Goal: Information Seeking & Learning: Learn about a topic

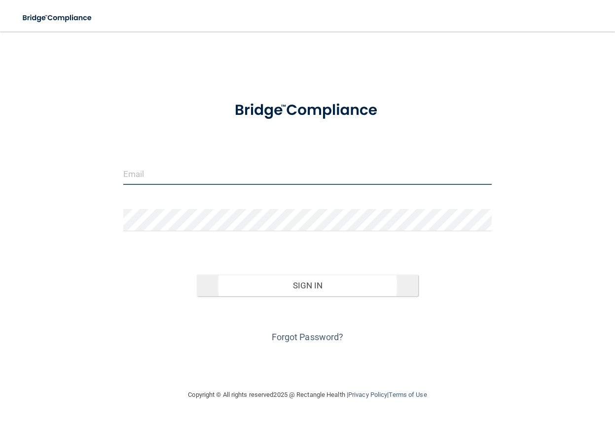
type input "[PERSON_NAME][EMAIL_ADDRESS][DOMAIN_NAME]"
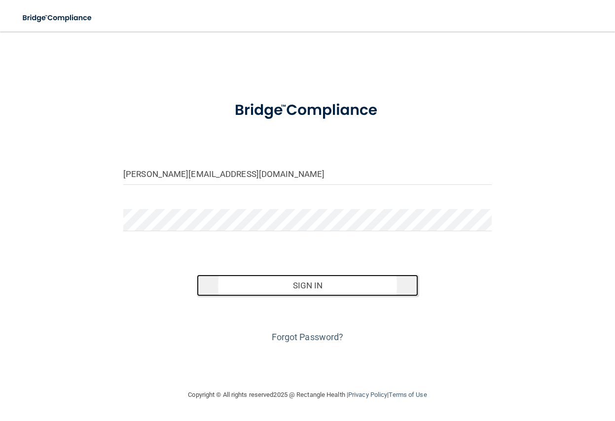
click at [271, 285] on button "Sign In" at bounding box center [307, 286] width 221 height 22
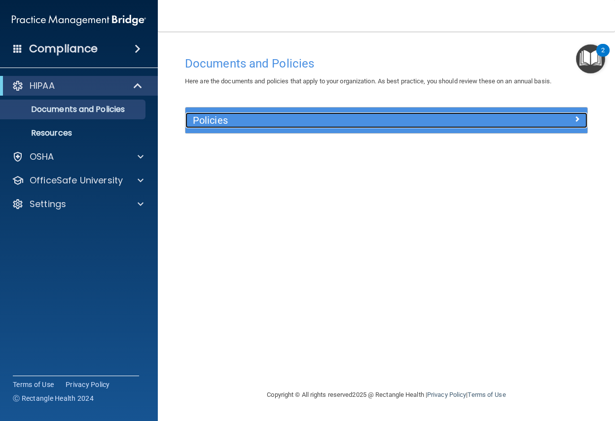
click at [214, 117] on h5 "Policies" at bounding box center [336, 120] width 286 height 11
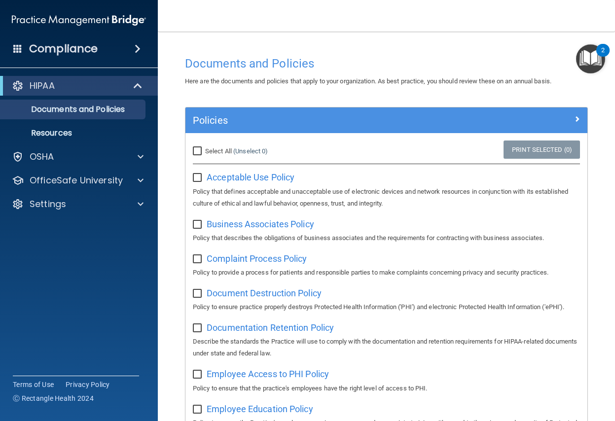
click at [584, 61] on img "Open Resource Center, 2 new notifications" at bounding box center [590, 58] width 29 height 29
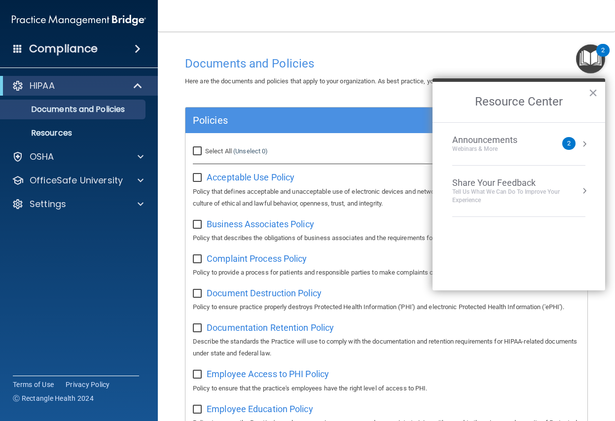
click at [571, 145] on div "2" at bounding box center [568, 143] width 13 height 13
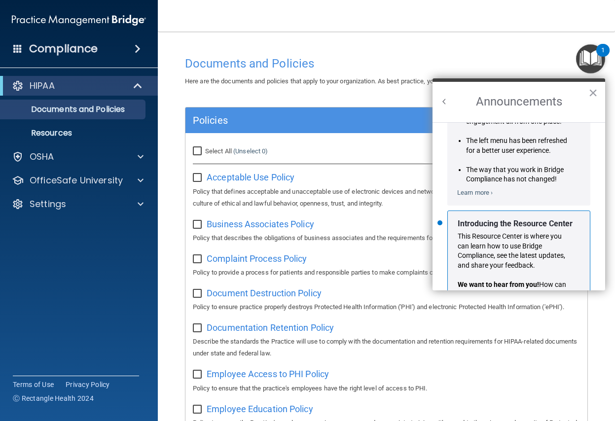
scroll to position [162, 0]
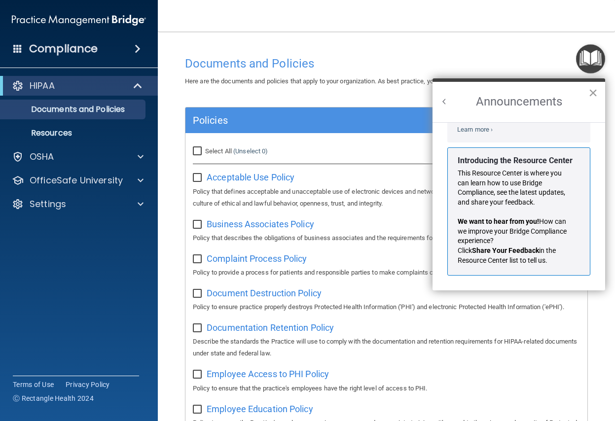
click at [593, 93] on button "×" at bounding box center [592, 93] width 9 height 16
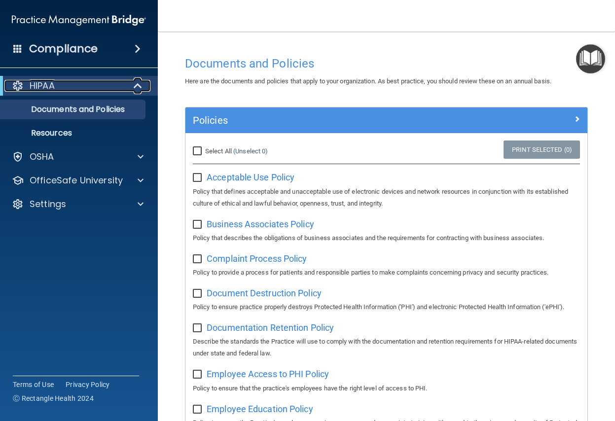
click at [46, 86] on p "HIPAA" at bounding box center [42, 86] width 25 height 12
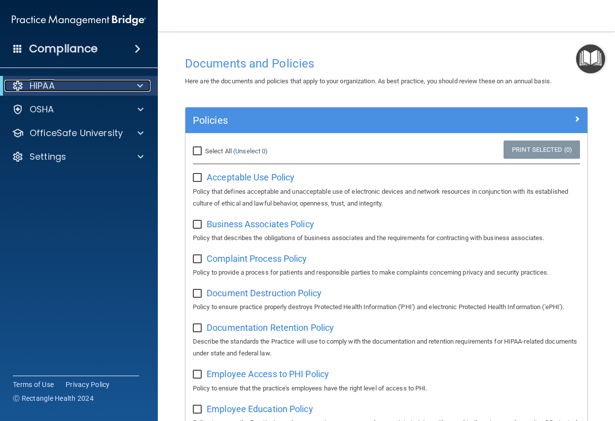
click at [46, 86] on p "HIPAA" at bounding box center [42, 86] width 25 height 12
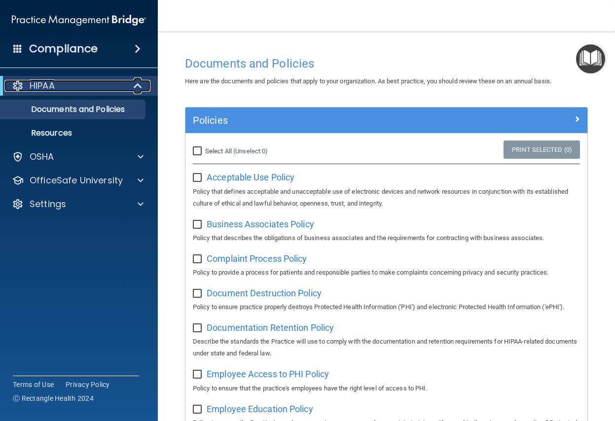
scroll to position [49, 0]
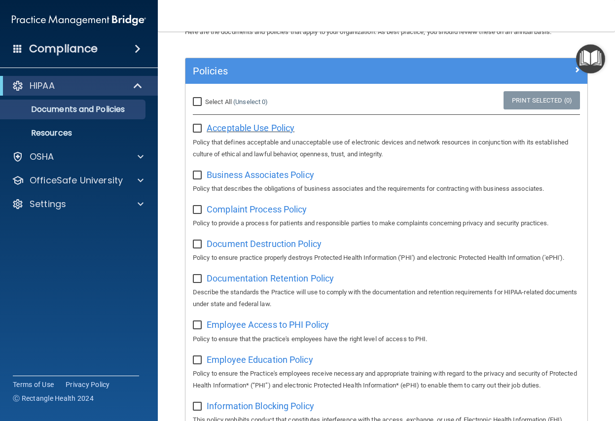
click at [223, 129] on span "Acceptable Use Policy" at bounding box center [251, 128] width 88 height 10
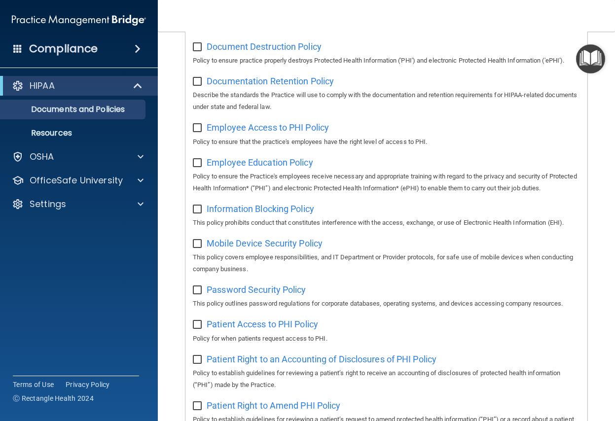
scroll to position [0, 0]
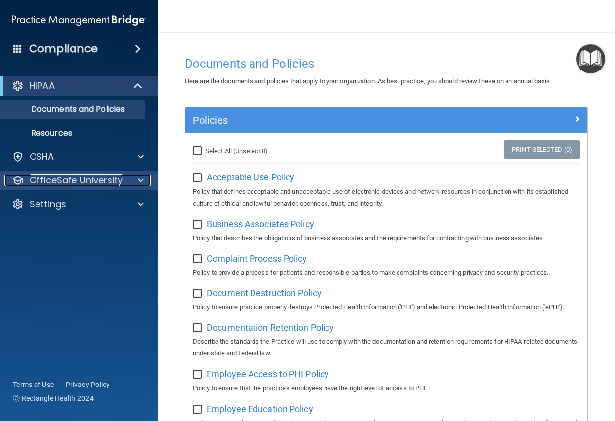
click at [140, 180] on span at bounding box center [141, 181] width 6 height 12
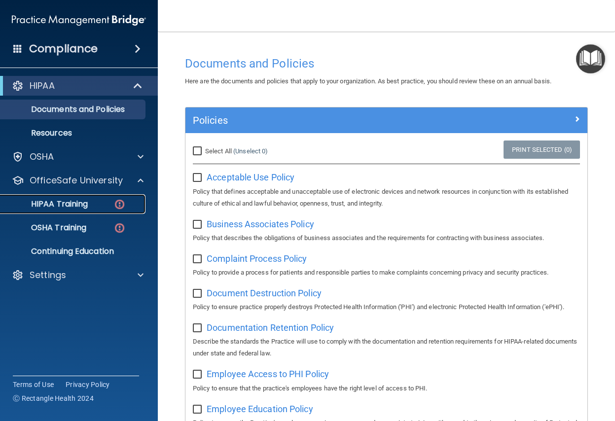
click at [93, 206] on div "HIPAA Training" at bounding box center [73, 204] width 135 height 10
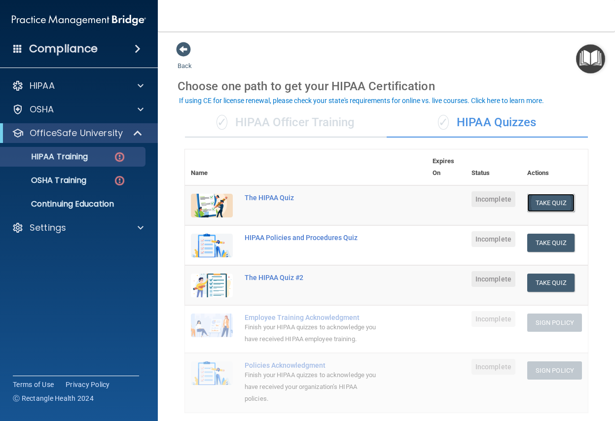
click at [535, 204] on button "Take Quiz" at bounding box center [550, 203] width 47 height 18
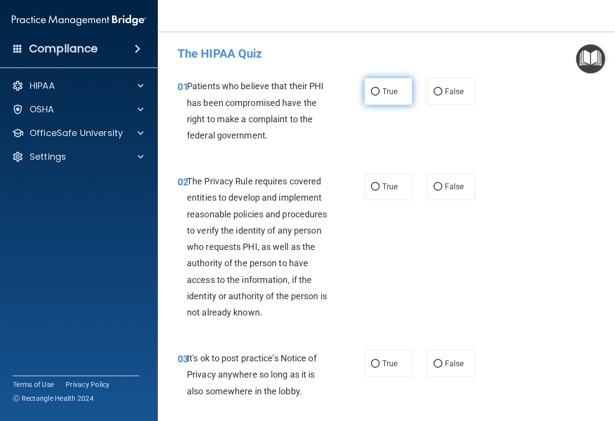
click at [371, 94] on input "True" at bounding box center [375, 91] width 9 height 7
radio input "true"
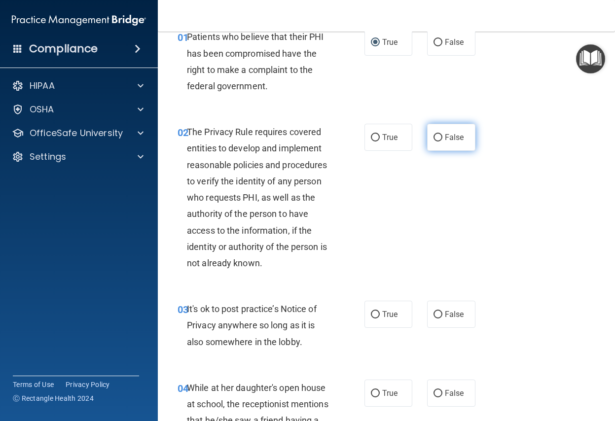
click at [433, 135] on input "False" at bounding box center [437, 137] width 9 height 7
radio input "true"
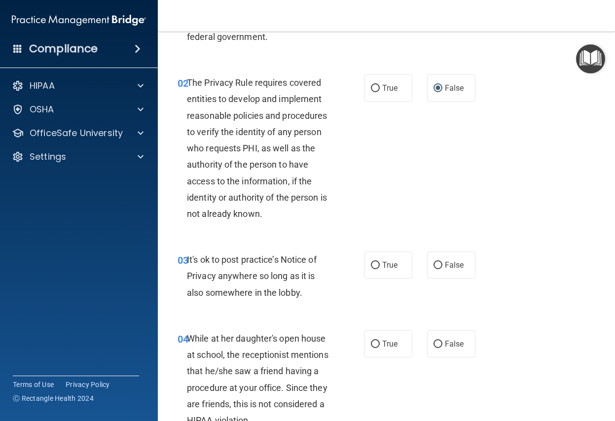
scroll to position [148, 0]
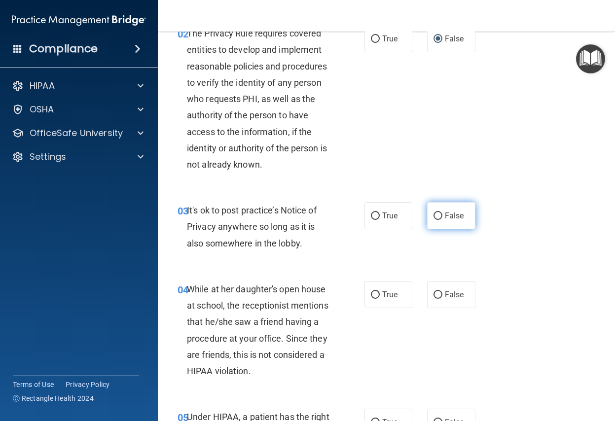
click at [434, 215] on input "False" at bounding box center [437, 215] width 9 height 7
radio input "true"
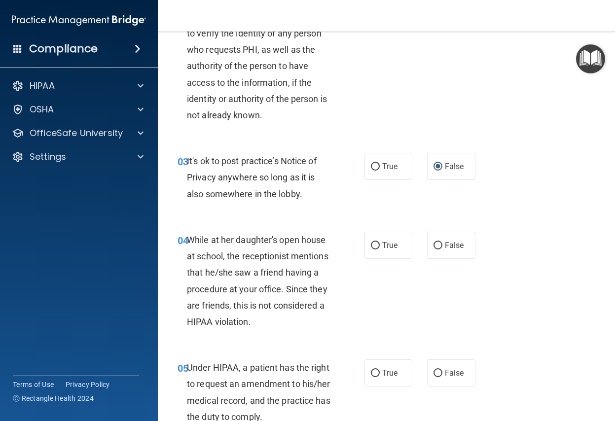
scroll to position [246, 0]
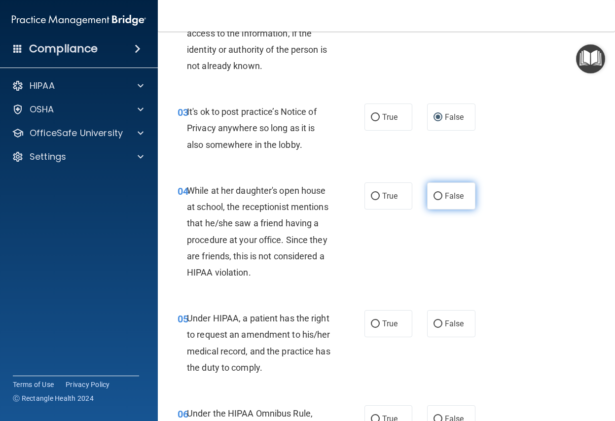
click at [433, 196] on input "False" at bounding box center [437, 196] width 9 height 7
radio input "true"
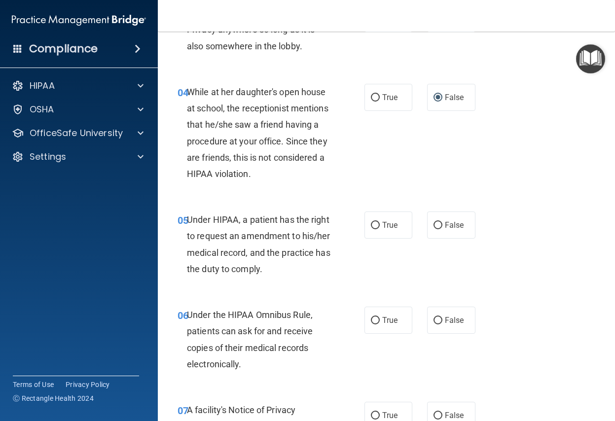
scroll to position [394, 0]
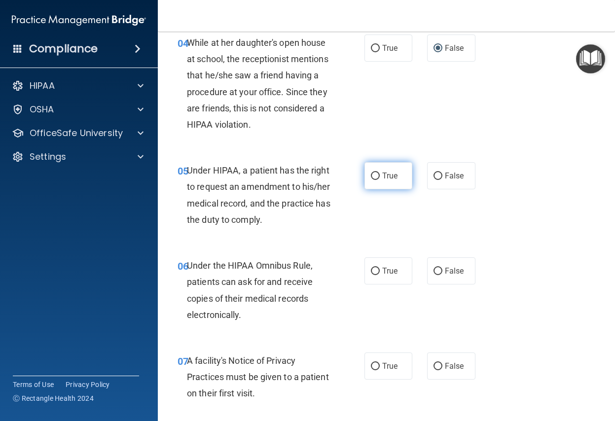
click at [373, 176] on input "True" at bounding box center [375, 176] width 9 height 7
radio input "true"
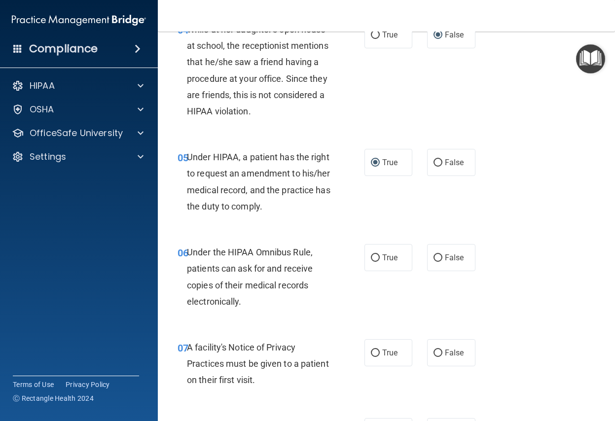
scroll to position [457, 0]
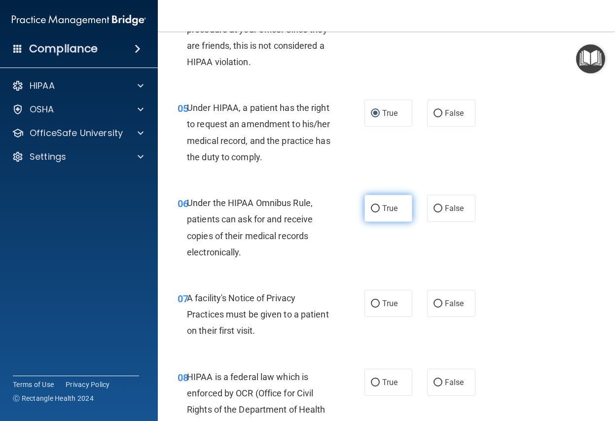
click at [373, 210] on input "True" at bounding box center [375, 208] width 9 height 7
radio input "true"
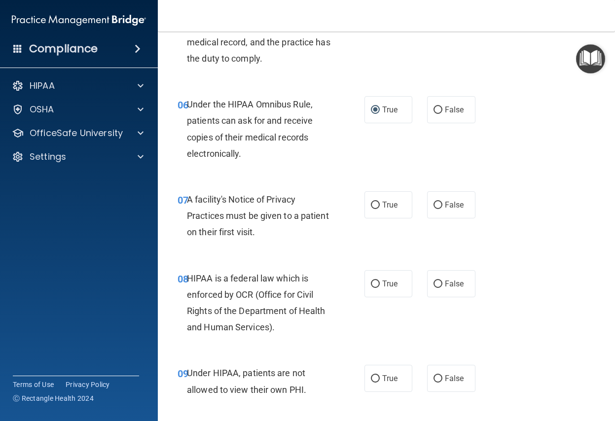
scroll to position [605, 0]
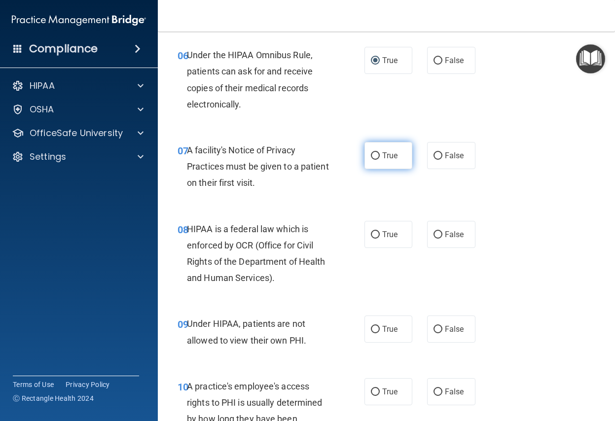
click at [373, 155] on input "True" at bounding box center [375, 155] width 9 height 7
radio input "true"
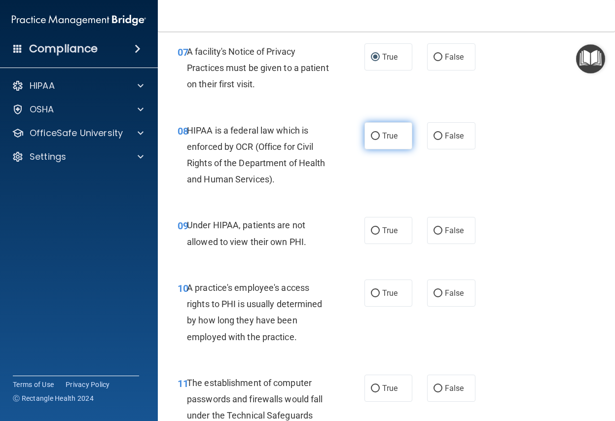
click at [371, 135] on input "True" at bounding box center [375, 136] width 9 height 7
radio input "true"
click at [433, 233] on input "False" at bounding box center [437, 230] width 9 height 7
radio input "true"
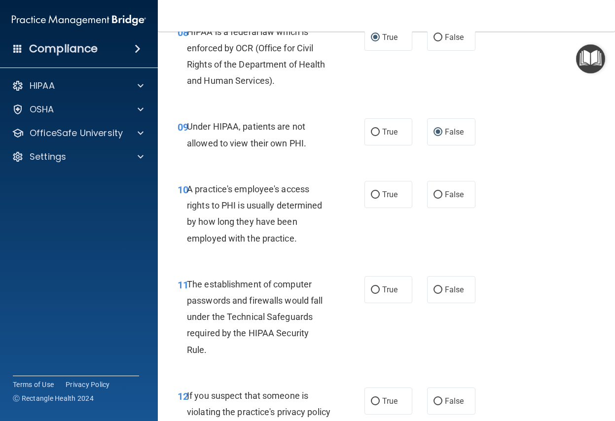
scroll to position [851, 0]
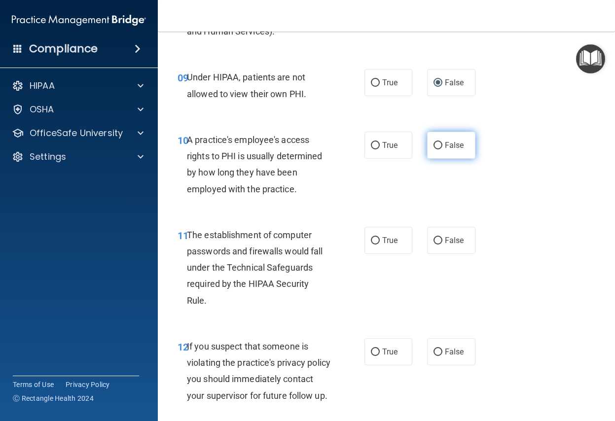
click at [435, 145] on input "False" at bounding box center [437, 145] width 9 height 7
radio input "true"
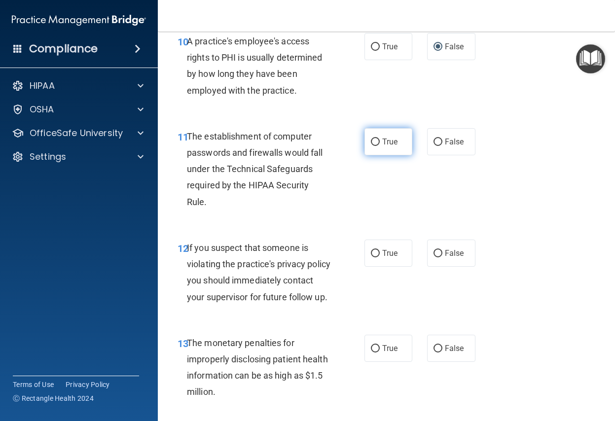
click at [371, 144] on input "True" at bounding box center [375, 142] width 9 height 7
radio input "true"
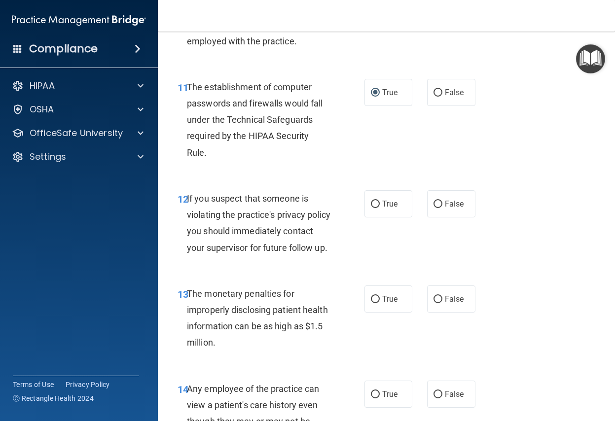
scroll to position [1049, 0]
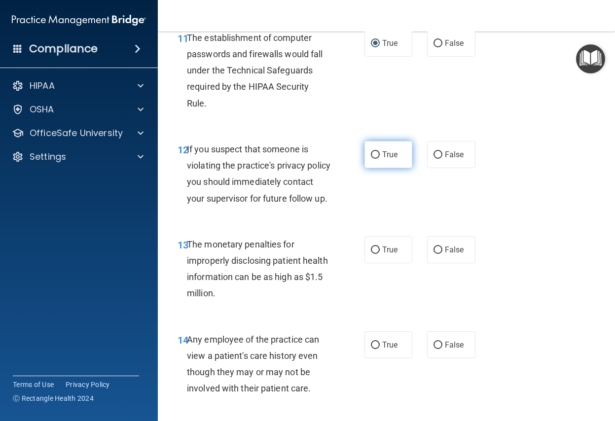
click at [371, 158] on input "True" at bounding box center [375, 154] width 9 height 7
radio input "true"
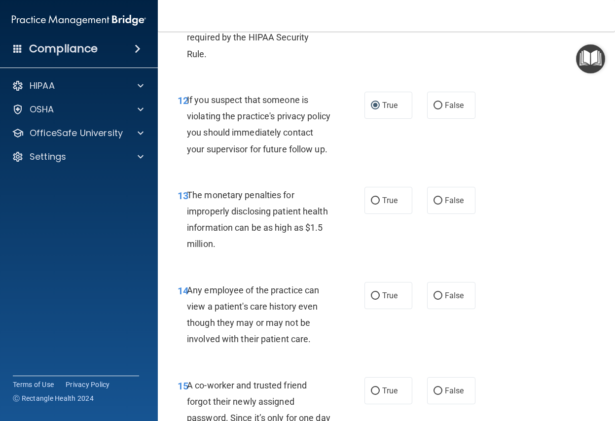
scroll to position [1147, 0]
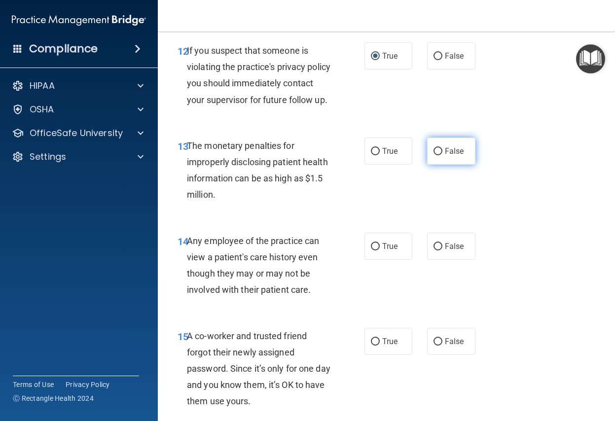
click at [433, 155] on input "False" at bounding box center [437, 151] width 9 height 7
radio input "true"
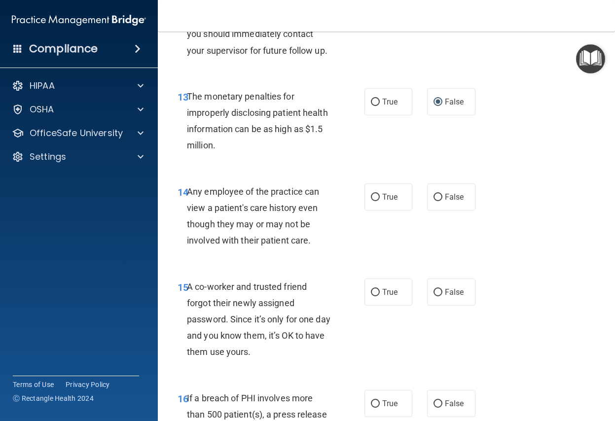
scroll to position [1246, 0]
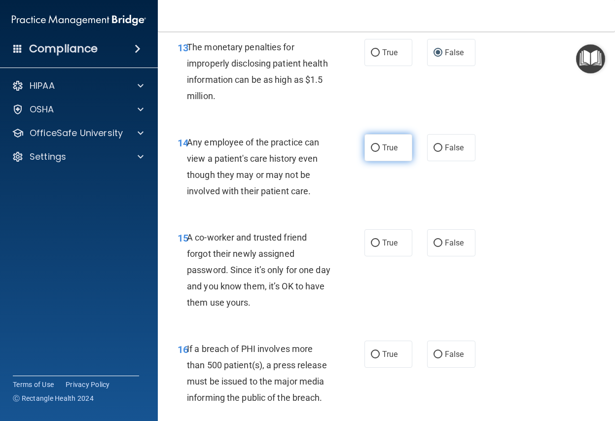
click at [373, 152] on input "True" at bounding box center [375, 147] width 9 height 7
radio input "true"
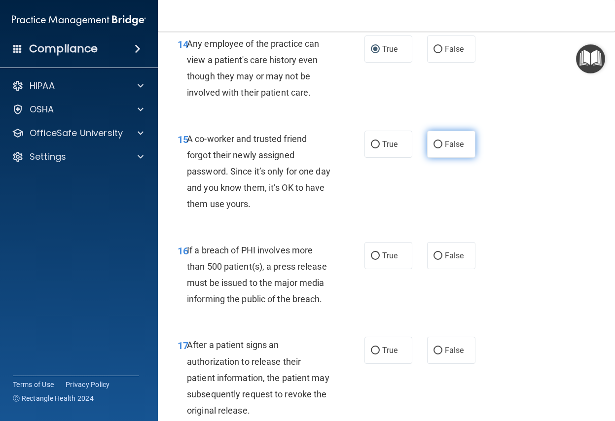
click at [436, 148] on input "False" at bounding box center [437, 144] width 9 height 7
radio input "true"
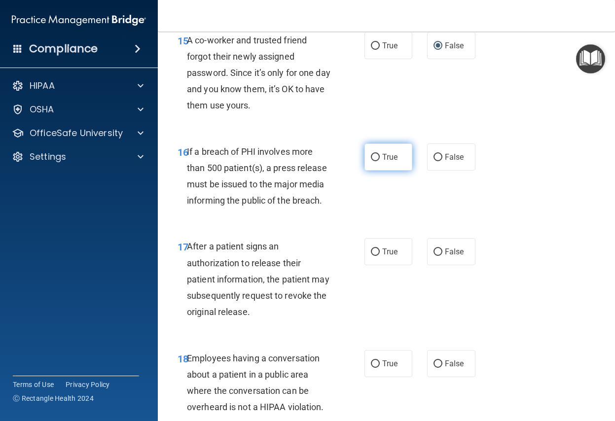
click at [374, 161] on input "True" at bounding box center [375, 157] width 9 height 7
radio input "true"
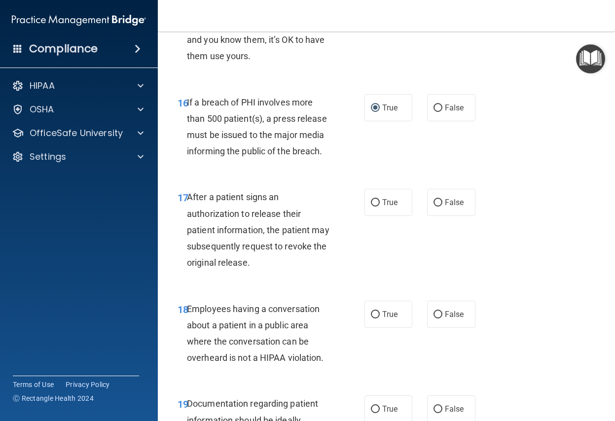
scroll to position [1541, 0]
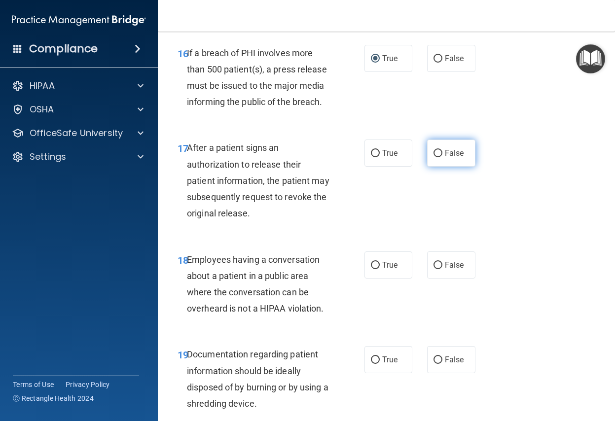
click at [433, 157] on input "False" at bounding box center [437, 153] width 9 height 7
radio input "true"
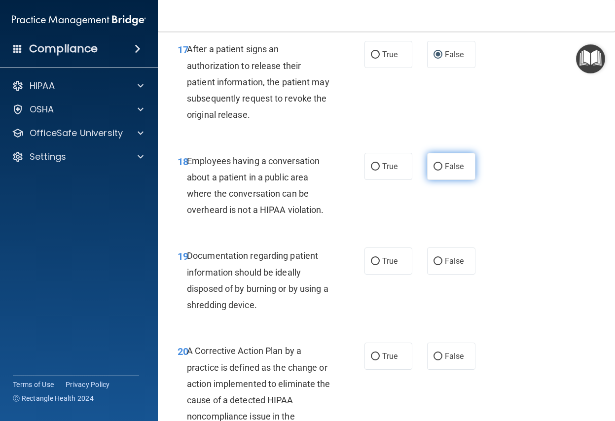
click at [435, 171] on input "False" at bounding box center [437, 166] width 9 height 7
radio input "true"
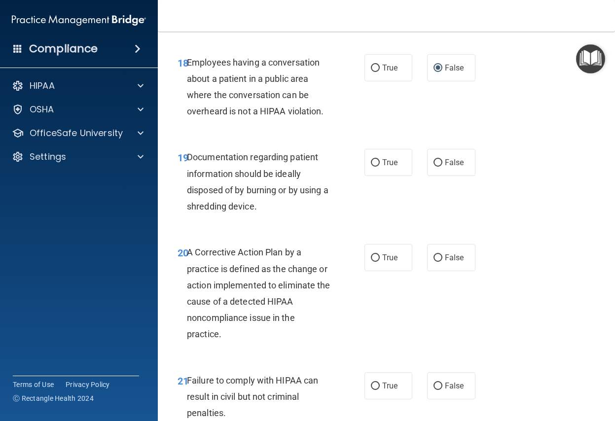
scroll to position [1788, 0]
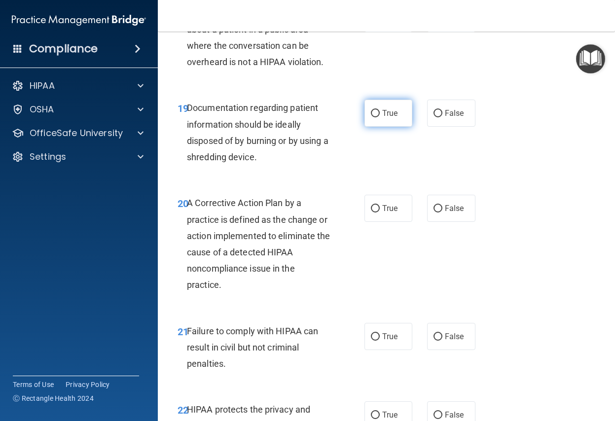
click at [372, 127] on label "True" at bounding box center [388, 113] width 48 height 27
click at [372, 117] on input "True" at bounding box center [375, 113] width 9 height 7
radio input "true"
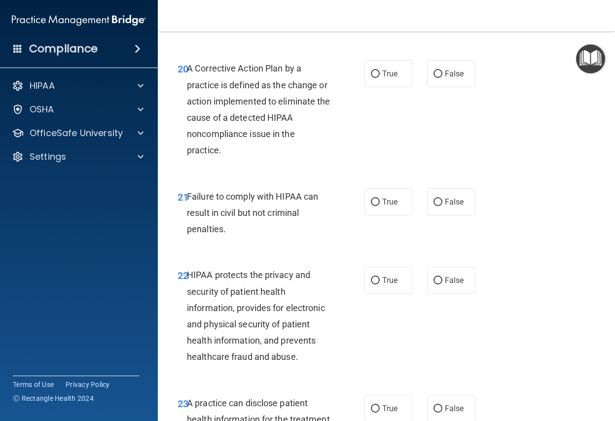
scroll to position [1873, 0]
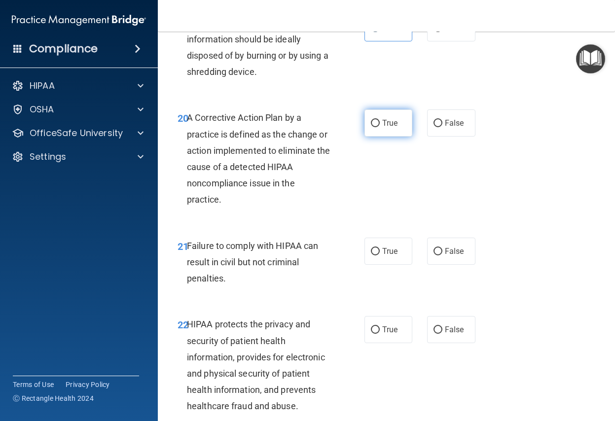
click at [371, 127] on input "True" at bounding box center [375, 123] width 9 height 7
radio input "true"
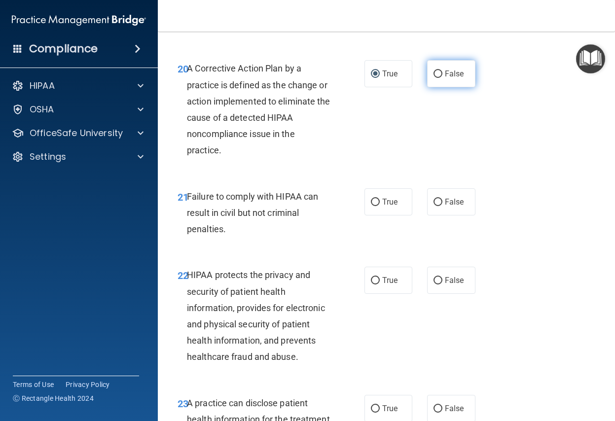
click at [433, 78] on input "False" at bounding box center [437, 73] width 9 height 7
radio input "true"
click at [371, 78] on input "True" at bounding box center [375, 73] width 9 height 7
radio input "true"
radio input "false"
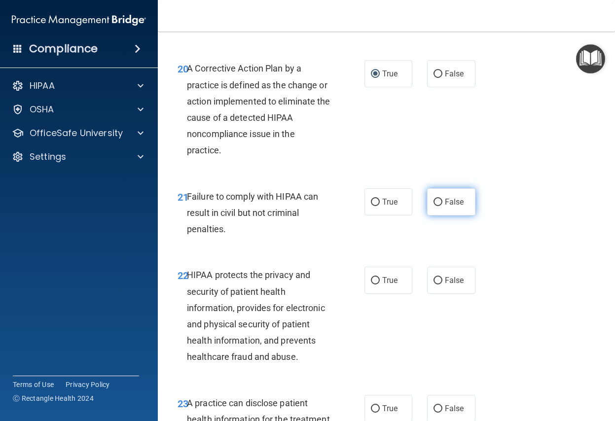
click at [435, 215] on label "False" at bounding box center [451, 201] width 48 height 27
click at [435, 206] on input "False" at bounding box center [437, 202] width 9 height 7
radio input "true"
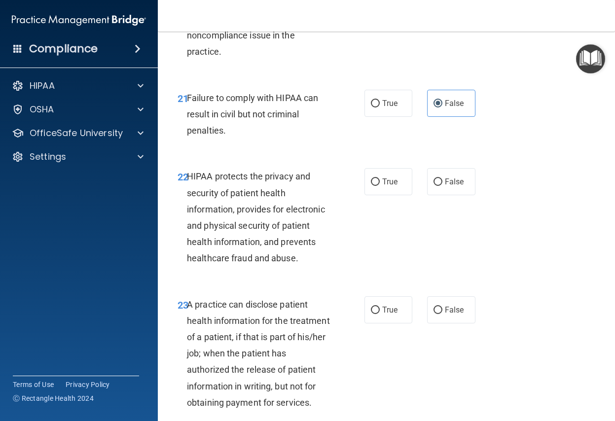
scroll to position [2070, 0]
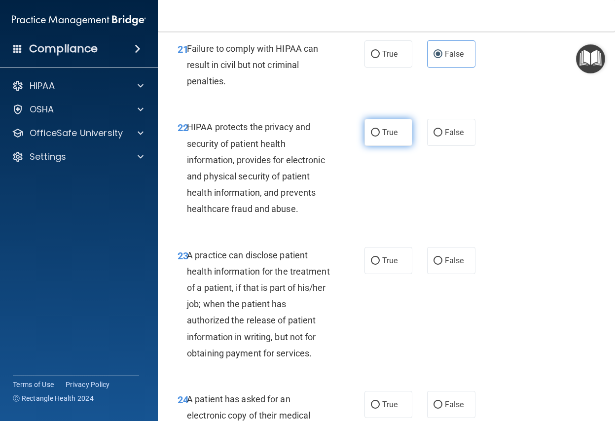
click at [371, 137] on input "True" at bounding box center [375, 132] width 9 height 7
radio input "true"
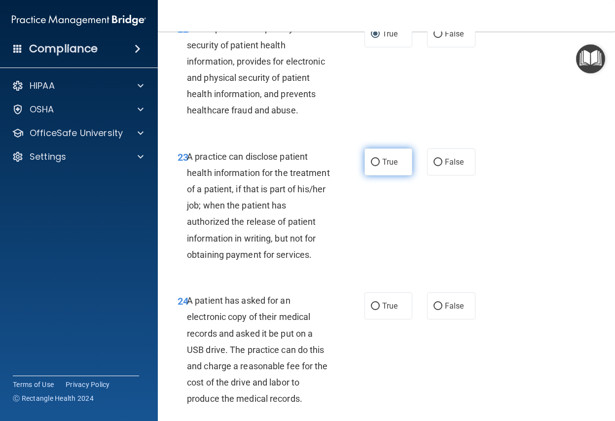
click at [373, 166] on input "True" at bounding box center [375, 162] width 9 height 7
radio input "true"
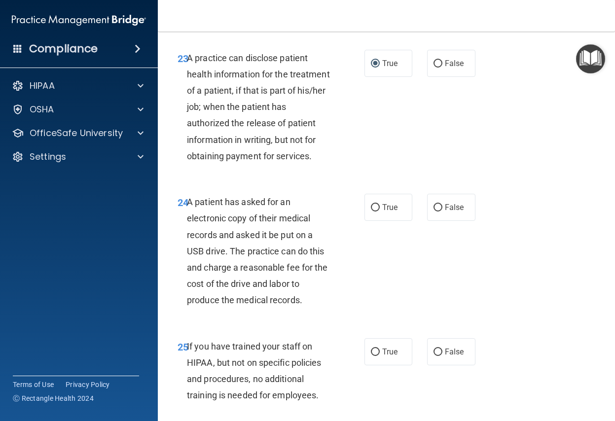
scroll to position [2317, 0]
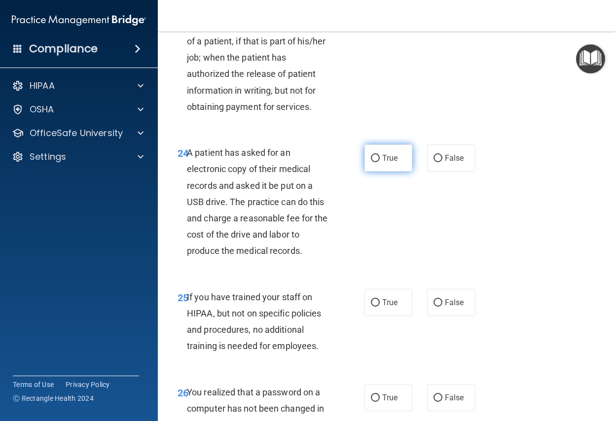
click at [372, 162] on input "True" at bounding box center [375, 158] width 9 height 7
radio input "true"
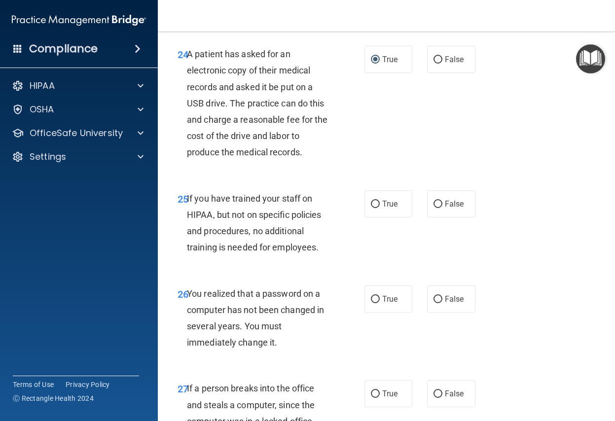
scroll to position [2465, 0]
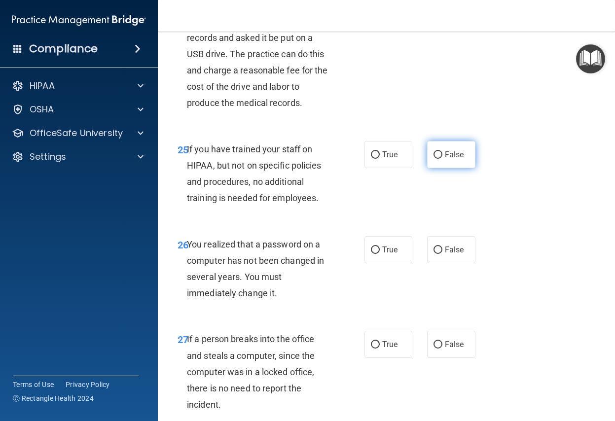
click at [436, 159] on input "False" at bounding box center [437, 154] width 9 height 7
radio input "true"
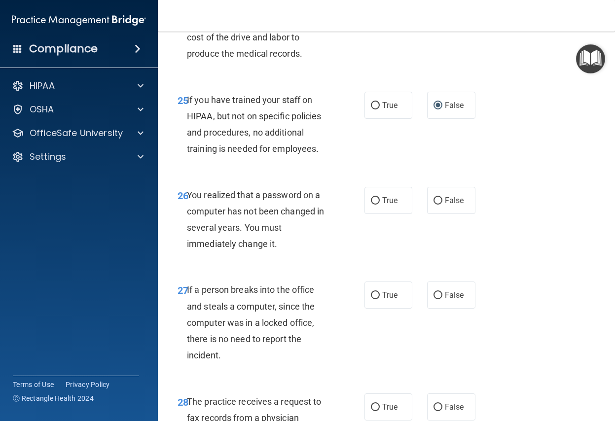
scroll to position [2563, 0]
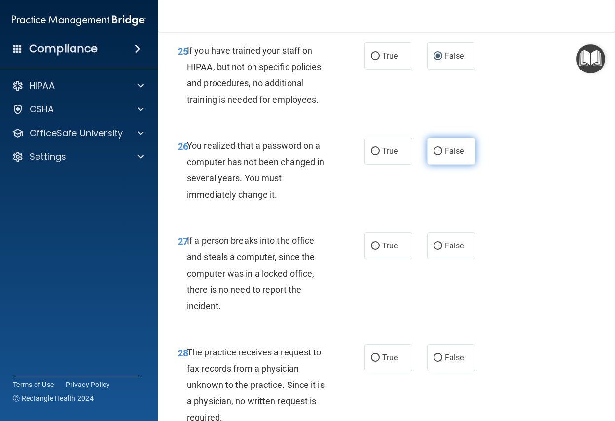
click at [434, 155] on input "False" at bounding box center [437, 151] width 9 height 7
radio input "true"
click at [433, 250] on input "False" at bounding box center [437, 246] width 9 height 7
radio input "true"
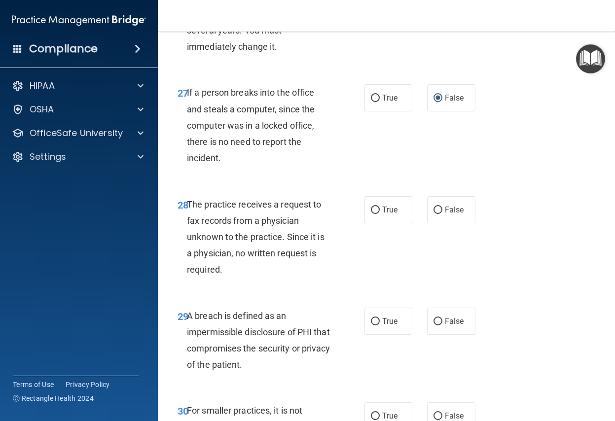
scroll to position [2761, 0]
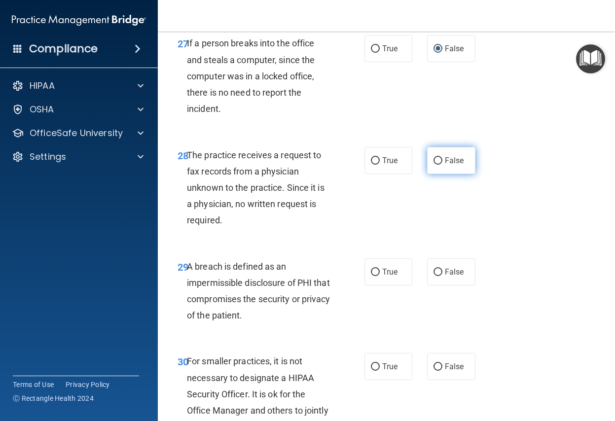
click at [434, 165] on input "False" at bounding box center [437, 160] width 9 height 7
radio input "true"
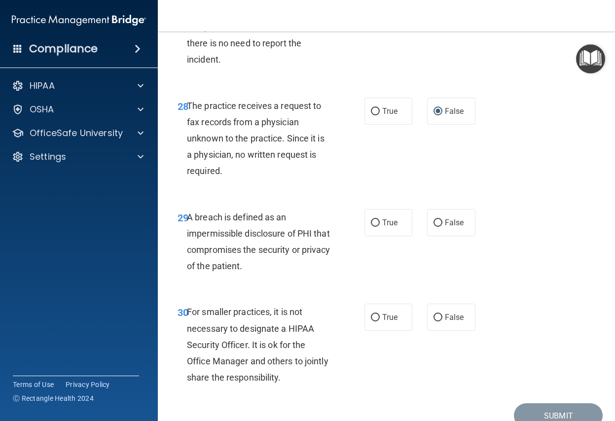
scroll to position [2859, 0]
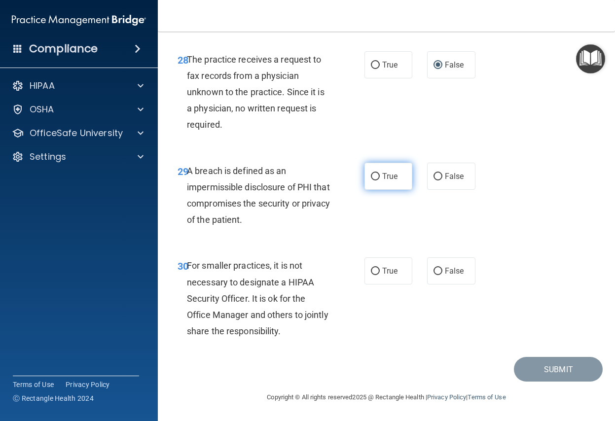
click at [373, 180] on input "True" at bounding box center [375, 176] width 9 height 7
radio input "true"
click at [433, 274] on input "False" at bounding box center [437, 271] width 9 height 7
radio input "true"
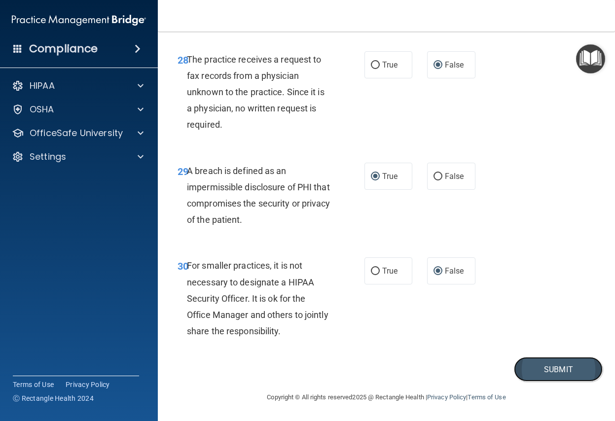
click at [525, 373] on button "Submit" at bounding box center [558, 369] width 89 height 25
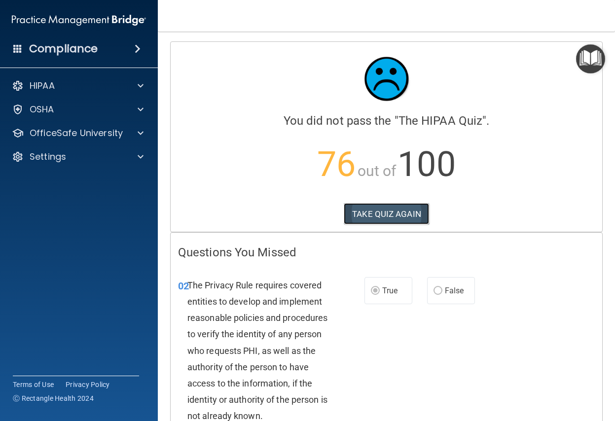
click at [395, 210] on button "TAKE QUIZ AGAIN" at bounding box center [386, 214] width 85 height 22
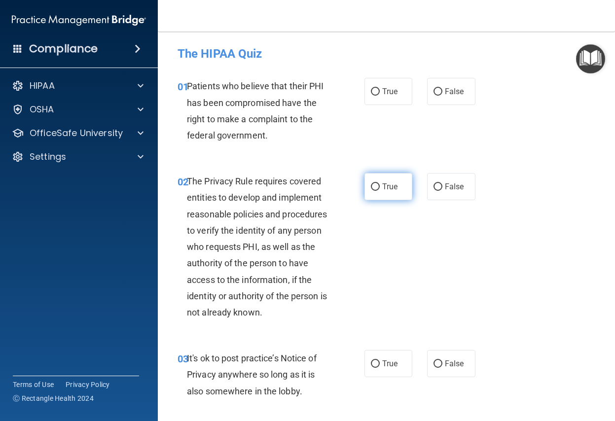
click at [374, 186] on input "True" at bounding box center [375, 186] width 9 height 7
radio input "true"
click at [371, 94] on input "True" at bounding box center [375, 91] width 9 height 7
radio input "true"
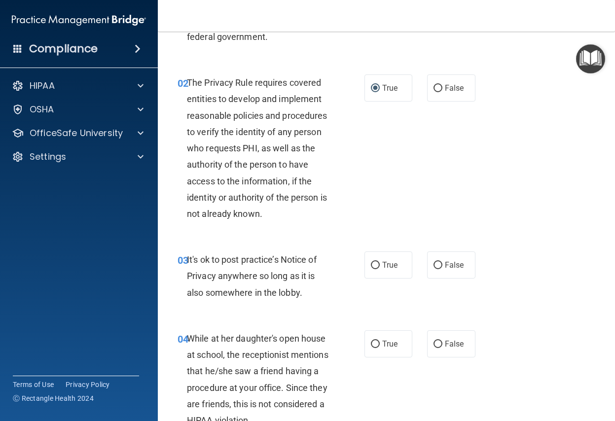
scroll to position [148, 0]
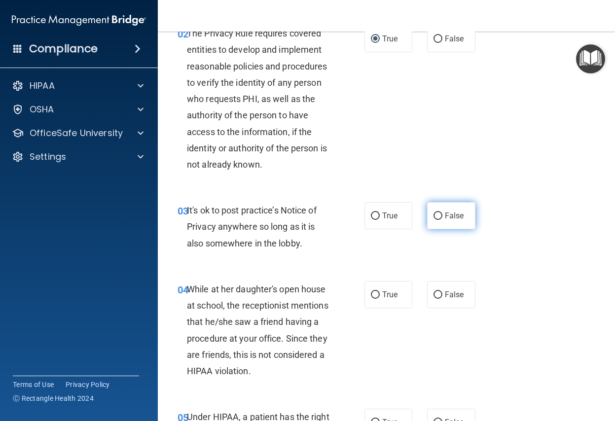
click at [433, 217] on input "False" at bounding box center [437, 215] width 9 height 7
radio input "true"
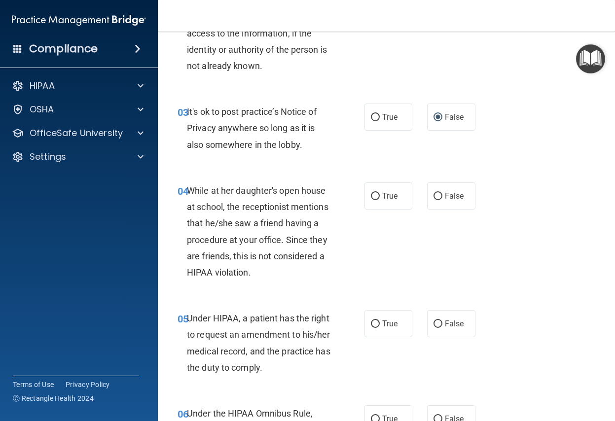
scroll to position [296, 0]
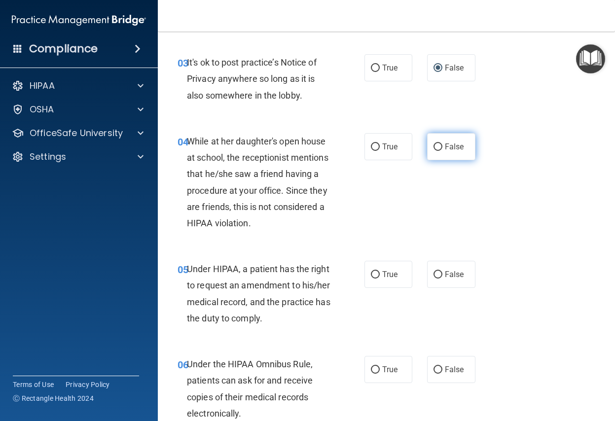
click at [433, 146] on input "False" at bounding box center [437, 146] width 9 height 7
radio input "true"
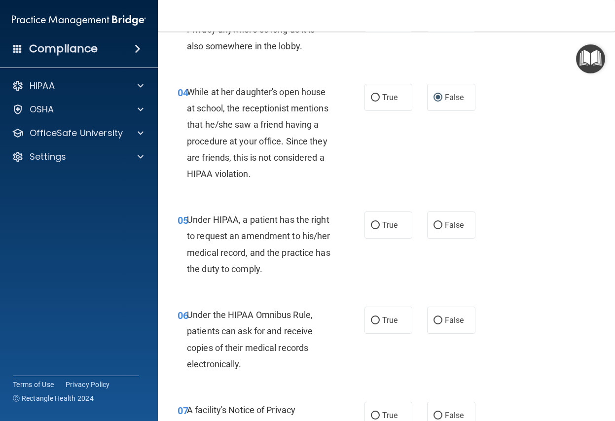
scroll to position [394, 0]
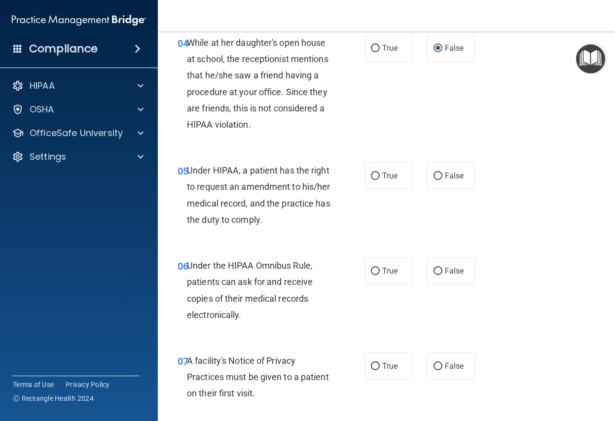
drag, startPoint x: 433, startPoint y: 174, endPoint x: 467, endPoint y: 213, distance: 52.1
click at [434, 175] on input "False" at bounding box center [437, 176] width 9 height 7
radio input "true"
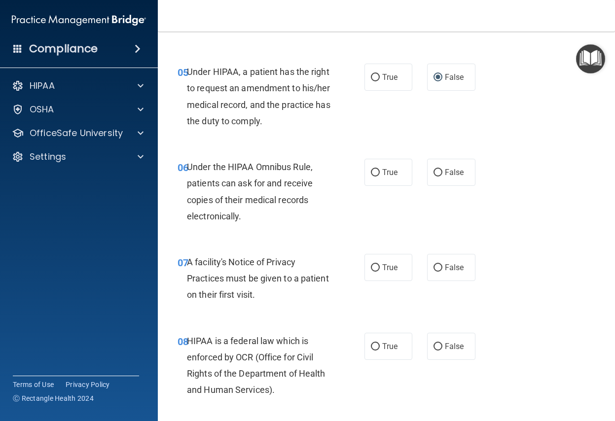
scroll to position [542, 0]
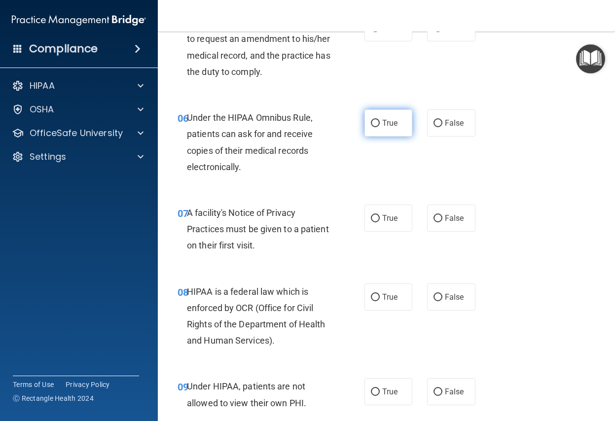
click at [371, 125] on input "True" at bounding box center [375, 123] width 9 height 7
radio input "true"
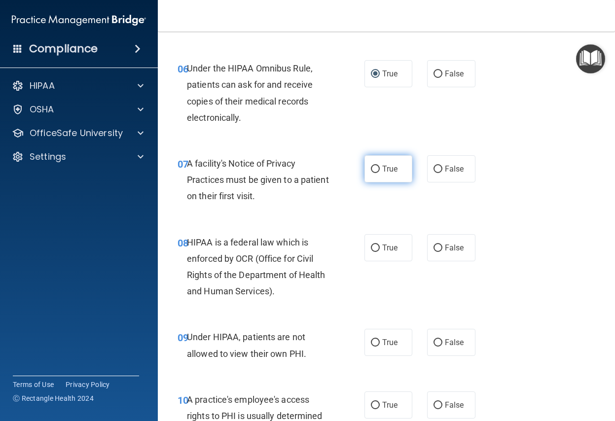
click at [373, 171] on input "True" at bounding box center [375, 169] width 9 height 7
radio input "true"
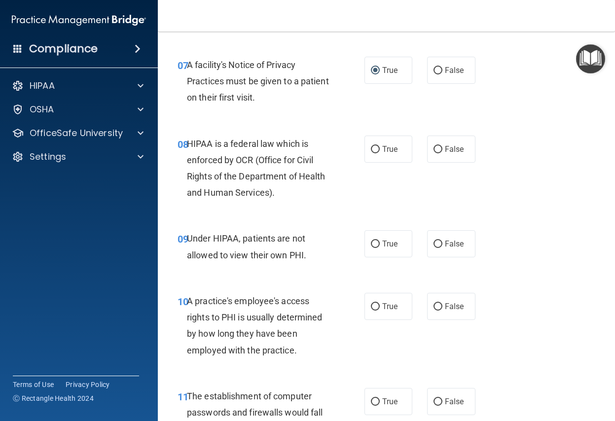
scroll to position [739, 0]
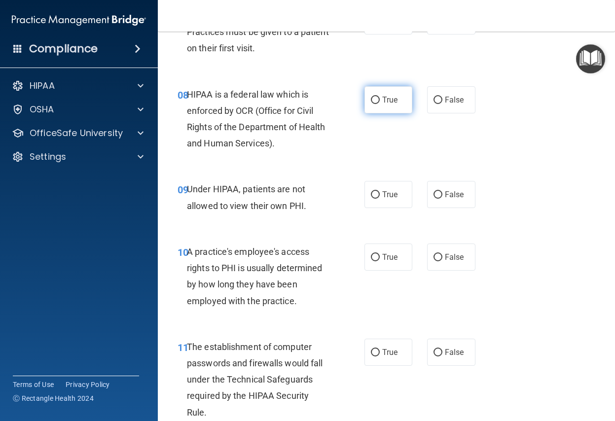
drag, startPoint x: 359, startPoint y: 98, endPoint x: 364, endPoint y: 100, distance: 5.6
click at [480, 86] on ng-form "08 HIPAA is a federal law which is enforced by OCR (Office for Civil Rights of …" at bounding box center [480, 86] width 0 height 0
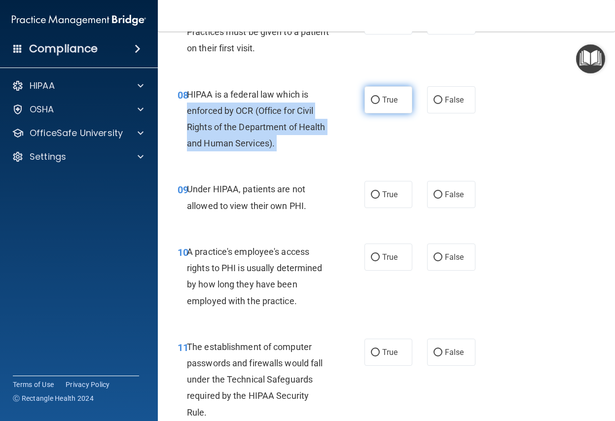
click at [372, 103] on input "True" at bounding box center [375, 100] width 9 height 7
radio input "true"
click at [322, 134] on div "HIPAA is a federal law which is enforced by OCR (Office for Civil Rights of the…" at bounding box center [262, 119] width 151 height 66
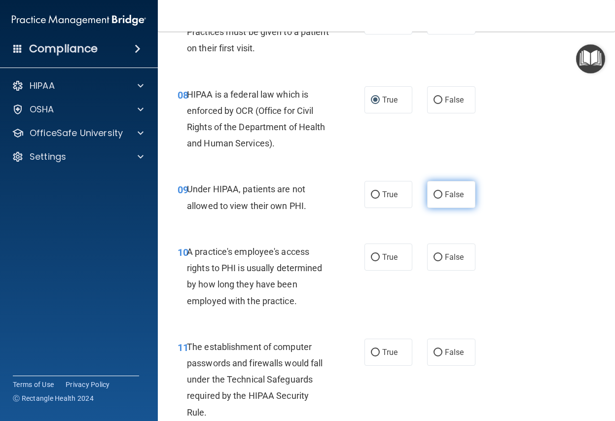
drag, startPoint x: 433, startPoint y: 197, endPoint x: 463, endPoint y: 197, distance: 30.6
click at [433, 197] on input "False" at bounding box center [437, 194] width 9 height 7
radio input "true"
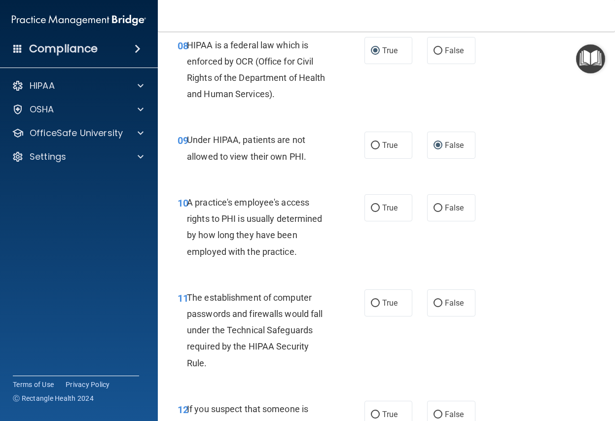
scroll to position [838, 0]
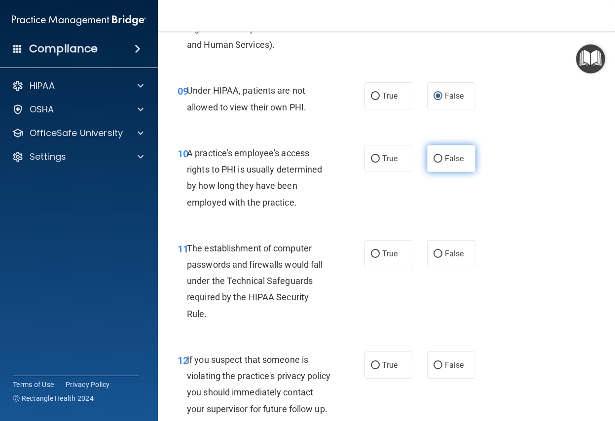
click at [434, 160] on input "False" at bounding box center [437, 158] width 9 height 7
radio input "true"
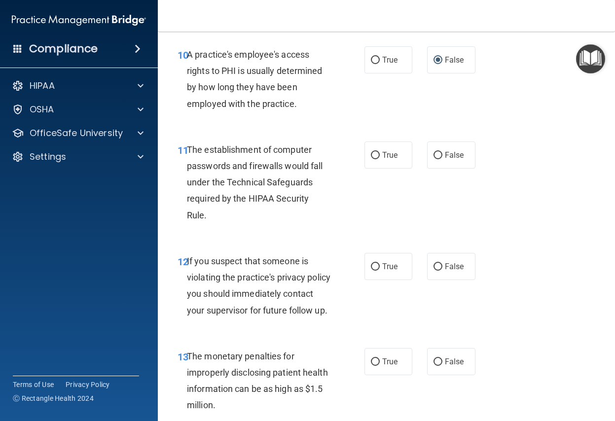
scroll to position [986, 0]
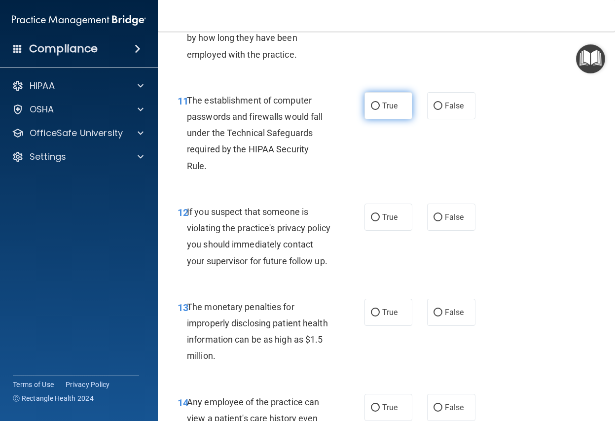
click at [371, 105] on input "True" at bounding box center [375, 106] width 9 height 7
radio input "true"
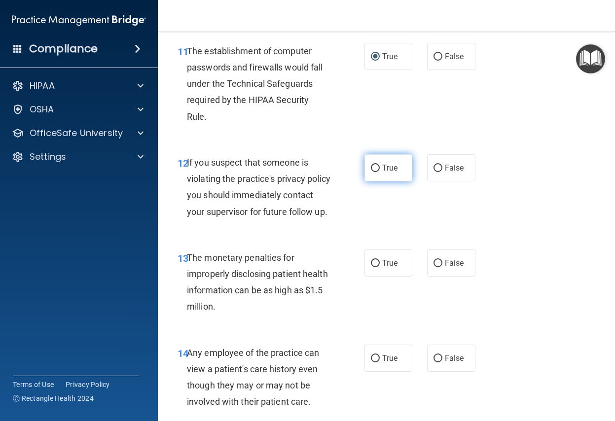
click at [371, 169] on input "True" at bounding box center [375, 168] width 9 height 7
radio input "true"
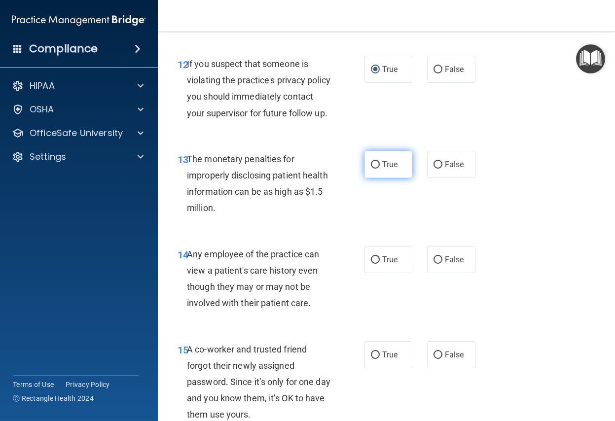
click at [371, 169] on input "True" at bounding box center [375, 164] width 9 height 7
radio input "true"
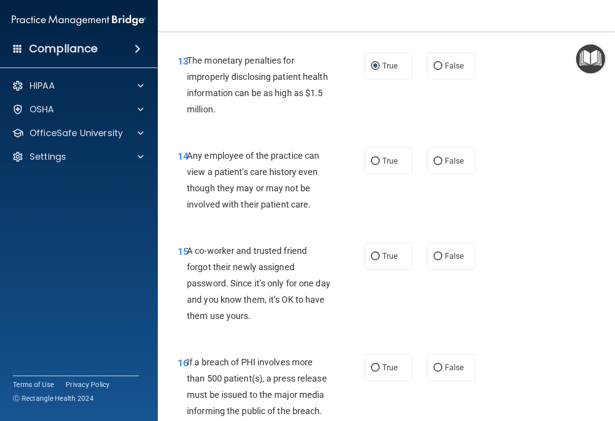
scroll to position [1282, 0]
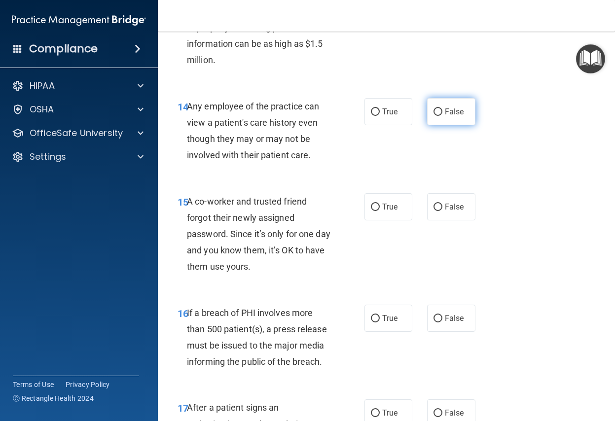
click at [434, 116] on input "False" at bounding box center [437, 111] width 9 height 7
radio input "true"
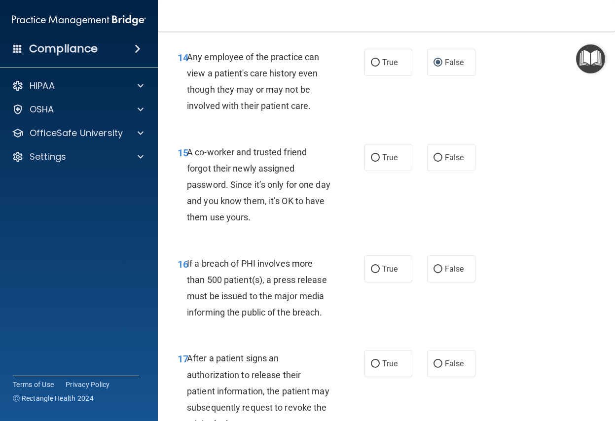
scroll to position [1380, 0]
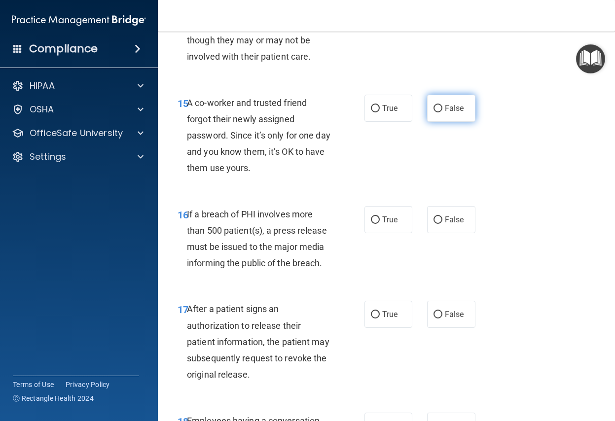
click at [433, 112] on input "False" at bounding box center [437, 108] width 9 height 7
radio input "true"
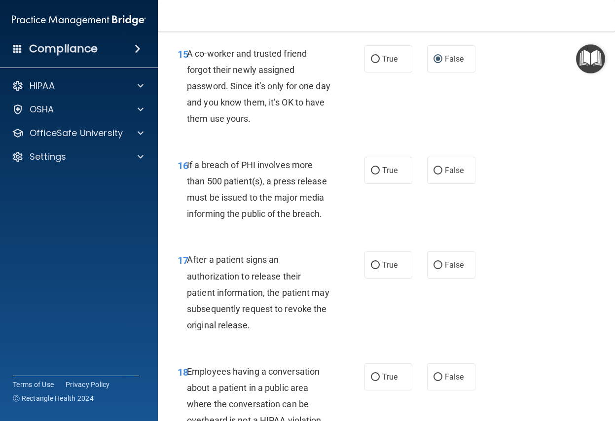
scroll to position [1479, 0]
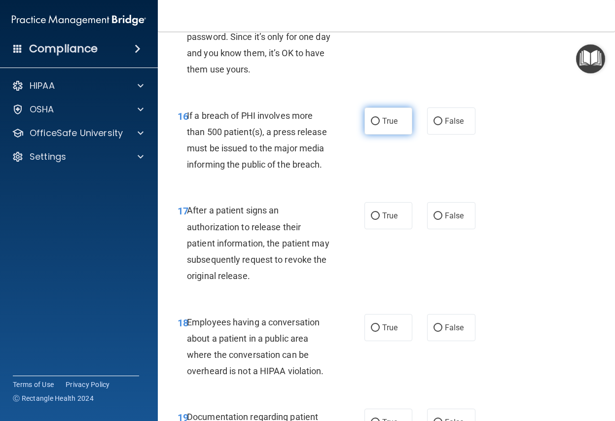
click at [371, 125] on input "True" at bounding box center [375, 121] width 9 height 7
radio input "true"
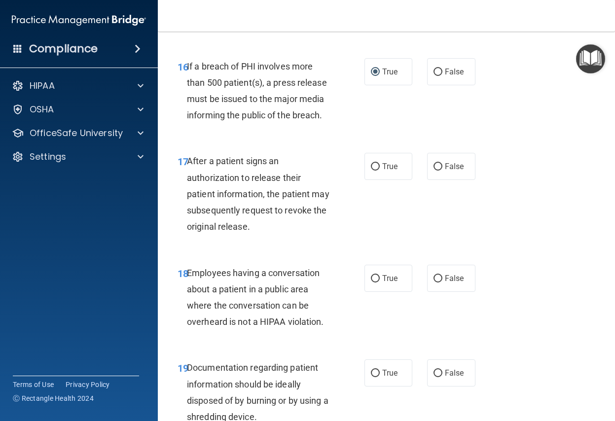
scroll to position [1577, 0]
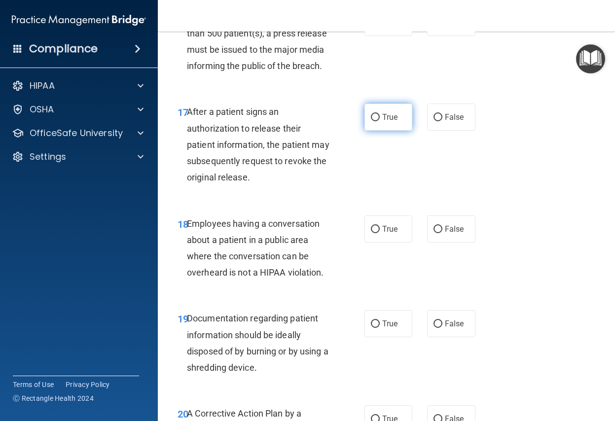
click at [372, 121] on input "True" at bounding box center [375, 117] width 9 height 7
radio input "true"
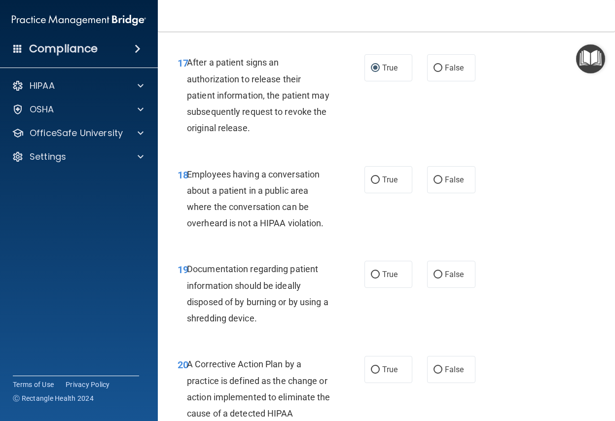
scroll to position [1676, 0]
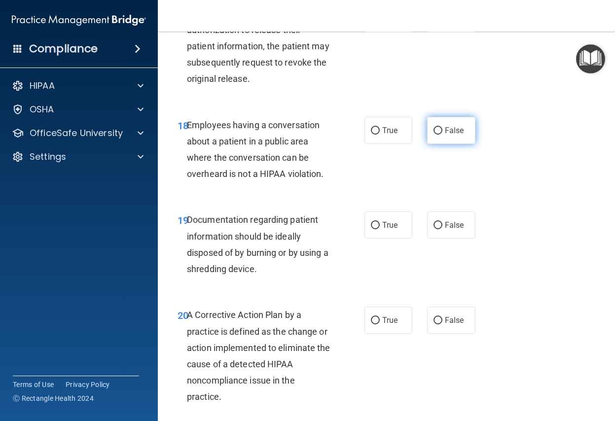
click at [434, 135] on input "False" at bounding box center [437, 130] width 9 height 7
radio input "true"
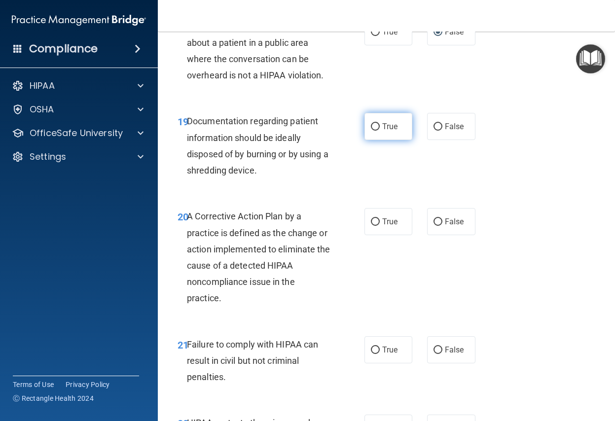
click at [371, 131] on input "True" at bounding box center [375, 126] width 9 height 7
radio input "true"
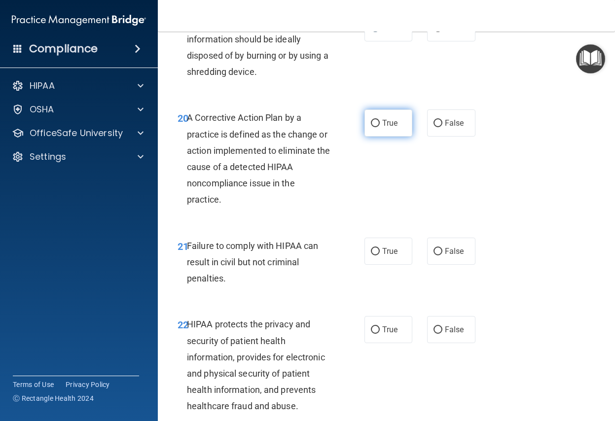
click at [371, 127] on input "True" at bounding box center [375, 123] width 9 height 7
radio input "true"
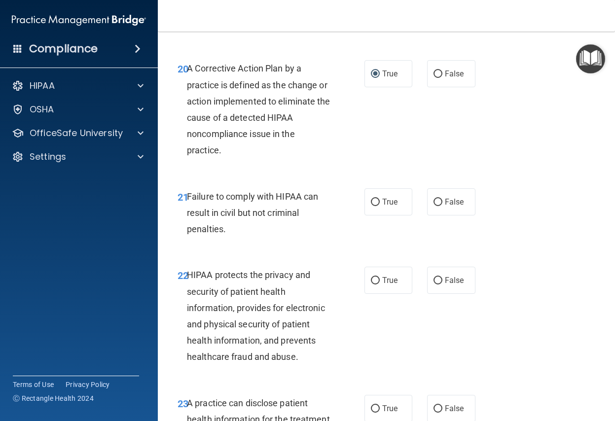
scroll to position [1972, 0]
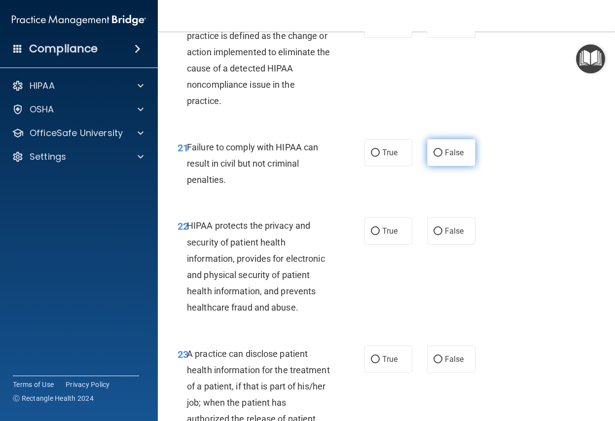
click at [433, 157] on input "False" at bounding box center [437, 152] width 9 height 7
radio input "true"
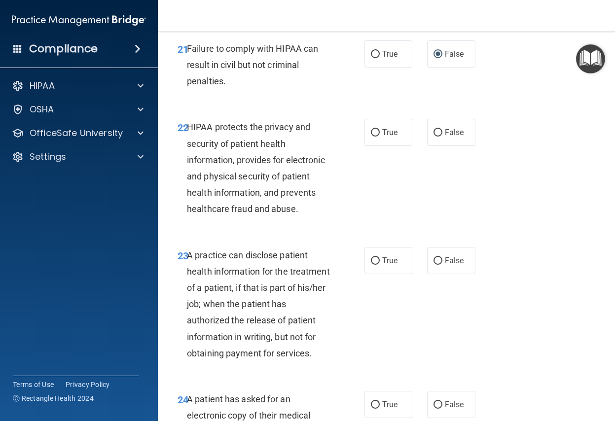
scroll to position [2120, 0]
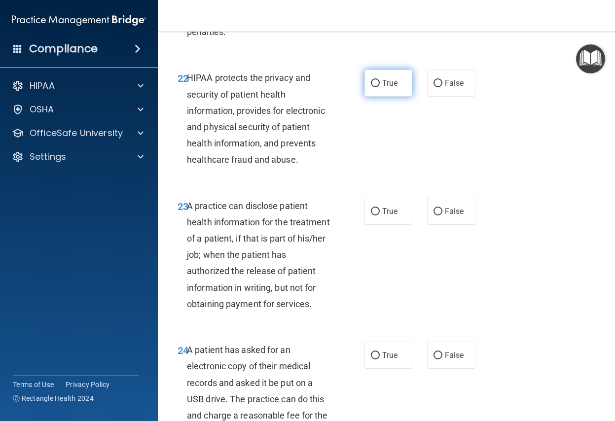
click at [371, 87] on input "True" at bounding box center [375, 83] width 9 height 7
radio input "true"
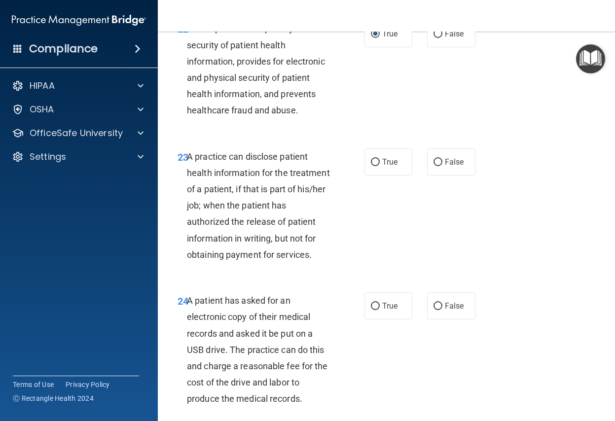
scroll to position [2218, 0]
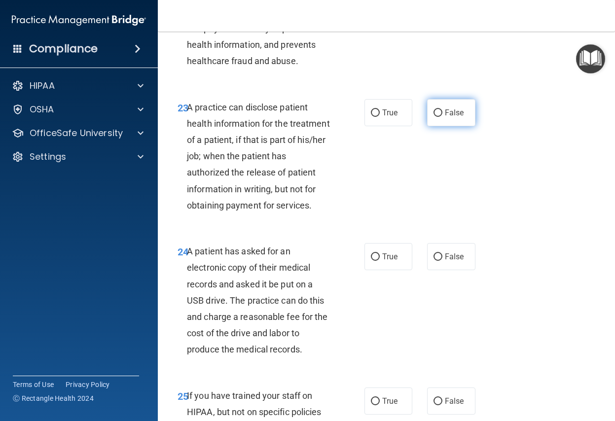
click at [434, 117] on input "False" at bounding box center [437, 112] width 9 height 7
radio input "true"
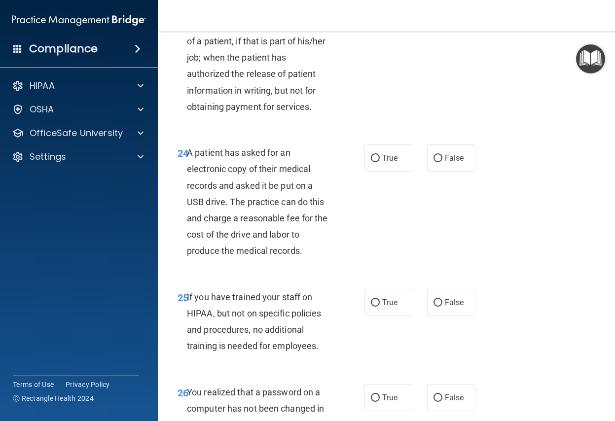
scroll to position [2366, 0]
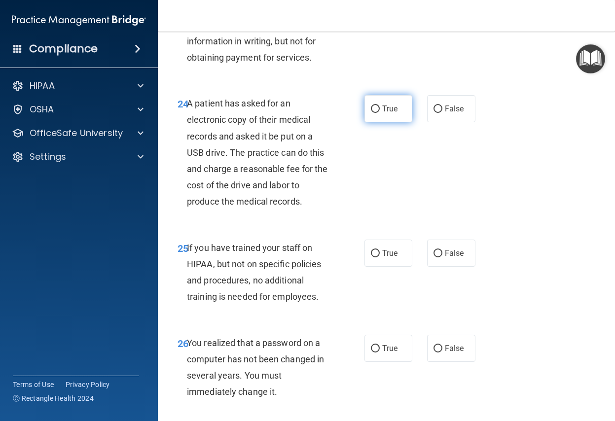
click at [371, 113] on input "True" at bounding box center [375, 108] width 9 height 7
radio input "true"
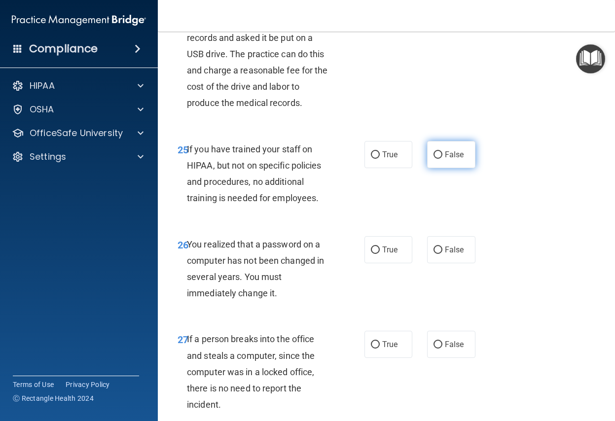
click at [433, 159] on input "False" at bounding box center [437, 154] width 9 height 7
radio input "true"
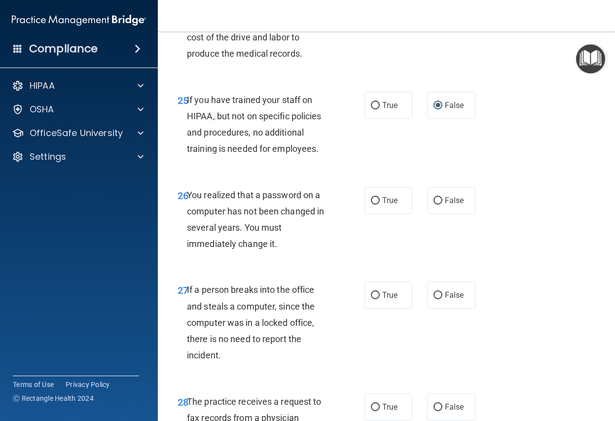
scroll to position [2563, 0]
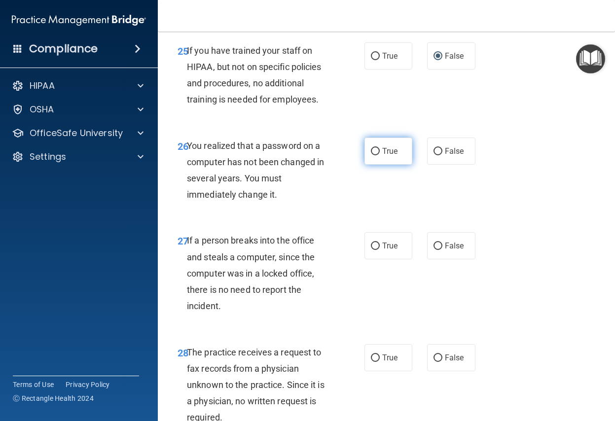
click at [371, 155] on input "True" at bounding box center [375, 151] width 9 height 7
radio input "true"
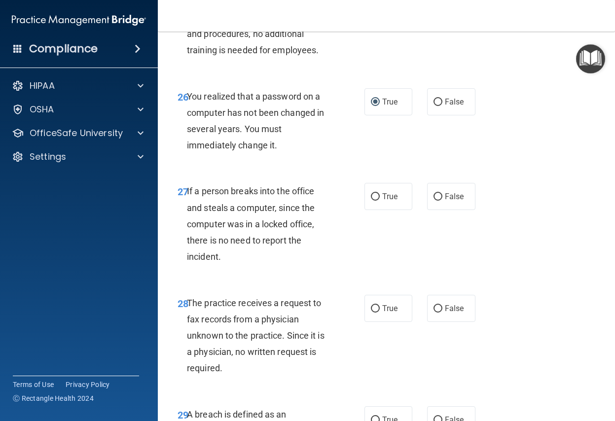
scroll to position [2662, 0]
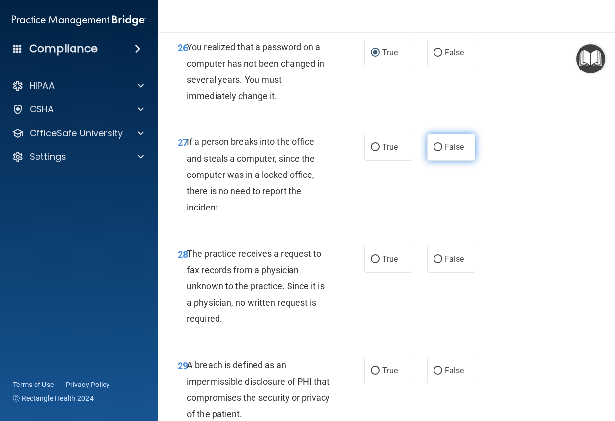
click at [434, 151] on input "False" at bounding box center [437, 147] width 9 height 7
radio input "true"
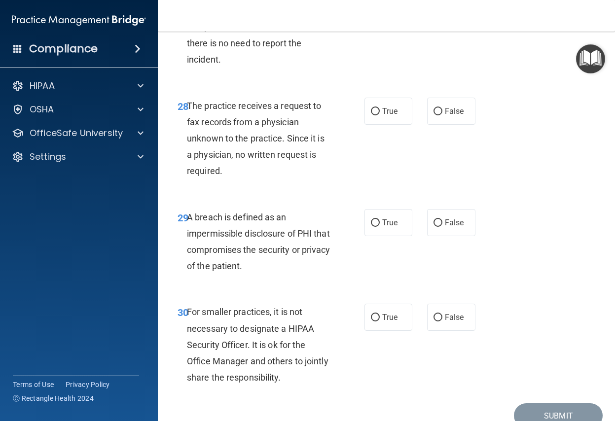
scroll to position [2859, 0]
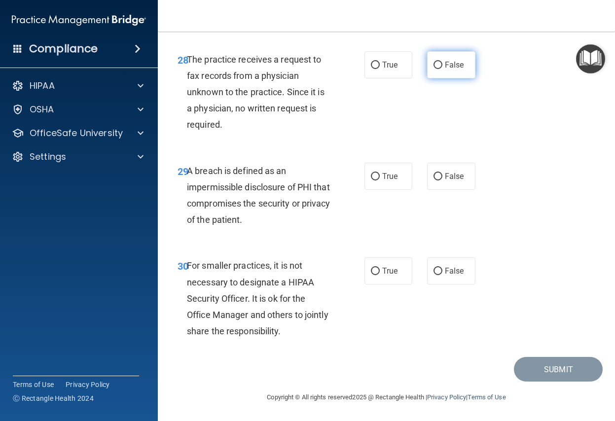
click at [433, 69] on input "False" at bounding box center [437, 65] width 9 height 7
radio input "true"
click at [371, 176] on input "True" at bounding box center [375, 176] width 9 height 7
radio input "true"
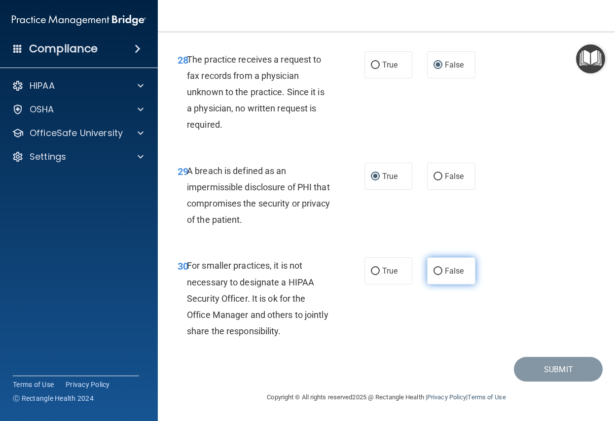
click at [435, 270] on input "False" at bounding box center [437, 271] width 9 height 7
radio input "true"
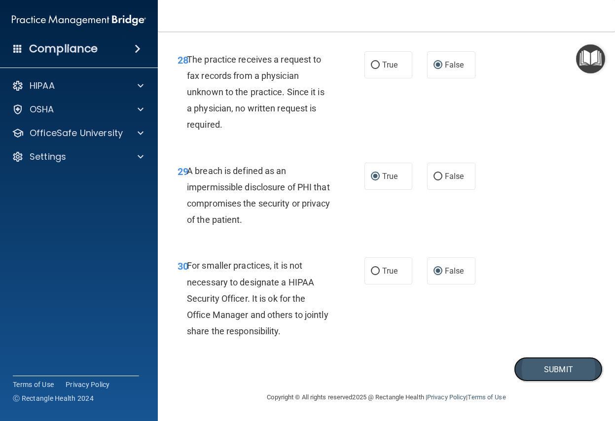
click at [527, 371] on button "Submit" at bounding box center [558, 369] width 89 height 25
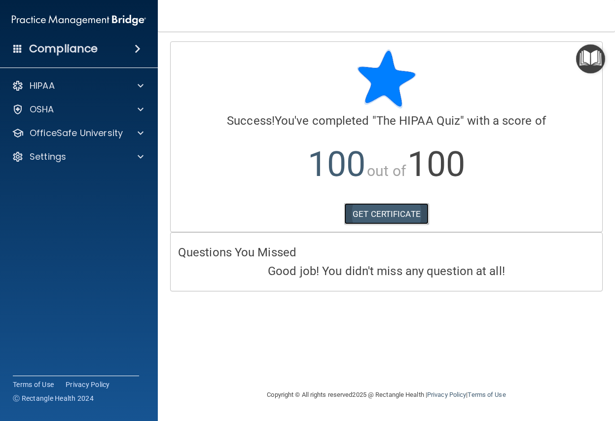
click at [358, 211] on link "GET CERTIFICATE" at bounding box center [386, 214] width 84 height 22
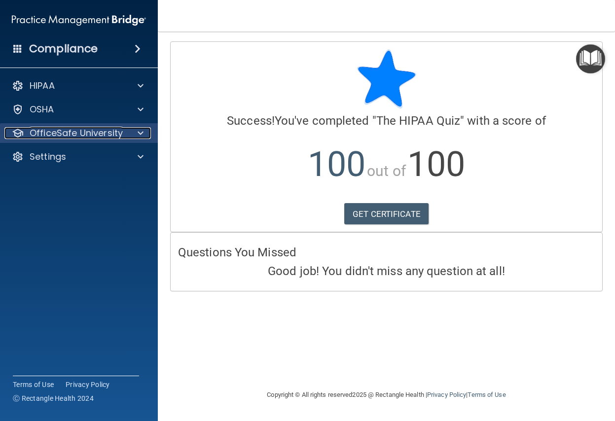
click at [109, 131] on p "OfficeSafe University" at bounding box center [76, 133] width 93 height 12
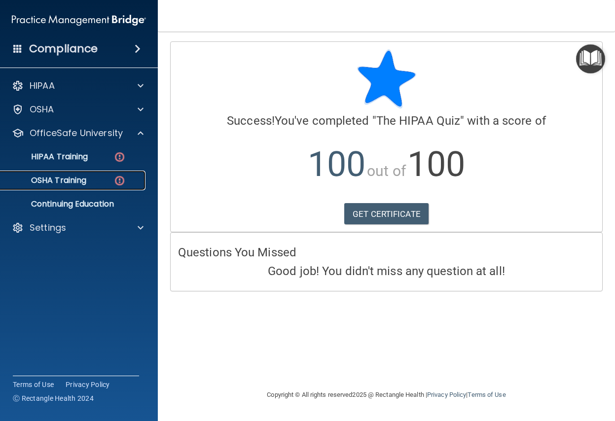
click at [72, 181] on p "OSHA Training" at bounding box center [46, 180] width 80 height 10
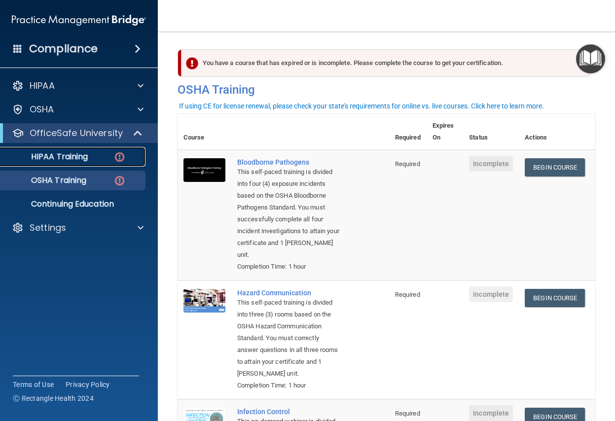
click at [74, 158] on p "HIPAA Training" at bounding box center [46, 157] width 81 height 10
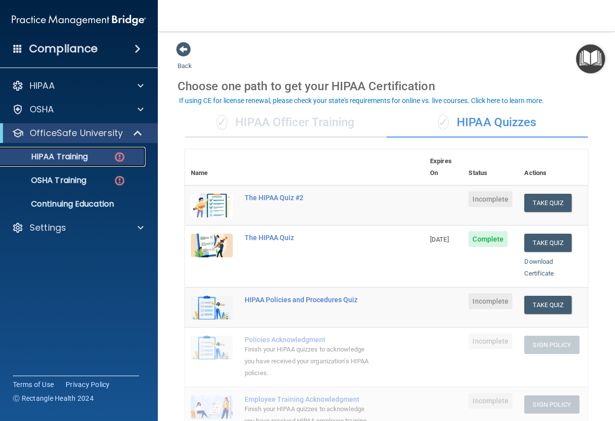
scroll to position [99, 0]
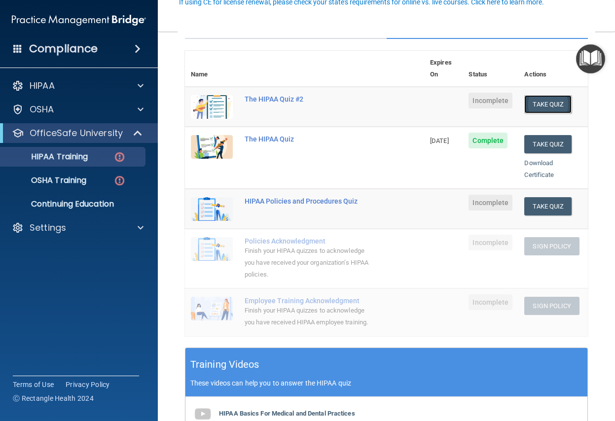
click at [550, 95] on button "Take Quiz" at bounding box center [547, 104] width 47 height 18
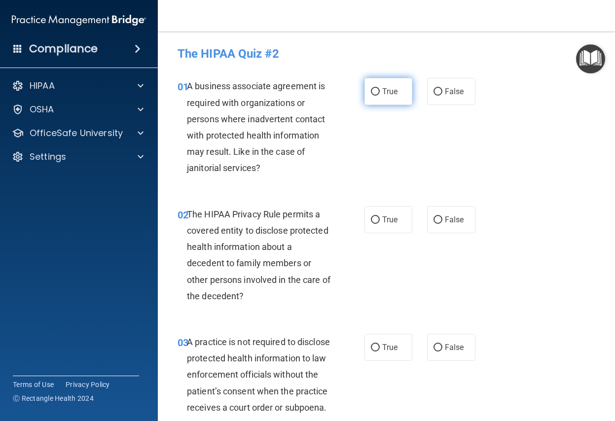
click at [371, 91] on input "True" at bounding box center [375, 91] width 9 height 7
radio input "true"
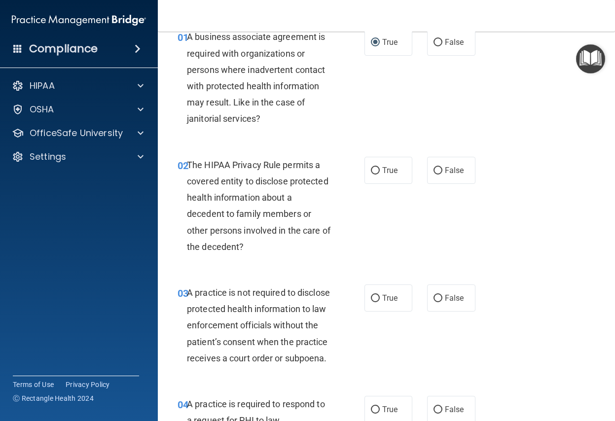
scroll to position [99, 0]
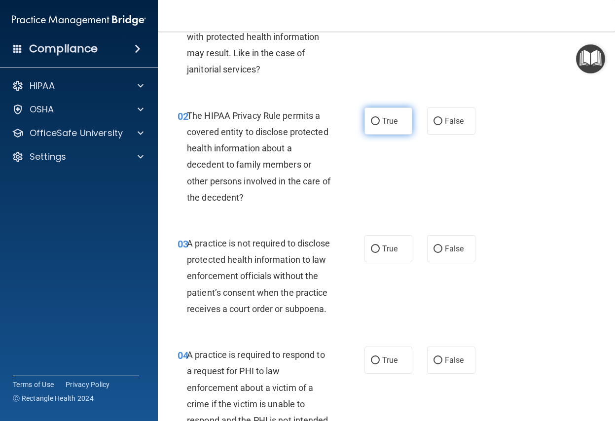
click at [371, 122] on input "True" at bounding box center [375, 121] width 9 height 7
radio input "true"
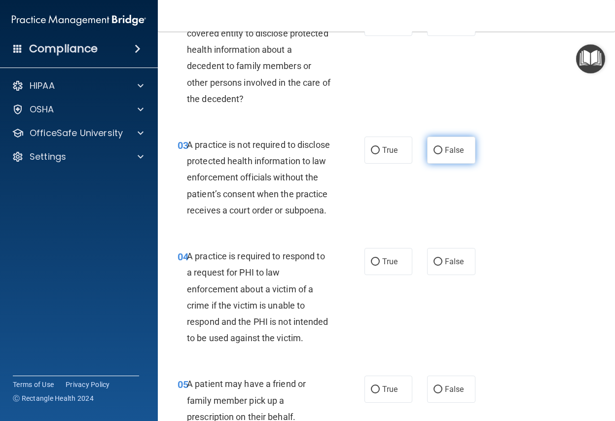
click at [433, 152] on input "False" at bounding box center [437, 150] width 9 height 7
radio input "true"
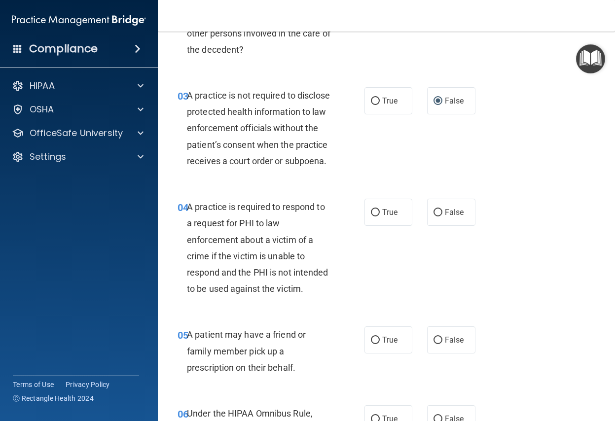
scroll to position [296, 0]
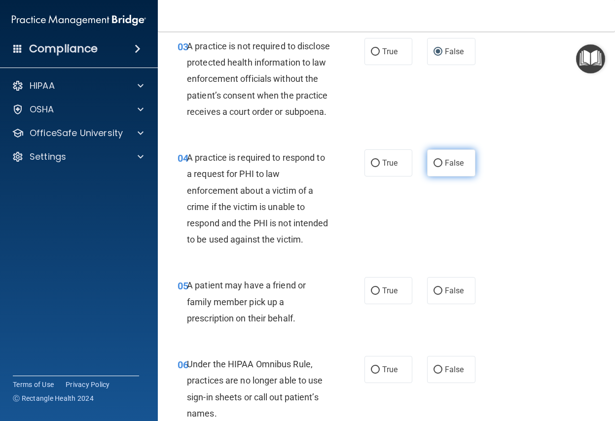
click at [433, 167] on input "False" at bounding box center [437, 163] width 9 height 7
radio input "true"
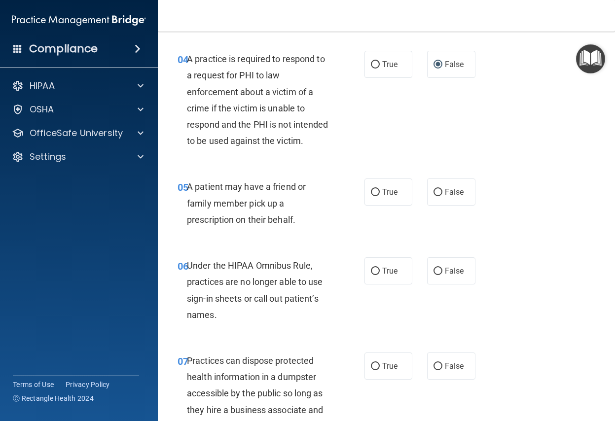
scroll to position [444, 0]
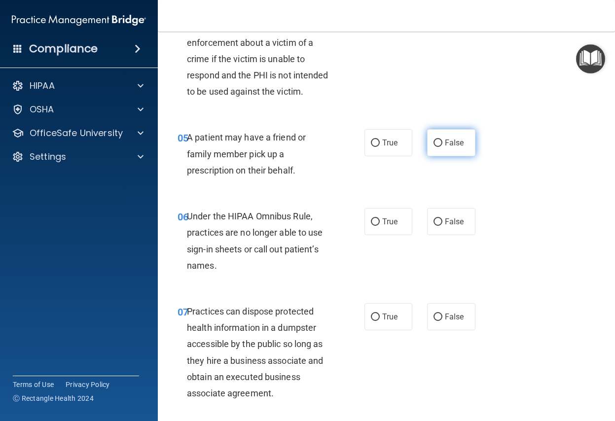
click at [434, 147] on input "False" at bounding box center [437, 143] width 9 height 7
radio input "true"
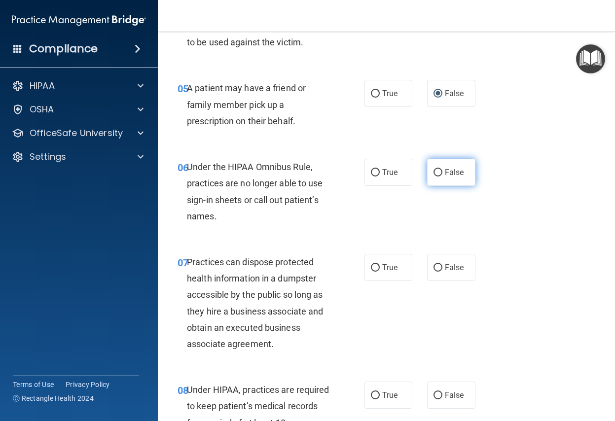
click at [435, 176] on input "False" at bounding box center [437, 172] width 9 height 7
radio input "true"
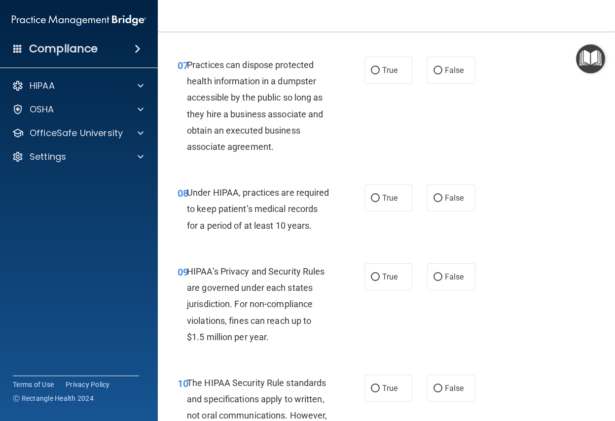
scroll to position [641, 0]
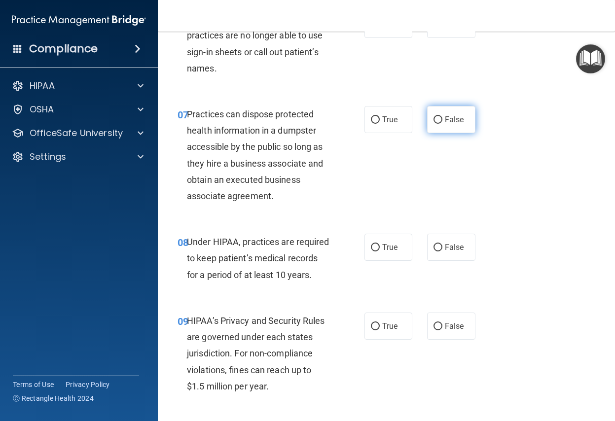
click at [436, 124] on input "False" at bounding box center [437, 119] width 9 height 7
radio input "true"
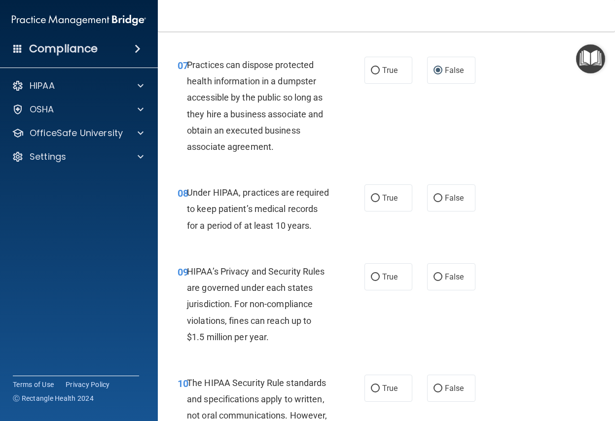
scroll to position [739, 0]
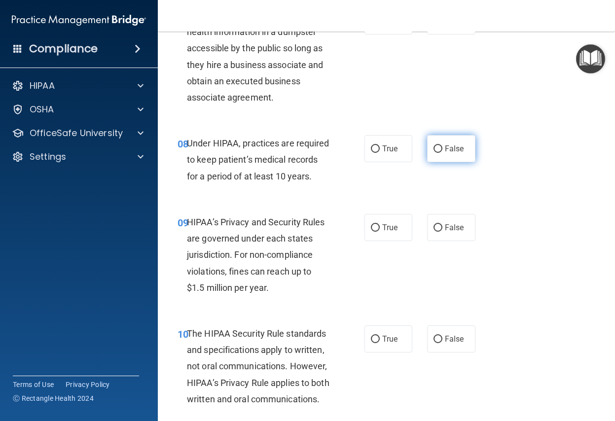
click at [435, 153] on input "False" at bounding box center [437, 148] width 9 height 7
radio input "true"
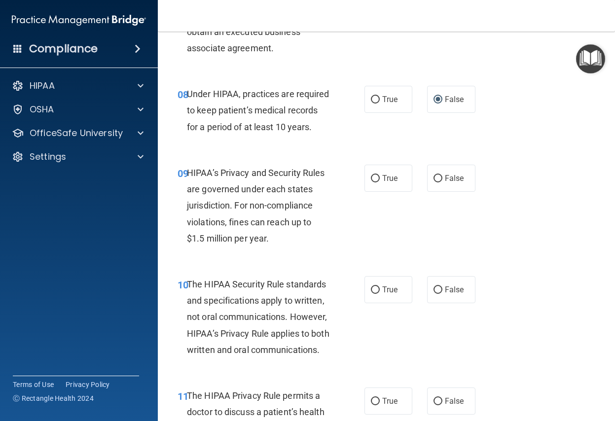
scroll to position [838, 0]
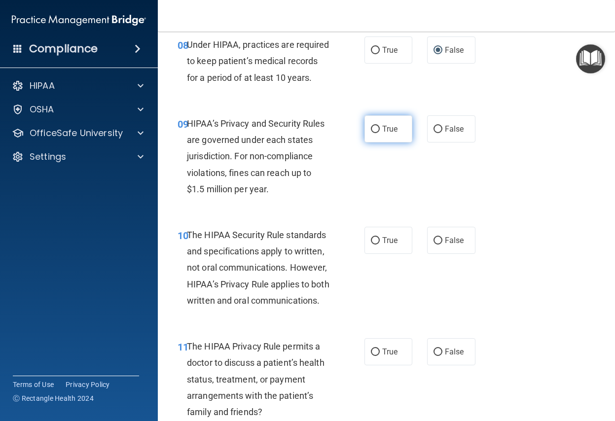
click at [373, 133] on input "True" at bounding box center [375, 129] width 9 height 7
radio input "true"
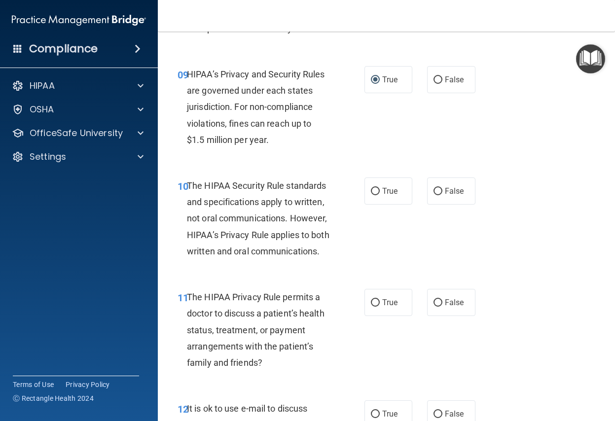
scroll to position [937, 0]
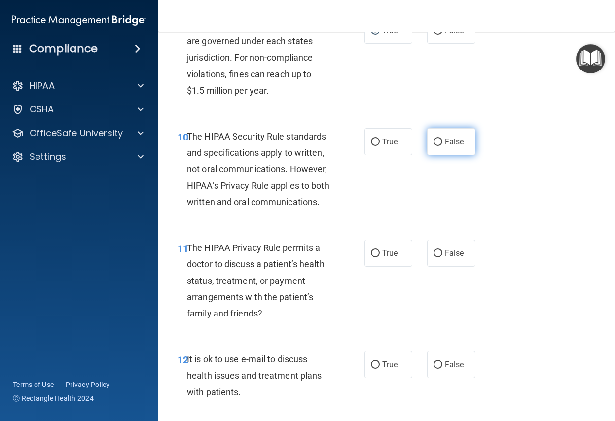
click at [433, 146] on input "False" at bounding box center [437, 142] width 9 height 7
radio input "true"
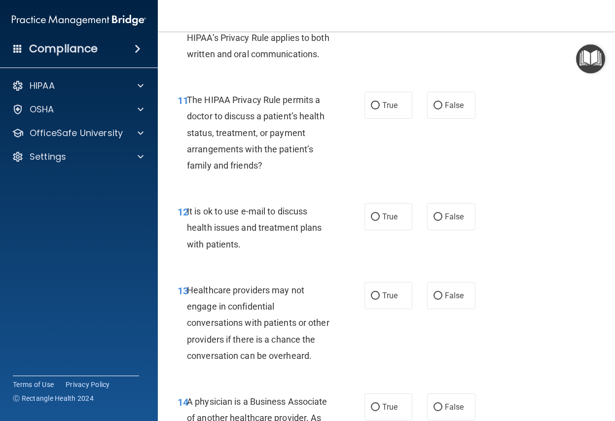
scroll to position [1134, 0]
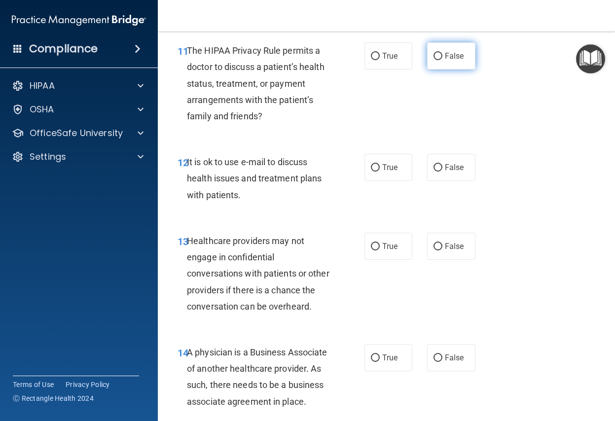
click at [433, 60] on input "False" at bounding box center [437, 56] width 9 height 7
radio input "true"
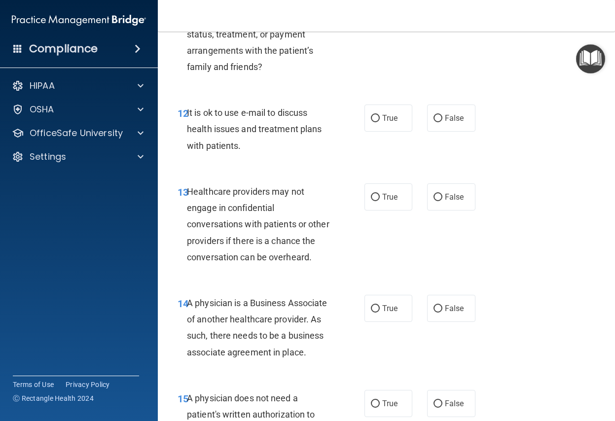
scroll to position [1232, 0]
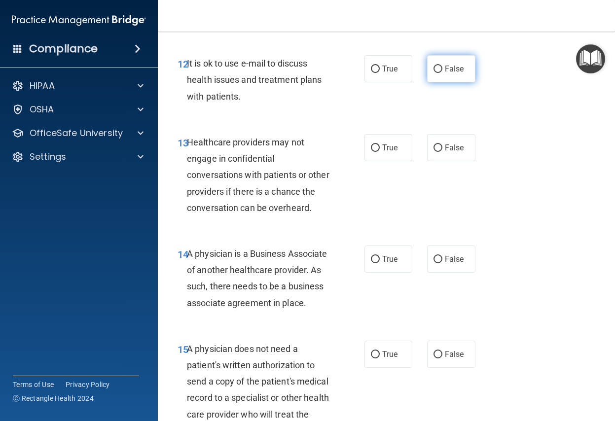
click at [433, 73] on input "False" at bounding box center [437, 69] width 9 height 7
radio input "true"
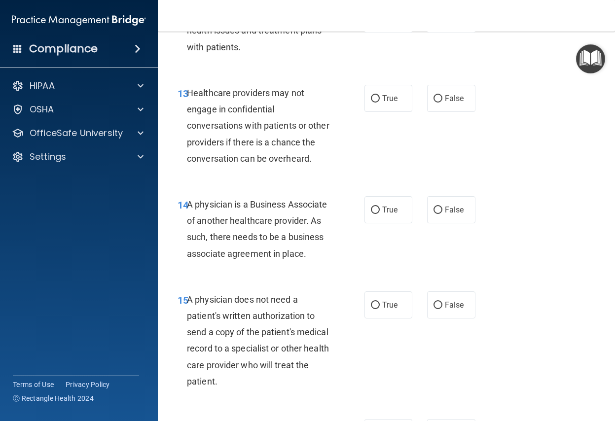
scroll to position [1331, 0]
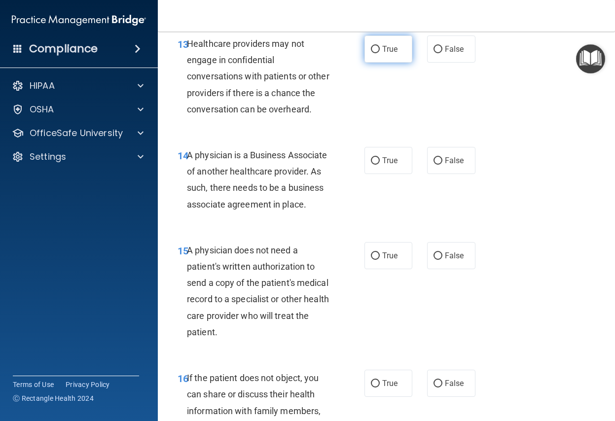
click at [371, 53] on input "True" at bounding box center [375, 49] width 9 height 7
radio input "true"
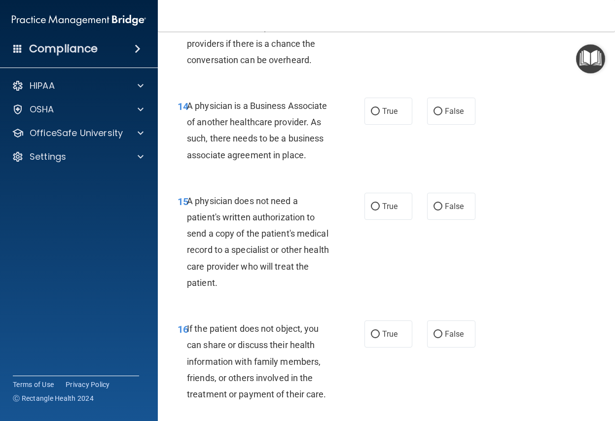
scroll to position [1430, 0]
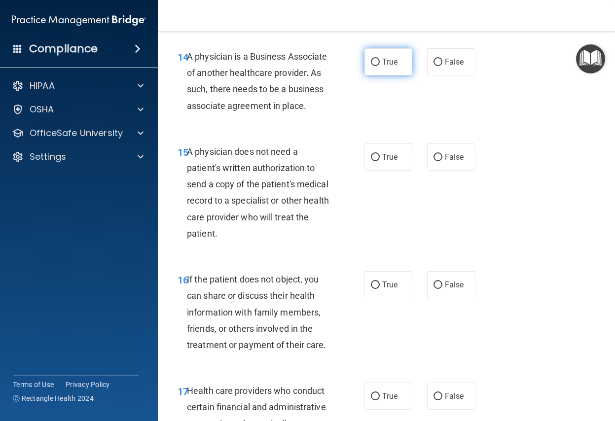
click at [371, 66] on input "True" at bounding box center [375, 62] width 9 height 7
radio input "true"
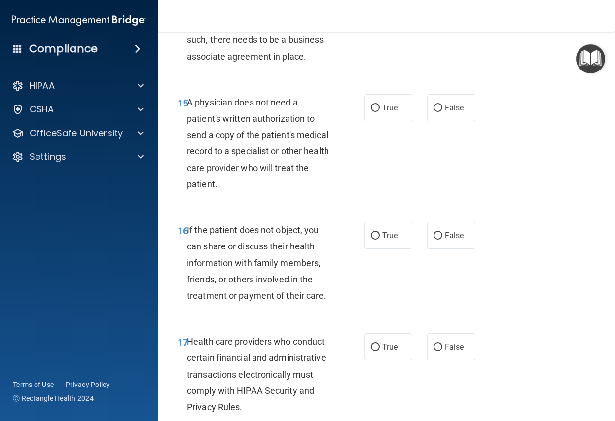
scroll to position [1528, 0]
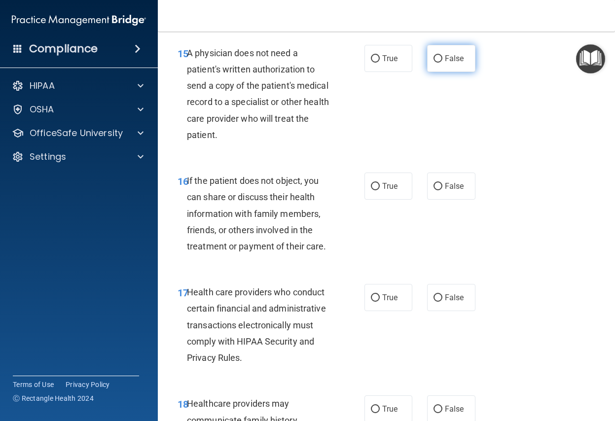
click at [434, 72] on label "False" at bounding box center [451, 58] width 48 height 27
click at [434, 63] on input "False" at bounding box center [437, 58] width 9 height 7
radio input "true"
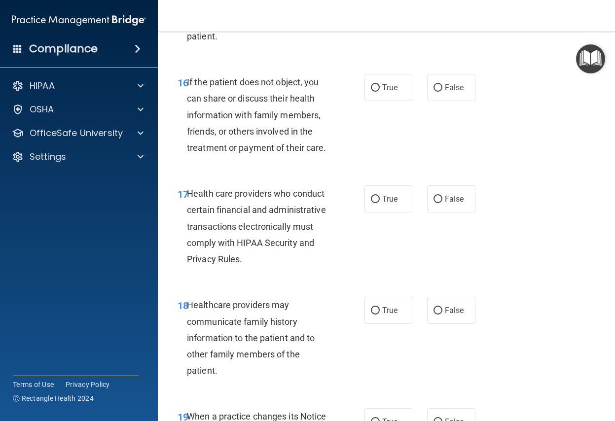
scroll to position [1676, 0]
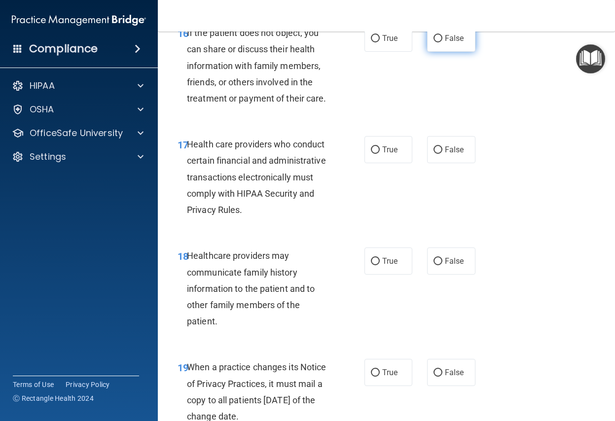
click at [433, 42] on input "False" at bounding box center [437, 38] width 9 height 7
radio input "true"
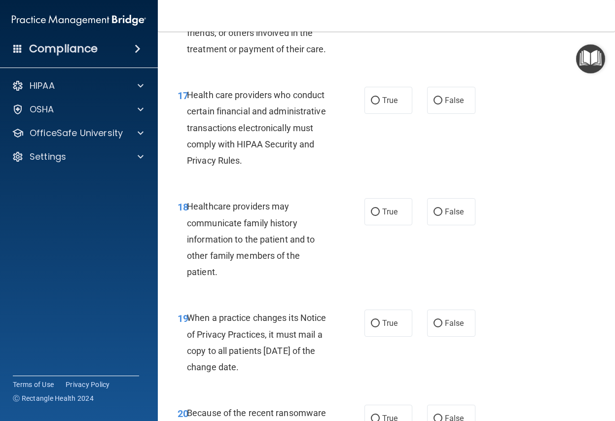
scroll to position [1775, 0]
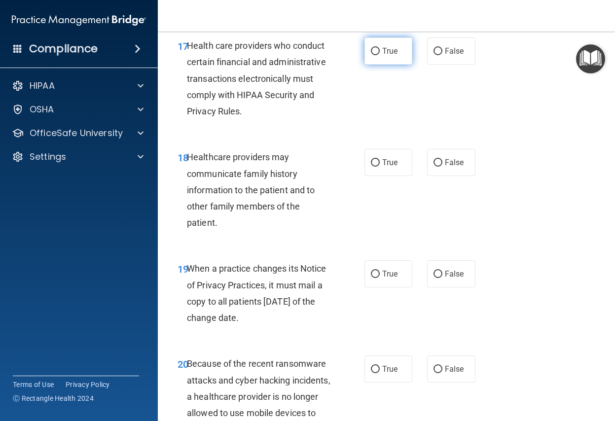
click at [371, 55] on input "True" at bounding box center [375, 51] width 9 height 7
radio input "true"
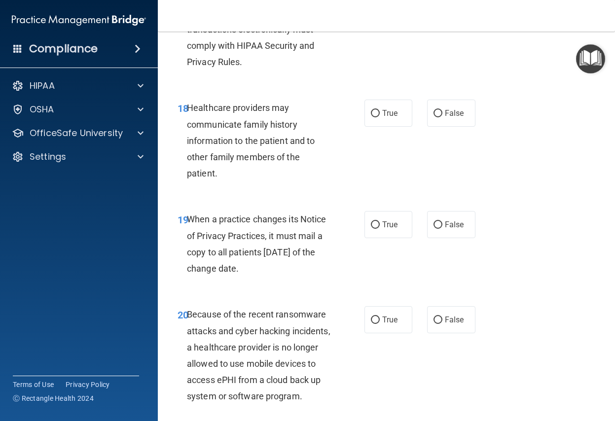
scroll to position [1873, 0]
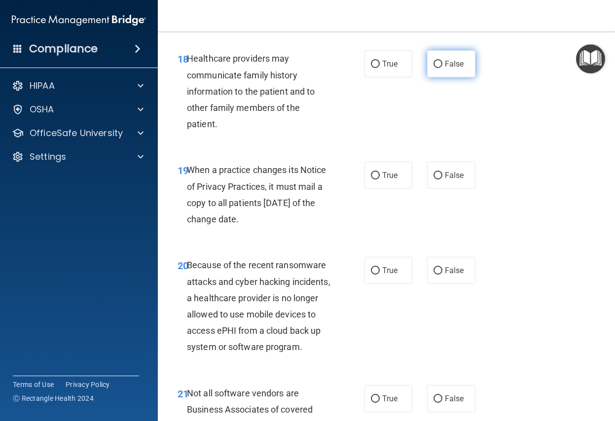
click at [433, 68] on input "False" at bounding box center [437, 64] width 9 height 7
radio input "true"
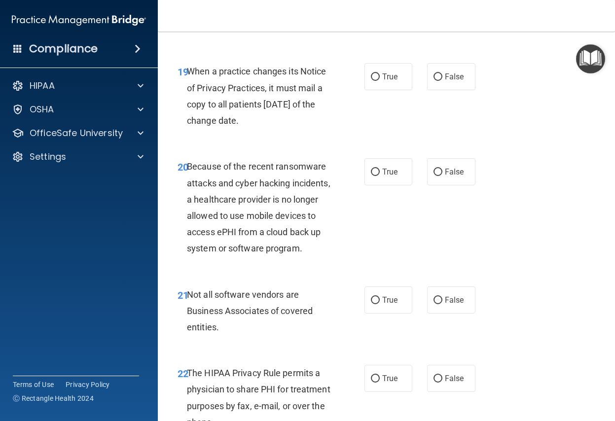
scroll to position [2021, 0]
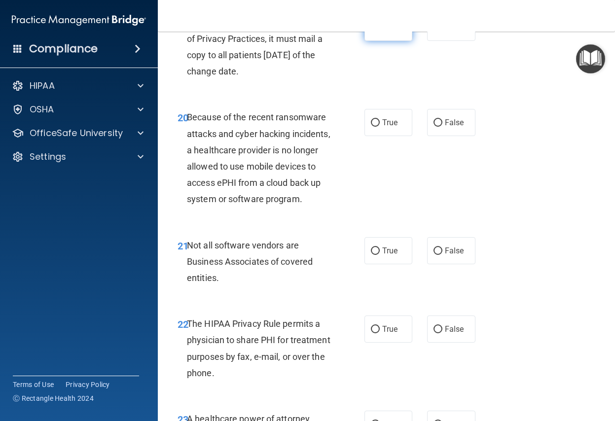
click at [372, 32] on input "True" at bounding box center [375, 27] width 9 height 7
radio input "true"
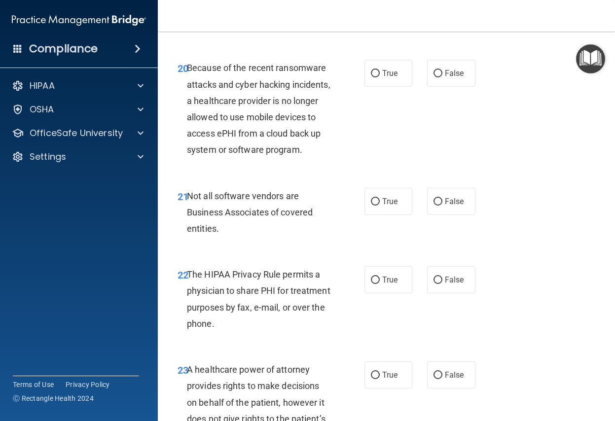
scroll to position [2120, 0]
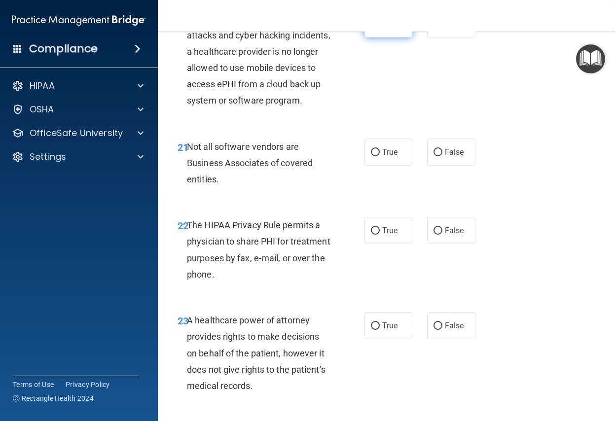
click at [371, 28] on input "True" at bounding box center [375, 24] width 9 height 7
radio input "true"
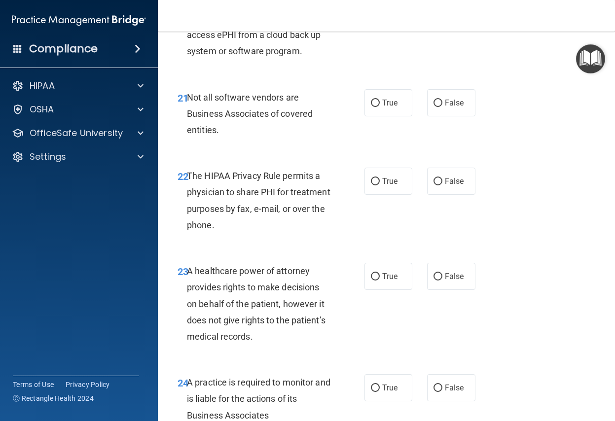
scroll to position [2218, 0]
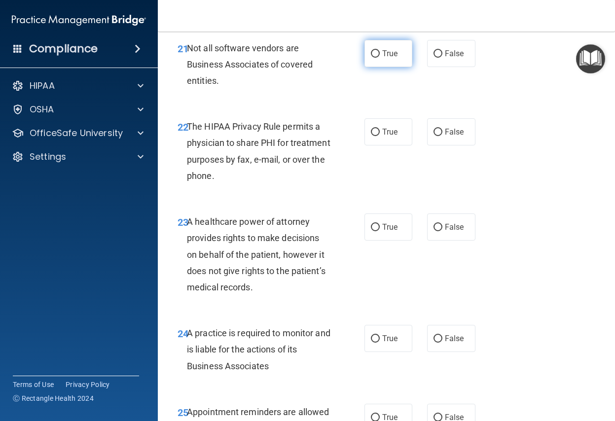
click at [372, 58] on input "True" at bounding box center [375, 53] width 9 height 7
radio input "true"
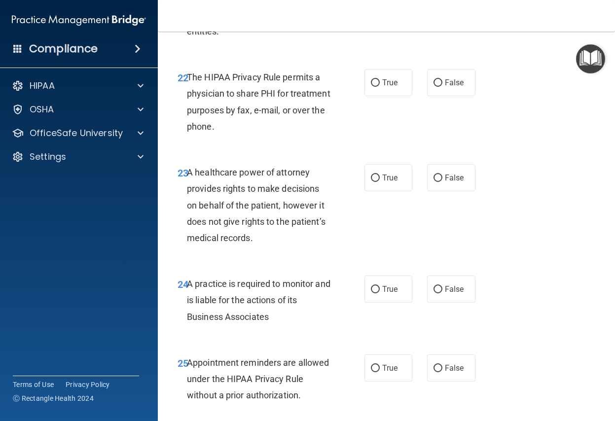
scroll to position [2317, 0]
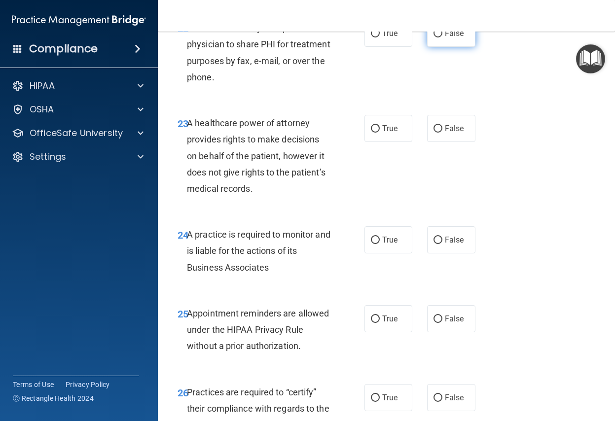
click at [433, 37] on input "False" at bounding box center [437, 33] width 9 height 7
radio input "true"
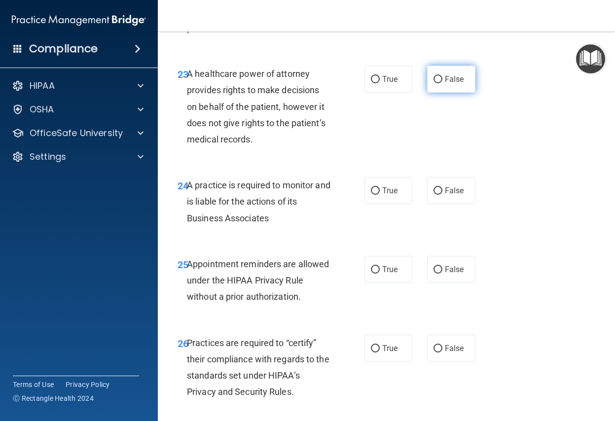
click at [433, 83] on input "False" at bounding box center [437, 79] width 9 height 7
radio input "true"
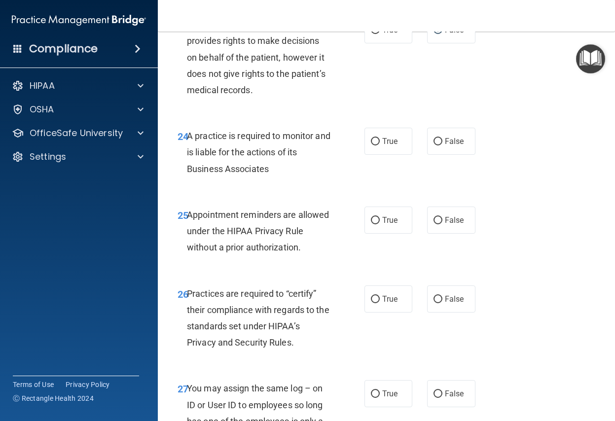
scroll to position [2465, 0]
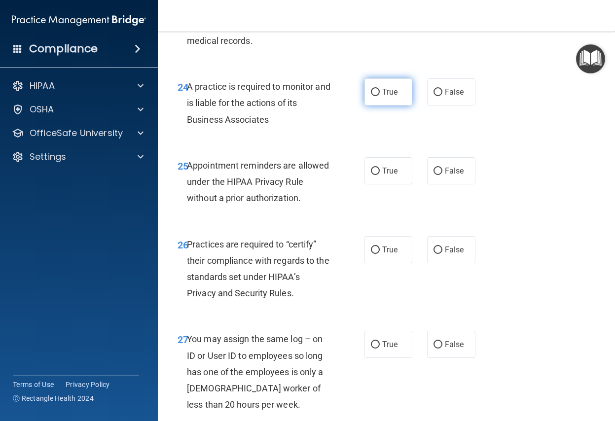
click at [373, 96] on input "True" at bounding box center [375, 92] width 9 height 7
radio input "true"
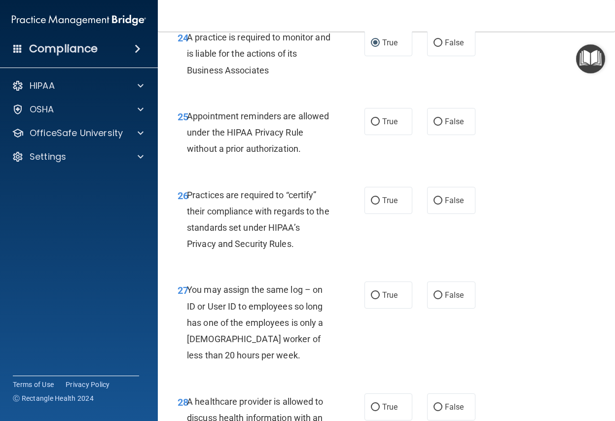
scroll to position [2563, 0]
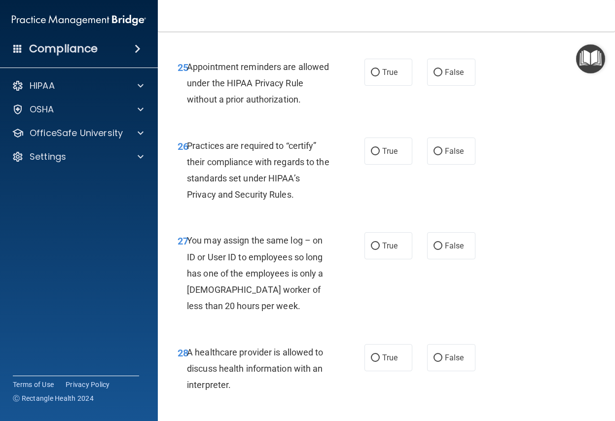
drag, startPoint x: 431, startPoint y: 155, endPoint x: 488, endPoint y: 202, distance: 74.2
click at [433, 76] on input "False" at bounding box center [437, 72] width 9 height 7
radio input "true"
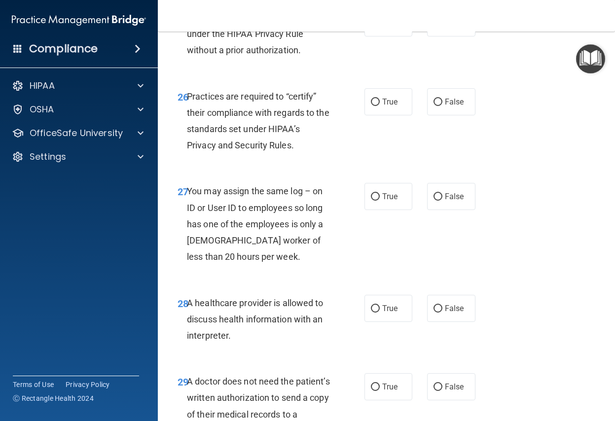
drag, startPoint x: 372, startPoint y: 184, endPoint x: 448, endPoint y: 207, distance: 79.4
click at [372, 106] on input "True" at bounding box center [375, 102] width 9 height 7
radio input "true"
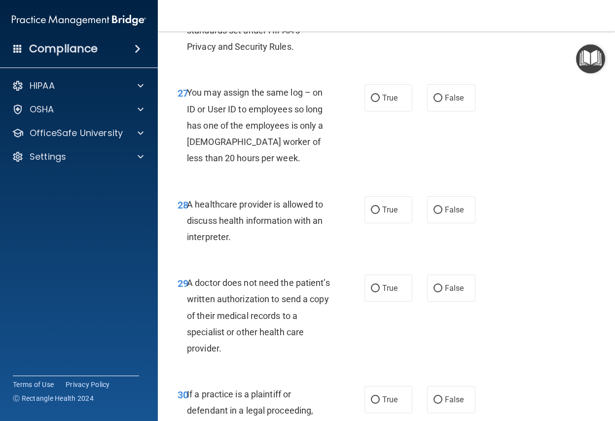
scroll to position [2761, 0]
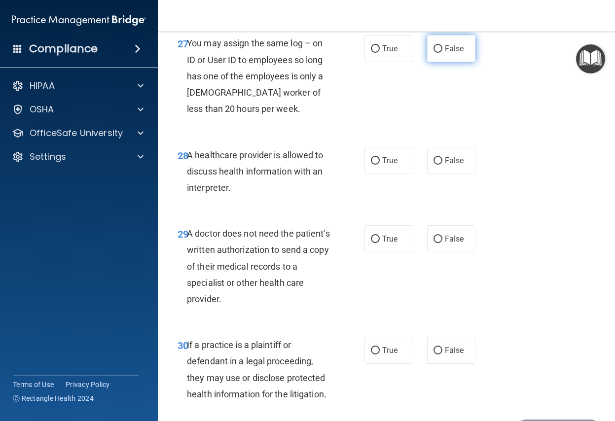
click at [433, 53] on input "False" at bounding box center [437, 48] width 9 height 7
radio input "true"
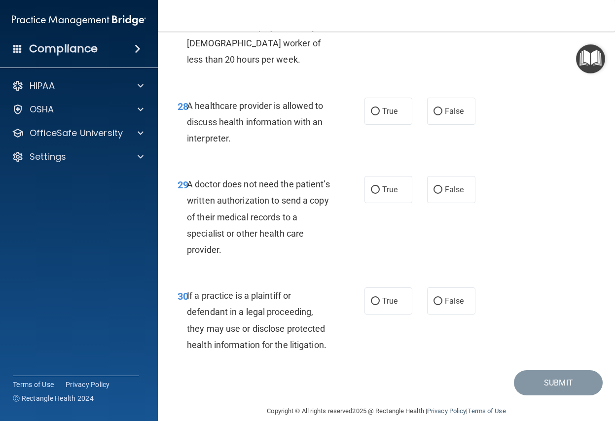
scroll to position [2905, 0]
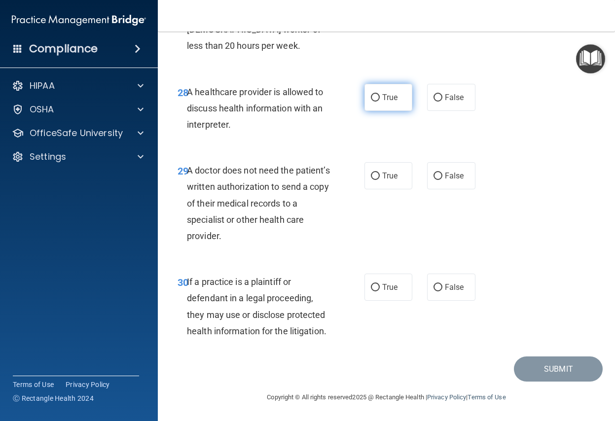
click at [371, 99] on input "True" at bounding box center [375, 97] width 9 height 7
radio input "true"
click at [433, 178] on input "False" at bounding box center [437, 176] width 9 height 7
radio input "true"
click at [371, 287] on input "True" at bounding box center [375, 287] width 9 height 7
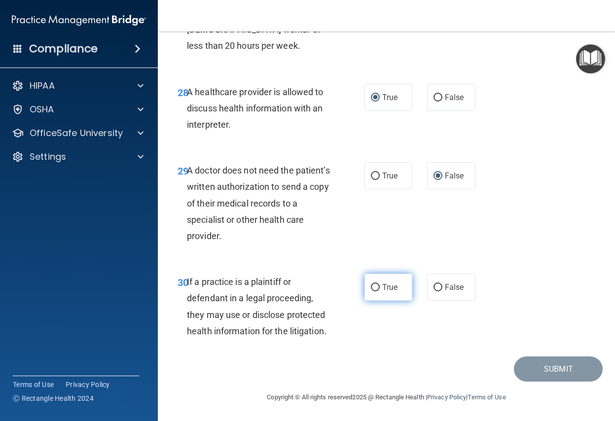
radio input "true"
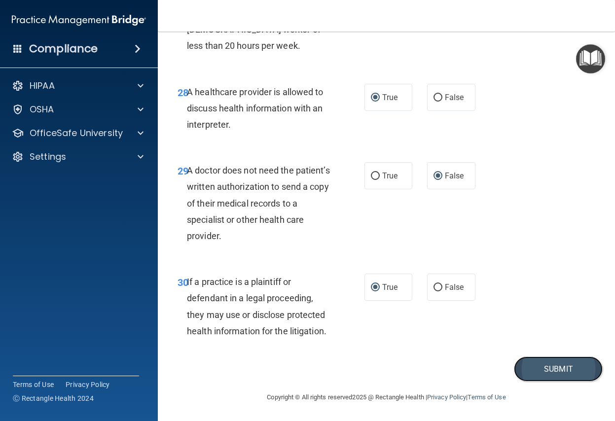
click at [517, 374] on button "Submit" at bounding box center [558, 368] width 89 height 25
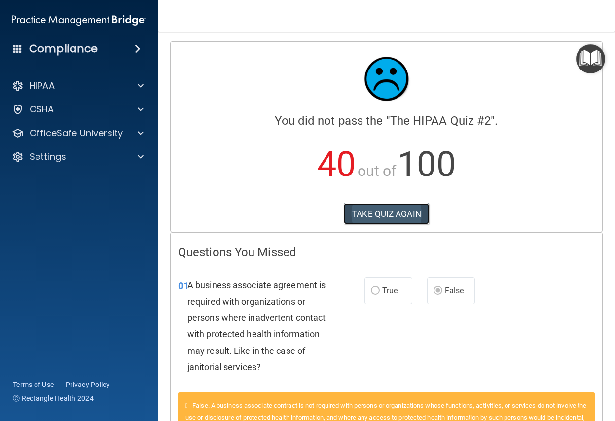
click at [386, 214] on button "TAKE QUIZ AGAIN" at bounding box center [386, 214] width 85 height 22
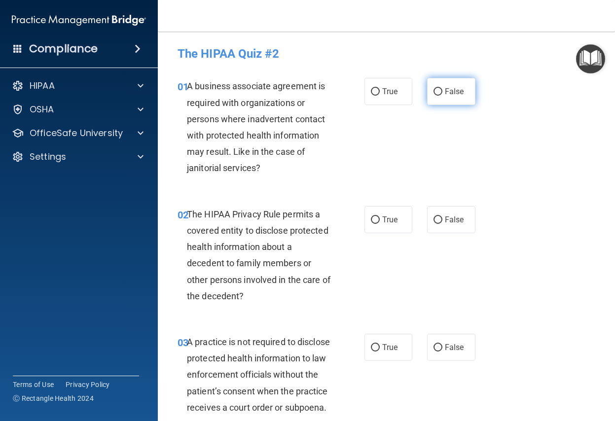
click at [433, 94] on input "False" at bounding box center [437, 91] width 9 height 7
radio input "true"
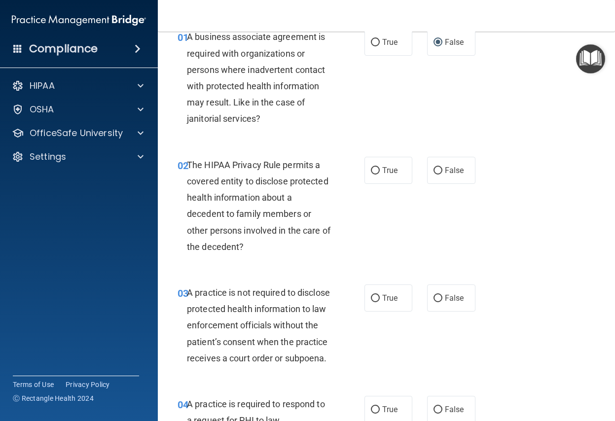
scroll to position [99, 0]
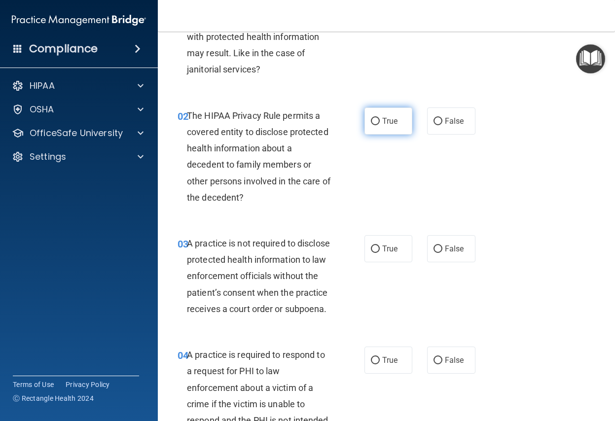
click at [371, 122] on input "True" at bounding box center [375, 121] width 9 height 7
radio input "true"
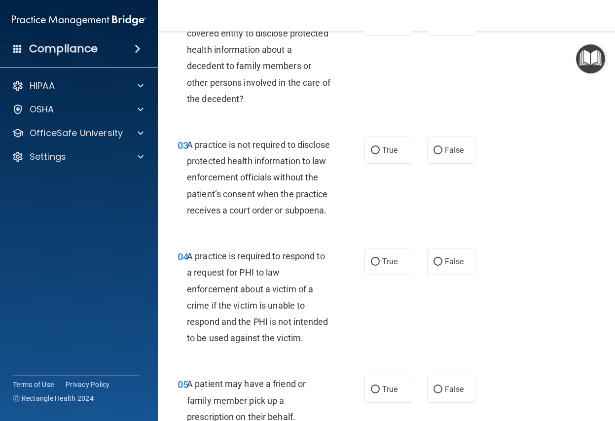
scroll to position [246, 0]
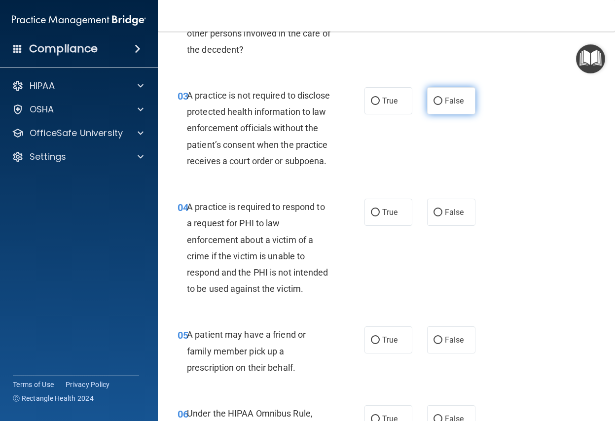
click at [433, 102] on input "False" at bounding box center [437, 101] width 9 height 7
radio input "true"
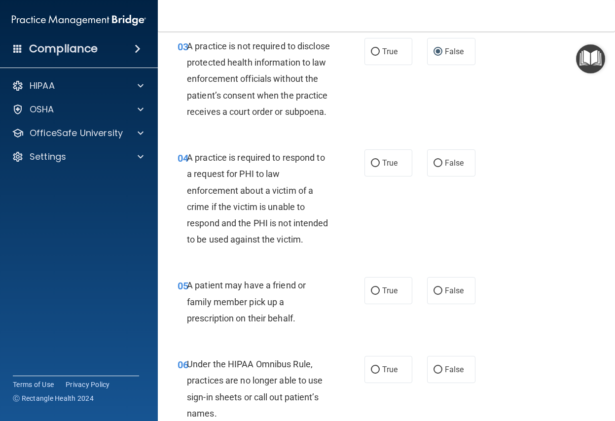
scroll to position [345, 0]
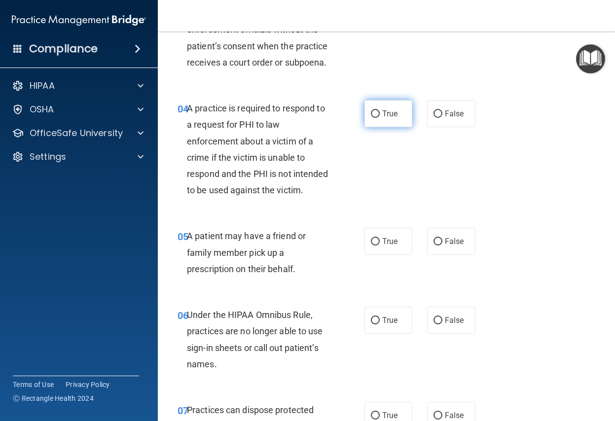
click at [371, 118] on input "True" at bounding box center [375, 113] width 9 height 7
radio input "true"
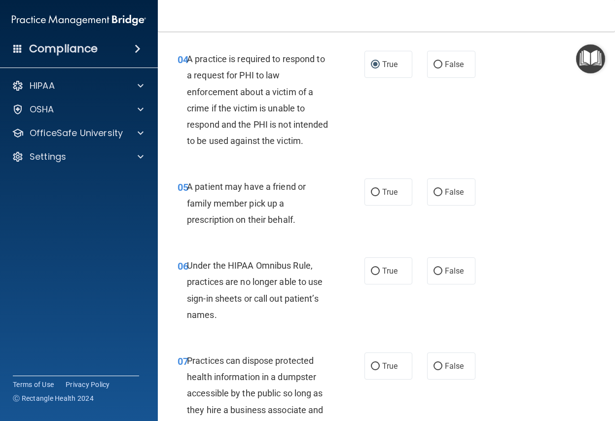
scroll to position [444, 0]
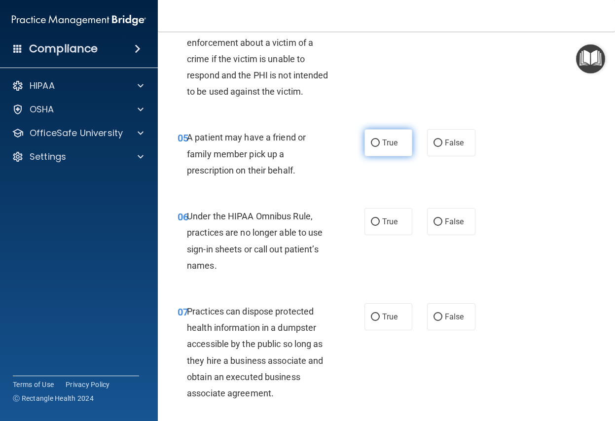
click at [371, 147] on input "True" at bounding box center [375, 143] width 9 height 7
radio input "true"
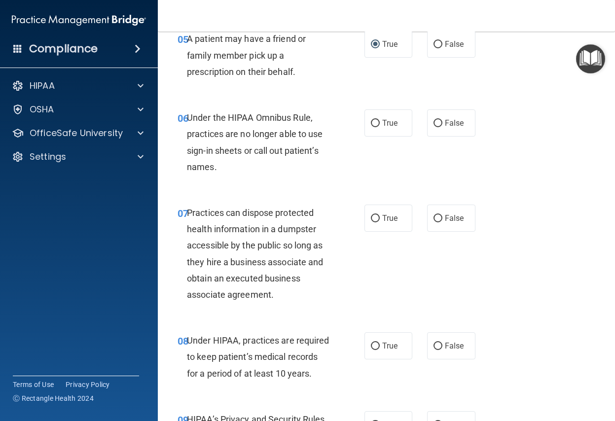
scroll to position [592, 0]
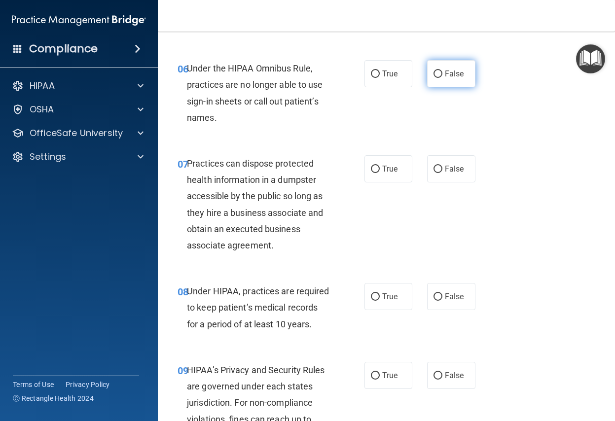
click at [433, 78] on input "False" at bounding box center [437, 73] width 9 height 7
radio input "true"
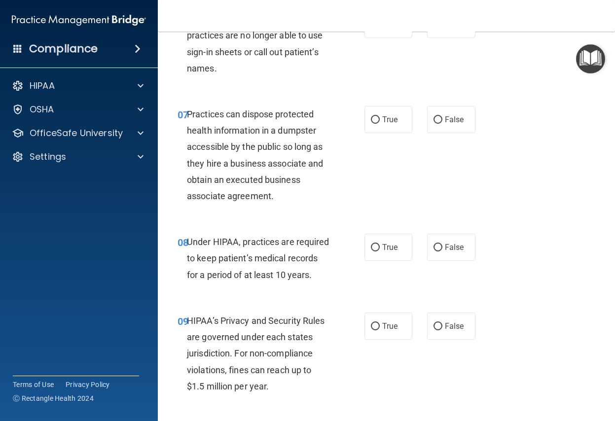
scroll to position [690, 0]
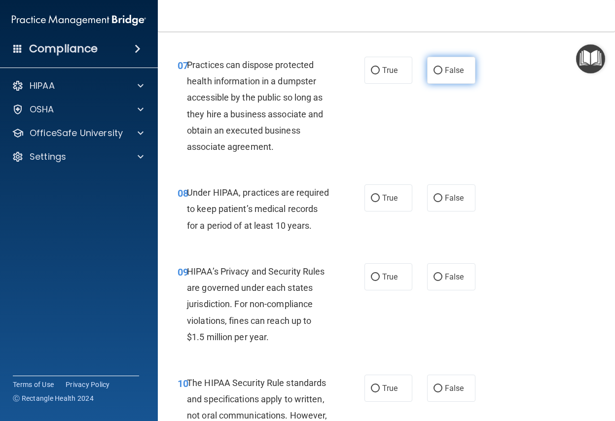
click at [433, 74] on input "False" at bounding box center [437, 70] width 9 height 7
radio input "true"
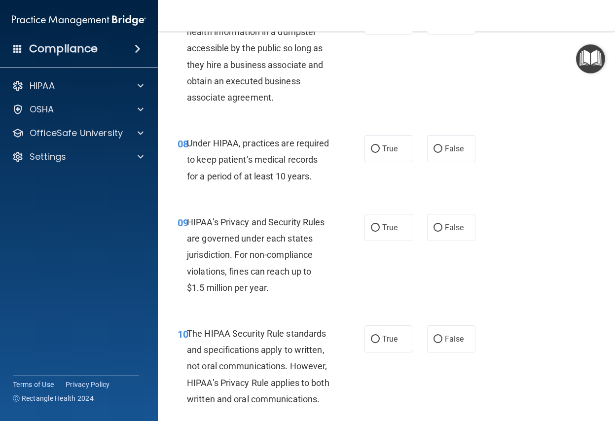
scroll to position [789, 0]
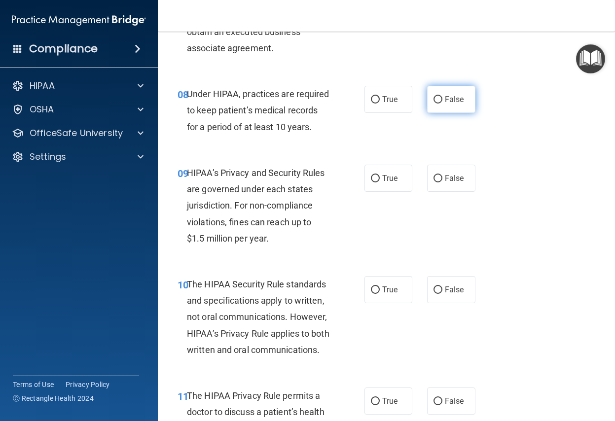
click at [433, 104] on input "False" at bounding box center [437, 99] width 9 height 7
radio input "true"
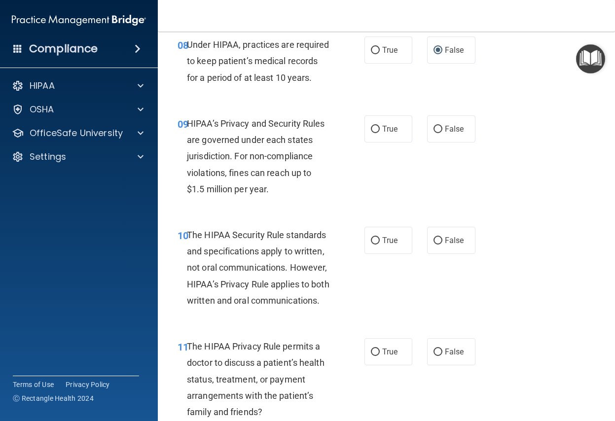
scroll to position [887, 0]
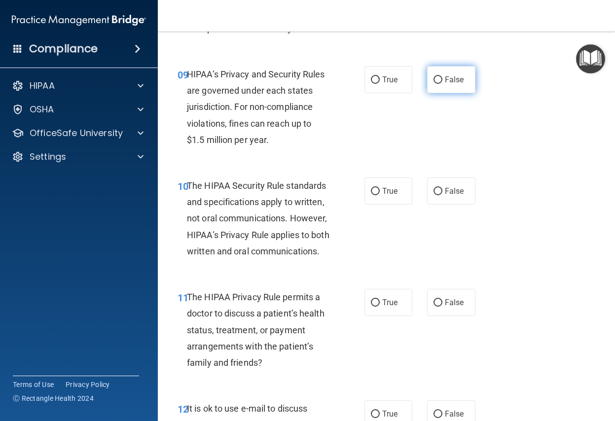
click at [433, 84] on input "False" at bounding box center [437, 79] width 9 height 7
radio input "true"
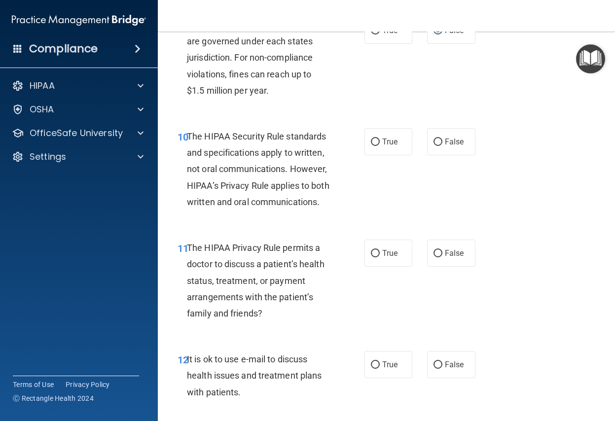
scroll to position [986, 0]
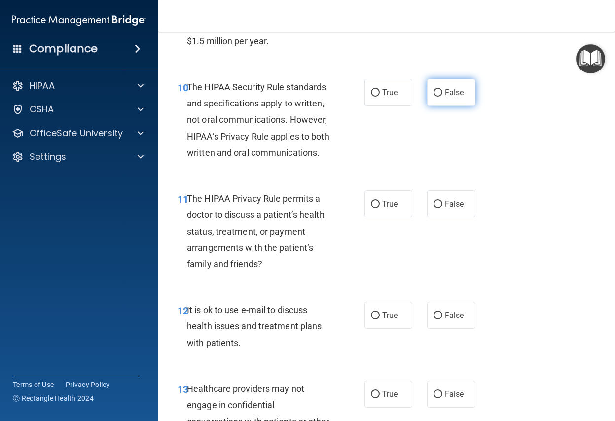
click at [434, 97] on input "False" at bounding box center [437, 92] width 9 height 7
radio input "true"
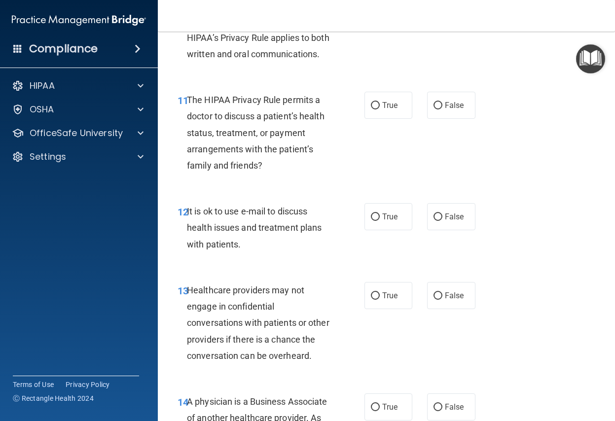
scroll to position [1134, 0]
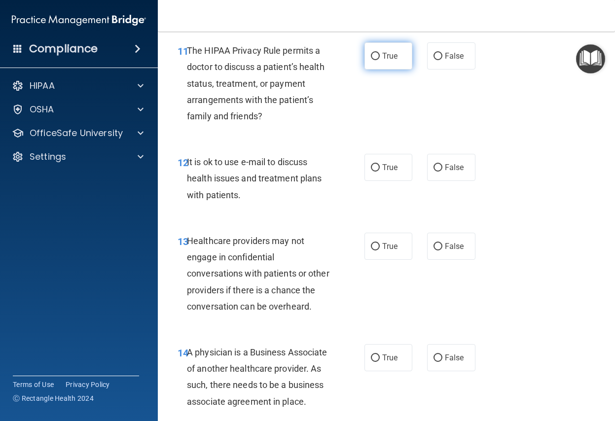
click at [371, 60] on input "True" at bounding box center [375, 56] width 9 height 7
radio input "true"
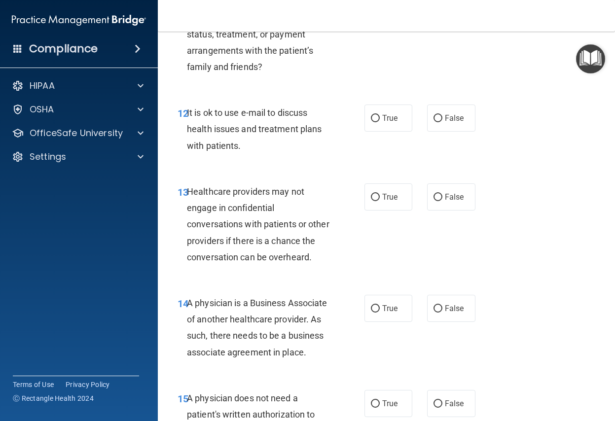
scroll to position [1232, 0]
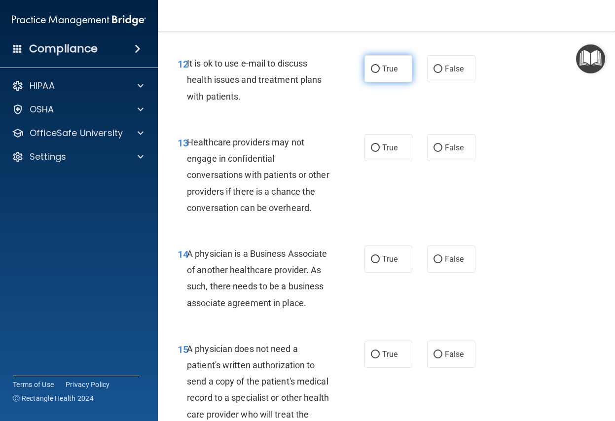
click at [372, 73] on input "True" at bounding box center [375, 69] width 9 height 7
radio input "true"
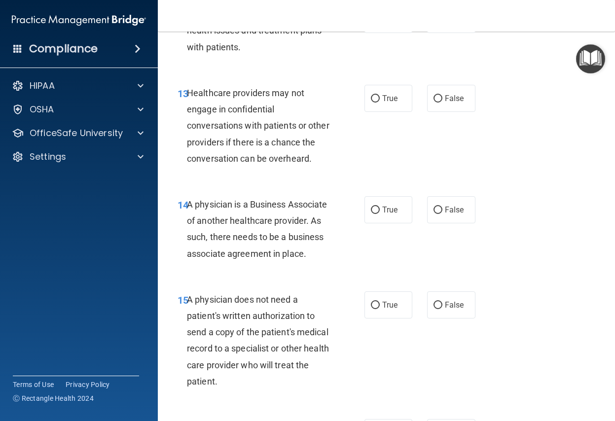
scroll to position [1331, 0]
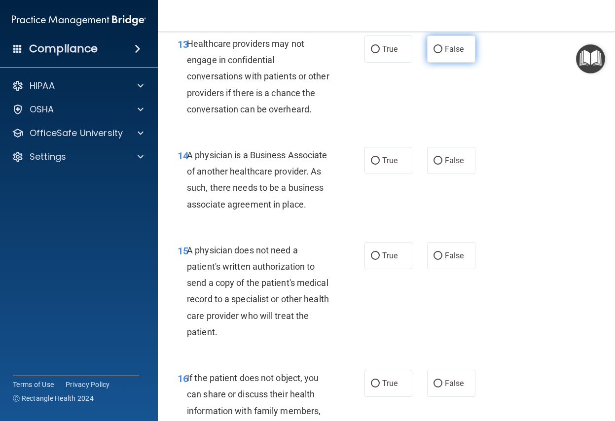
click at [435, 53] on input "False" at bounding box center [437, 49] width 9 height 7
radio input "true"
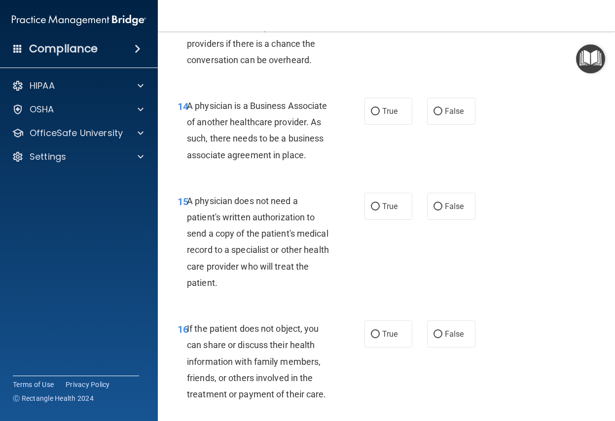
scroll to position [1430, 0]
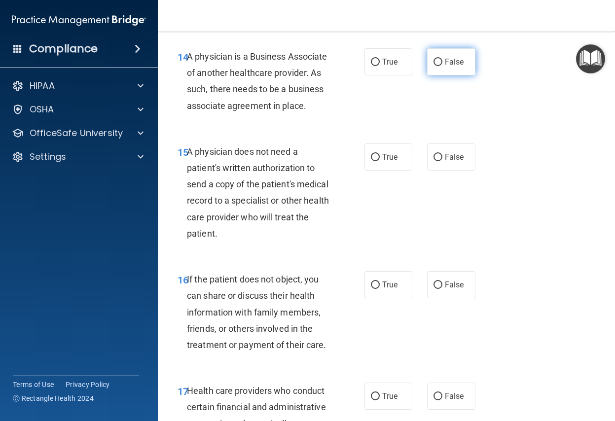
click at [435, 66] on input "False" at bounding box center [437, 62] width 9 height 7
radio input "true"
drag, startPoint x: 370, startPoint y: 222, endPoint x: 403, endPoint y: 232, distance: 34.8
click at [371, 161] on input "True" at bounding box center [375, 157] width 9 height 7
radio input "true"
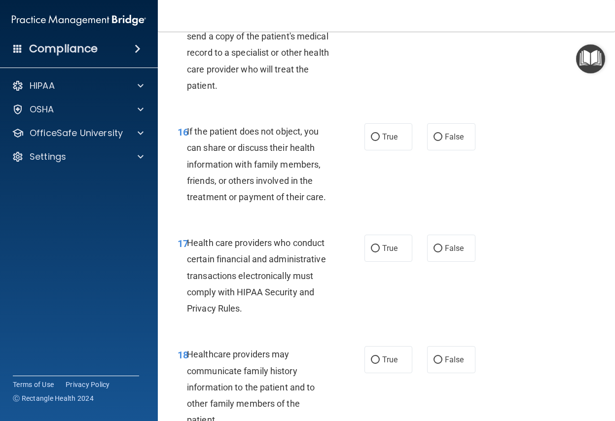
scroll to position [1627, 0]
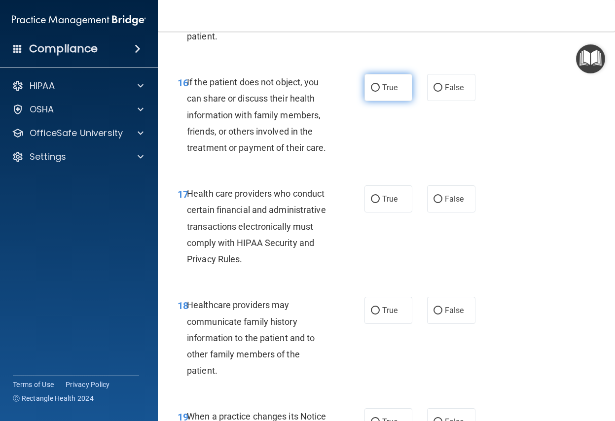
click at [371, 92] on input "True" at bounding box center [375, 87] width 9 height 7
radio input "true"
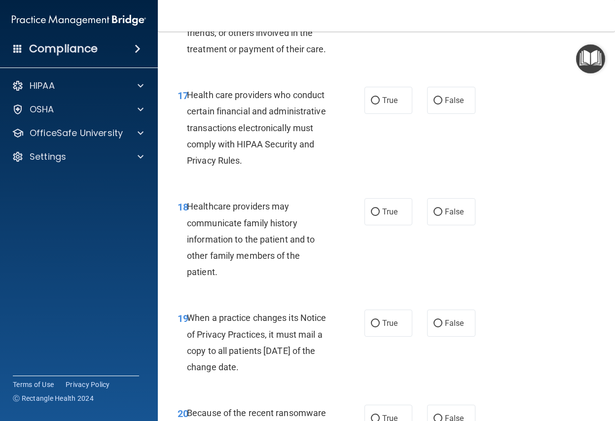
scroll to position [1824, 0]
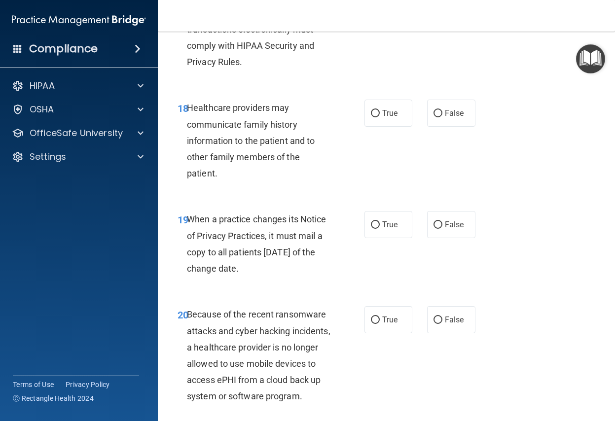
click at [372, 6] on input "True" at bounding box center [375, 2] width 9 height 7
radio input "true"
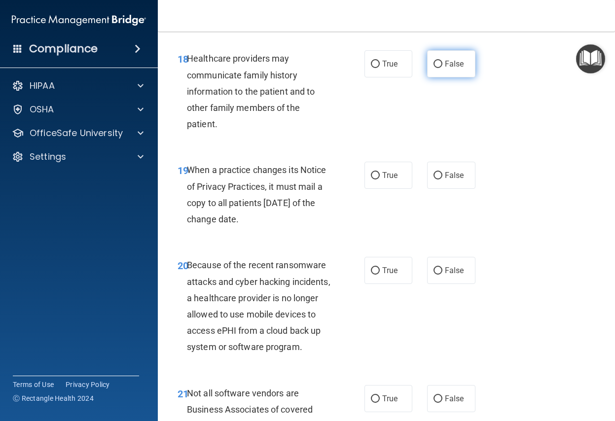
click at [433, 68] on input "False" at bounding box center [437, 64] width 9 height 7
radio input "true"
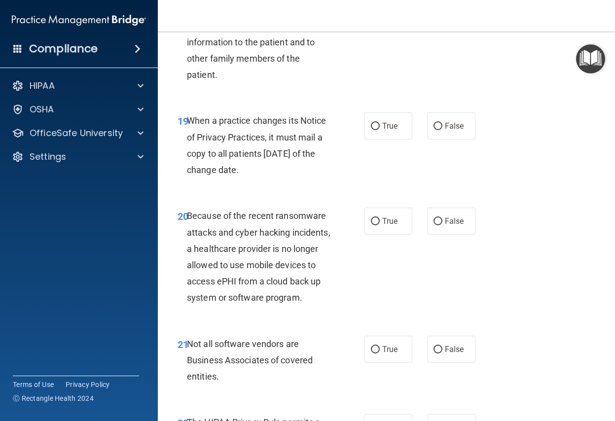
scroll to position [1972, 0]
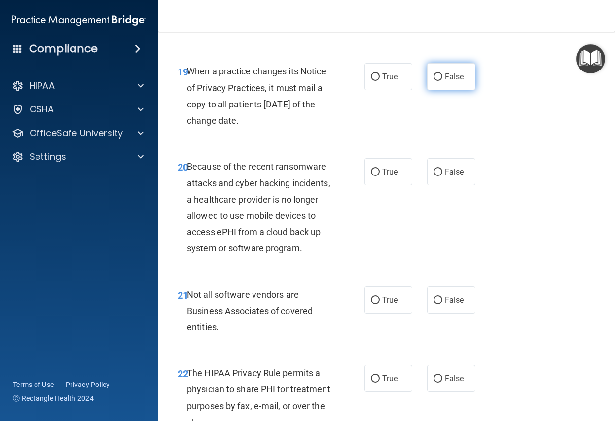
click at [433, 81] on input "False" at bounding box center [437, 76] width 9 height 7
radio input "true"
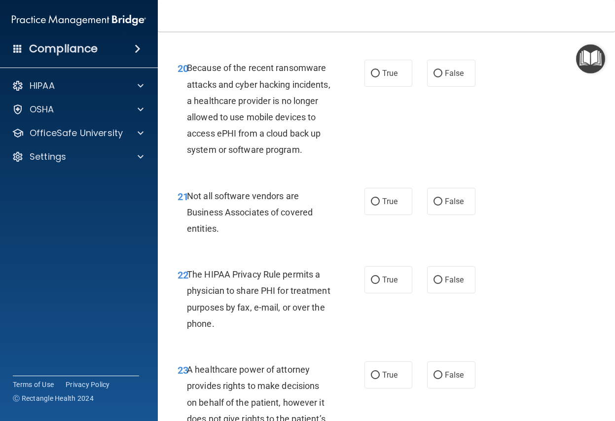
scroll to position [2120, 0]
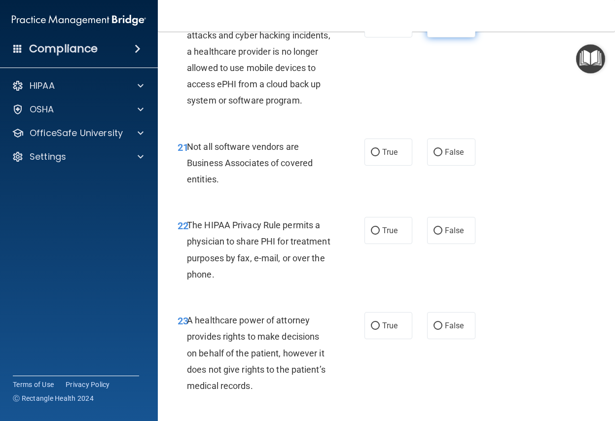
click at [433, 28] on input "False" at bounding box center [437, 24] width 9 height 7
radio input "true"
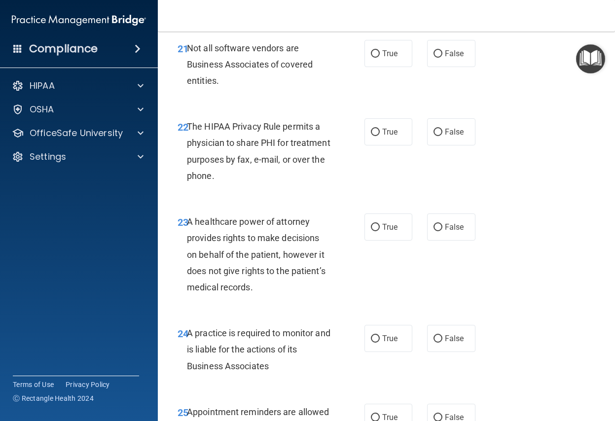
scroll to position [2268, 0]
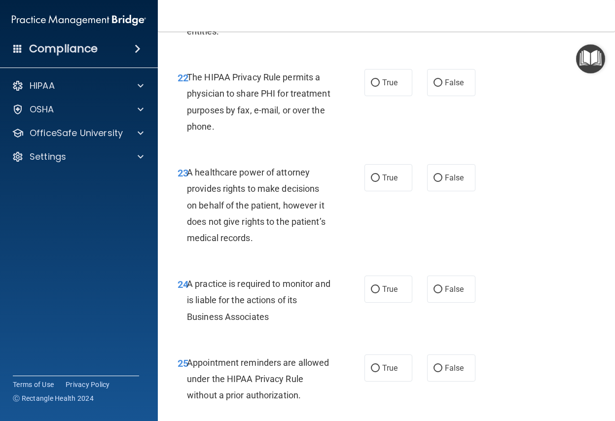
click at [372, 8] on input "True" at bounding box center [375, 4] width 9 height 7
radio input "true"
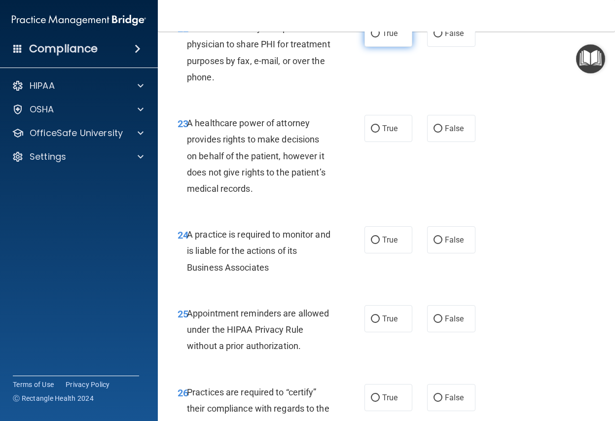
drag, startPoint x: 370, startPoint y: 117, endPoint x: 379, endPoint y: 122, distance: 9.7
click at [371, 37] on input "True" at bounding box center [375, 33] width 9 height 7
radio input "true"
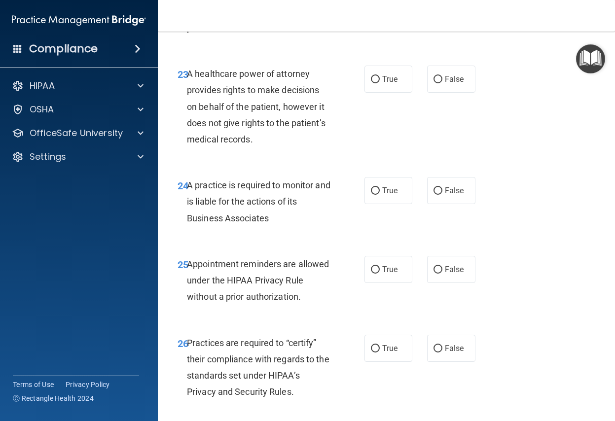
scroll to position [2415, 0]
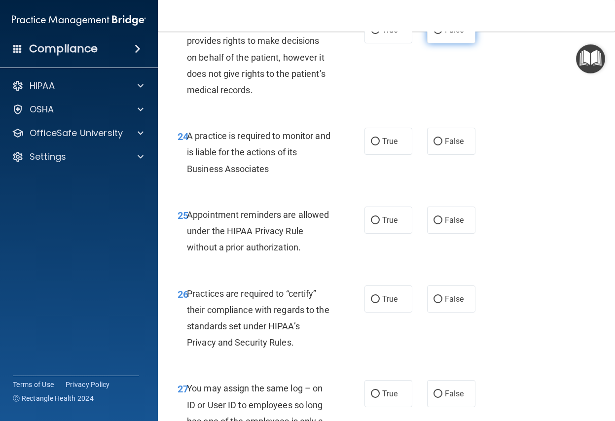
click at [433, 34] on input "False" at bounding box center [437, 30] width 9 height 7
radio input "true"
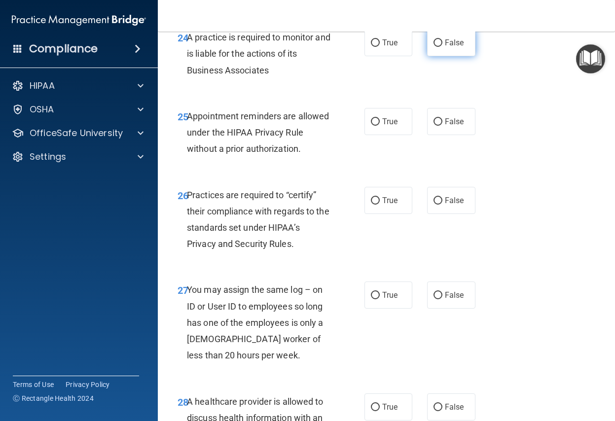
click at [433, 47] on input "False" at bounding box center [437, 42] width 9 height 7
radio input "true"
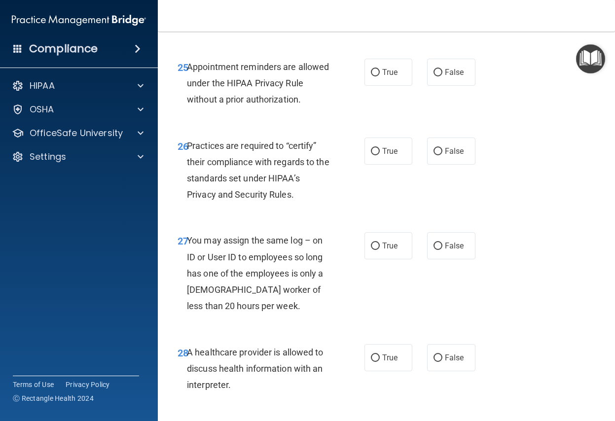
scroll to position [2613, 0]
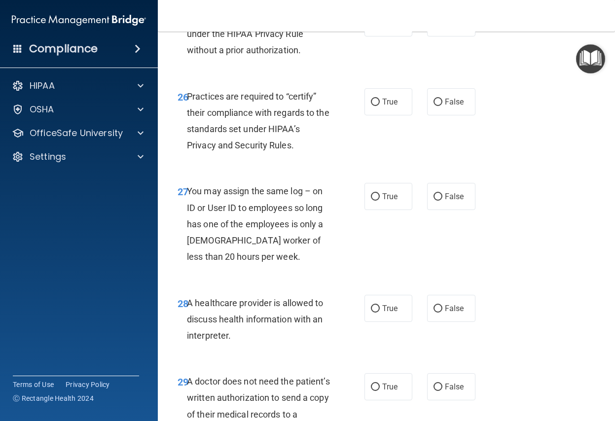
drag, startPoint x: 368, startPoint y: 106, endPoint x: 413, endPoint y: 132, distance: 51.9
click at [371, 27] on input "True" at bounding box center [375, 23] width 9 height 7
radio input "true"
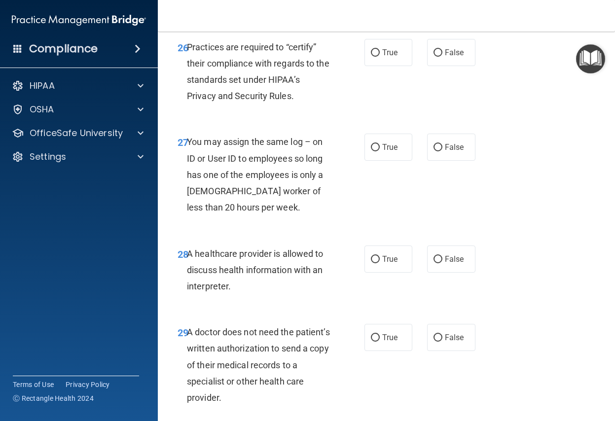
scroll to position [2711, 0]
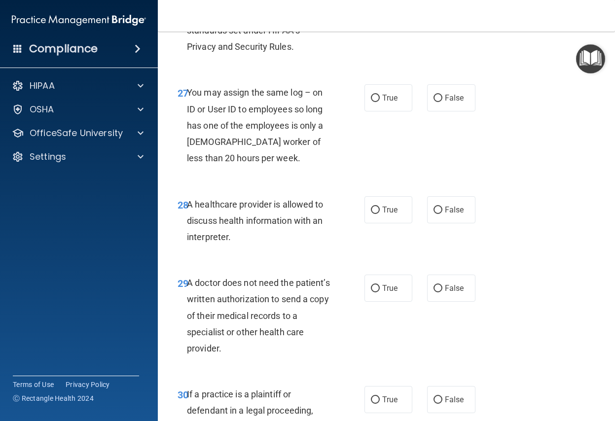
click at [433, 7] on input "False" at bounding box center [437, 3] width 9 height 7
radio input "true"
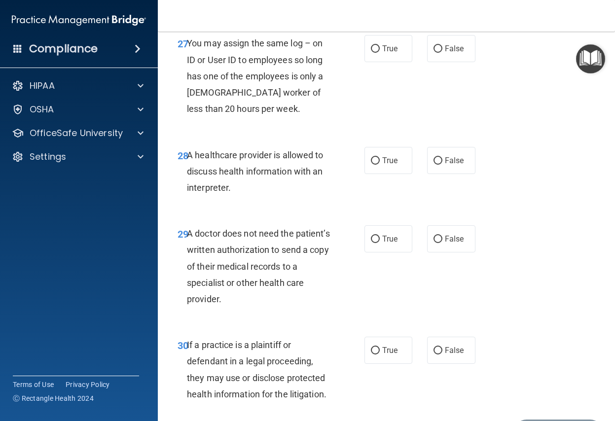
scroll to position [2810, 0]
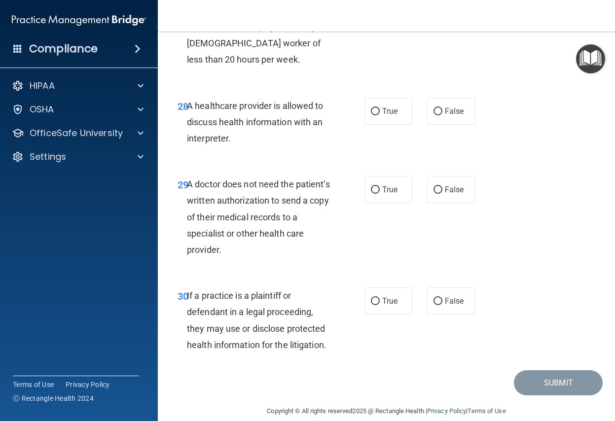
click at [433, 3] on input "False" at bounding box center [437, -1] width 9 height 7
radio input "true"
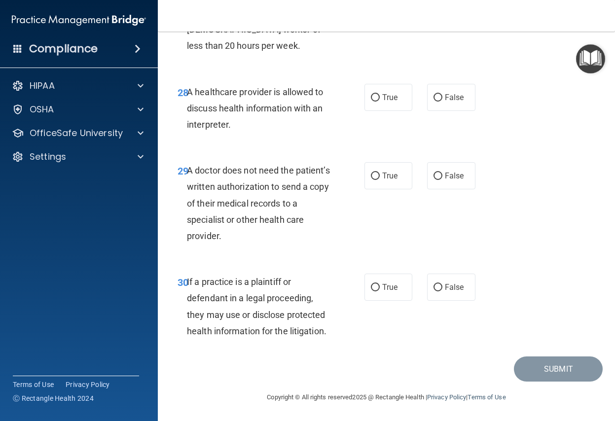
scroll to position [2905, 0]
click at [433, 99] on input "False" at bounding box center [437, 97] width 9 height 7
radio input "true"
click at [371, 176] on input "True" at bounding box center [375, 176] width 9 height 7
radio input "true"
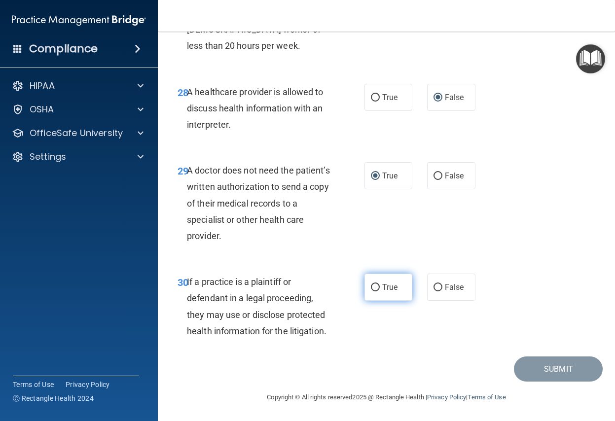
click at [373, 287] on input "True" at bounding box center [375, 287] width 9 height 7
radio input "true"
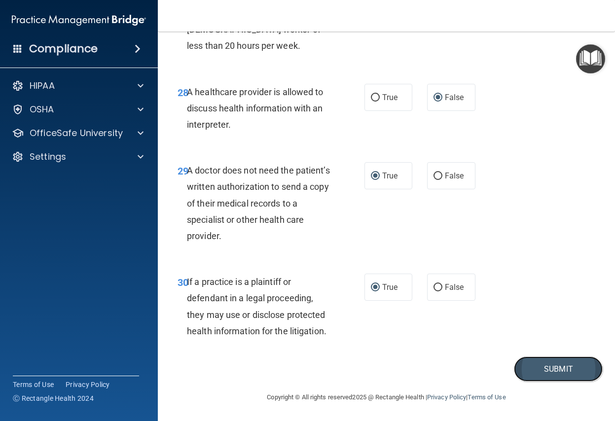
click at [538, 366] on button "Submit" at bounding box center [558, 368] width 89 height 25
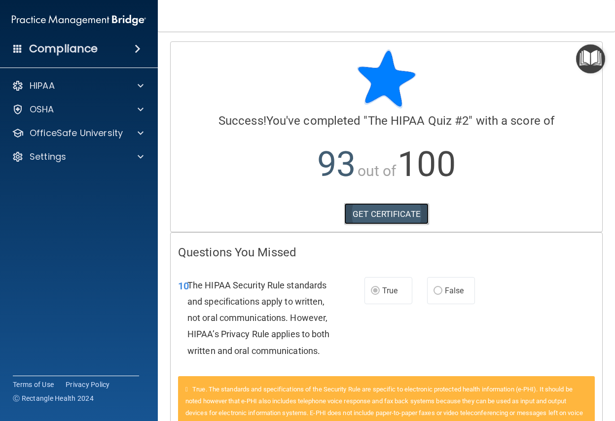
click at [401, 218] on link "GET CERTIFICATE" at bounding box center [386, 214] width 84 height 22
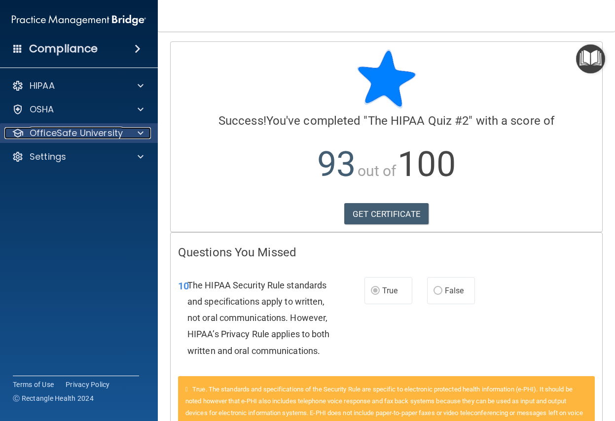
click at [53, 131] on p "OfficeSafe University" at bounding box center [76, 133] width 93 height 12
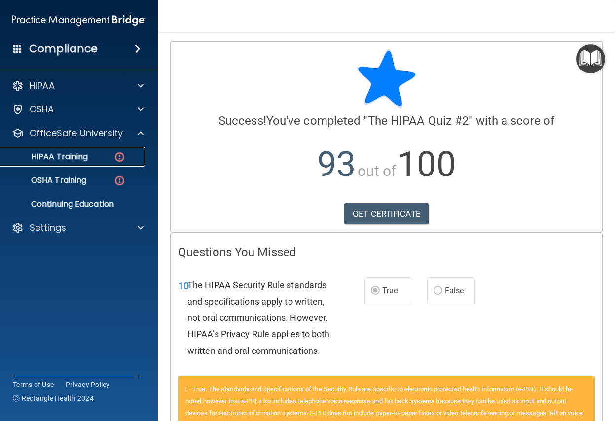
click at [68, 155] on p "HIPAA Training" at bounding box center [46, 157] width 81 height 10
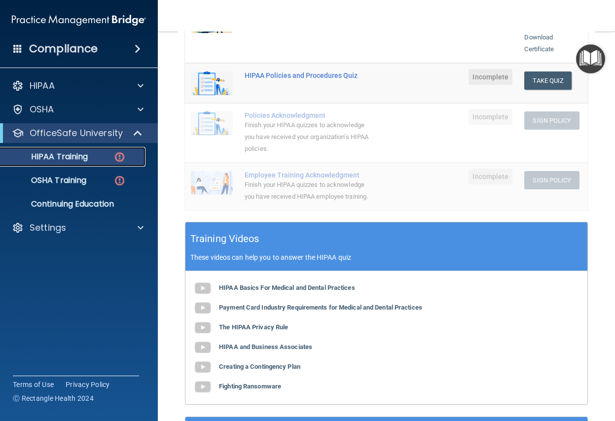
scroll to position [197, 0]
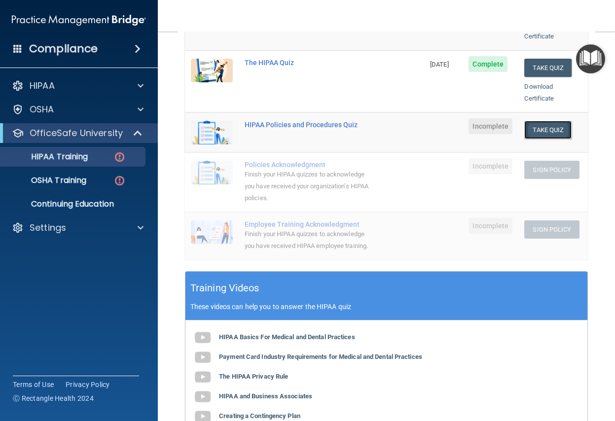
click at [539, 121] on button "Take Quiz" at bounding box center [547, 130] width 47 height 18
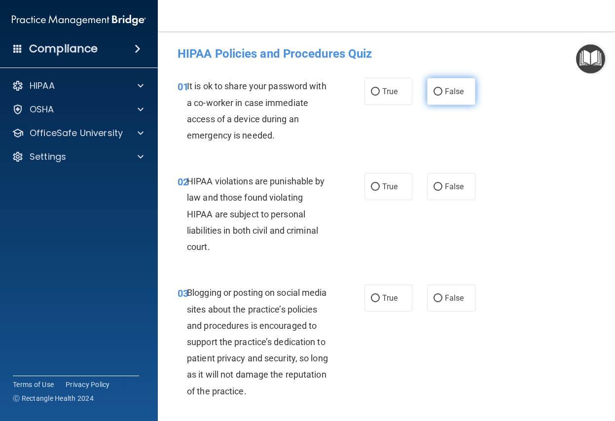
click at [433, 92] on input "False" at bounding box center [437, 91] width 9 height 7
radio input "true"
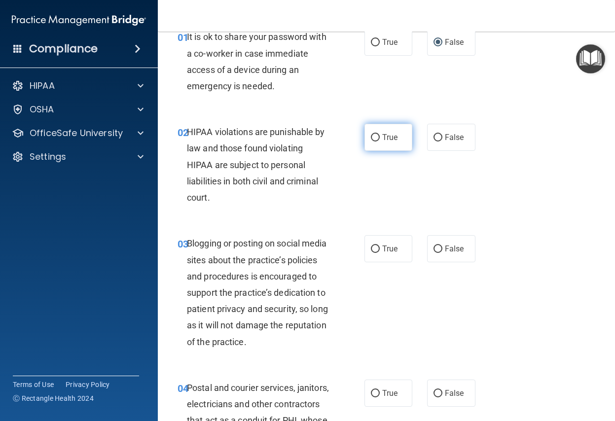
click at [371, 137] on input "True" at bounding box center [375, 137] width 9 height 7
radio input "true"
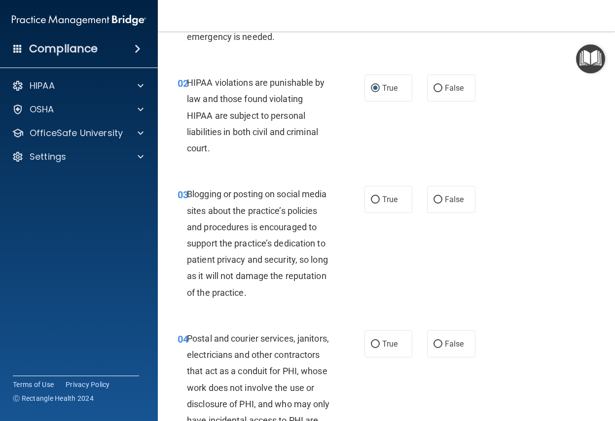
scroll to position [148, 0]
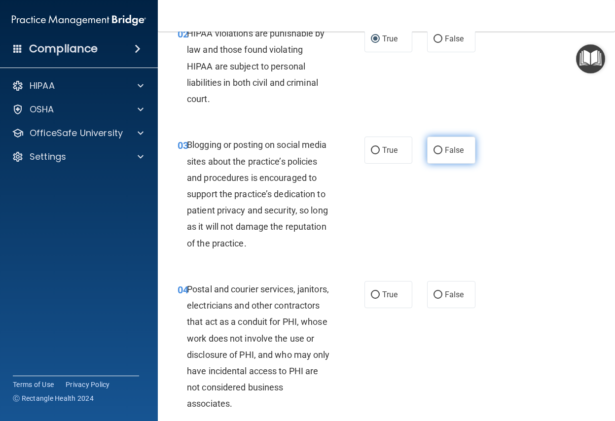
click at [434, 150] on input "False" at bounding box center [437, 150] width 9 height 7
radio input "true"
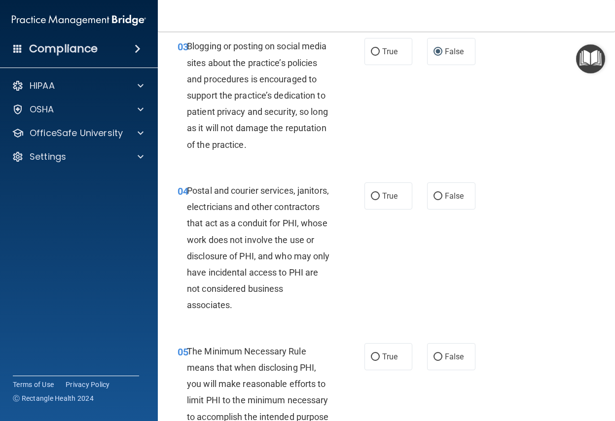
scroll to position [296, 0]
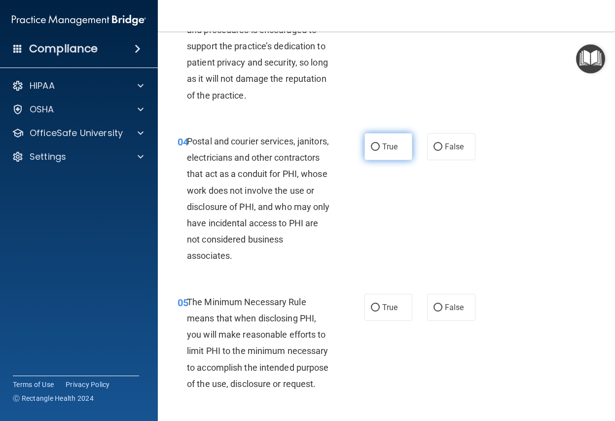
click at [371, 147] on input "True" at bounding box center [375, 146] width 9 height 7
radio input "true"
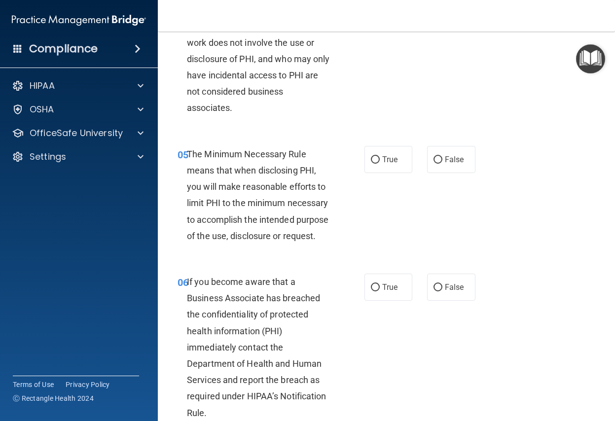
scroll to position [493, 0]
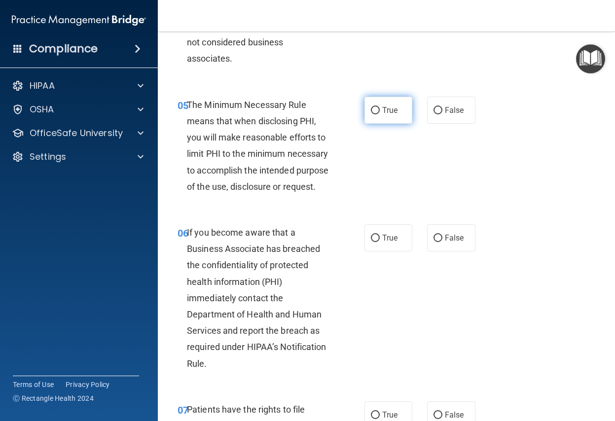
click at [371, 111] on input "True" at bounding box center [375, 110] width 9 height 7
radio input "true"
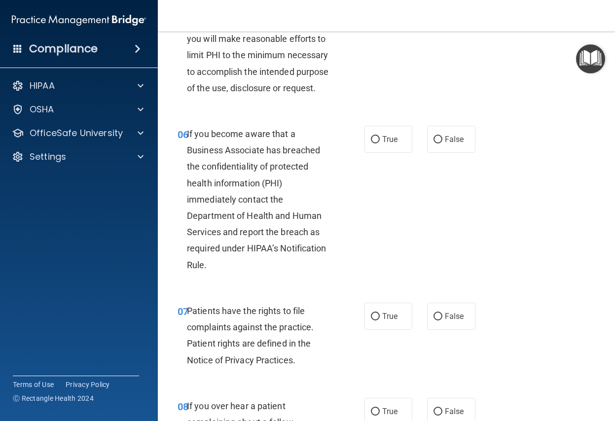
scroll to position [641, 0]
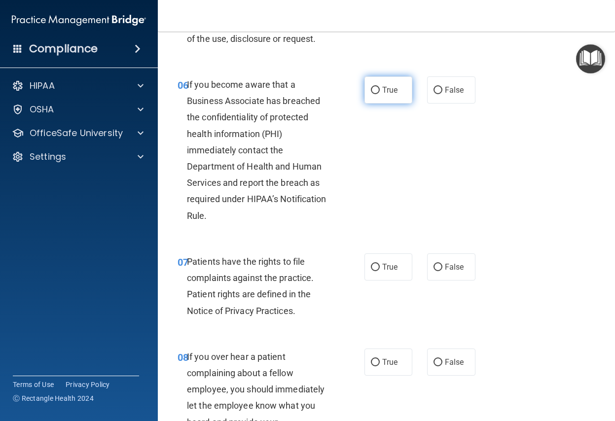
click at [371, 94] on input "True" at bounding box center [375, 90] width 9 height 7
radio input "true"
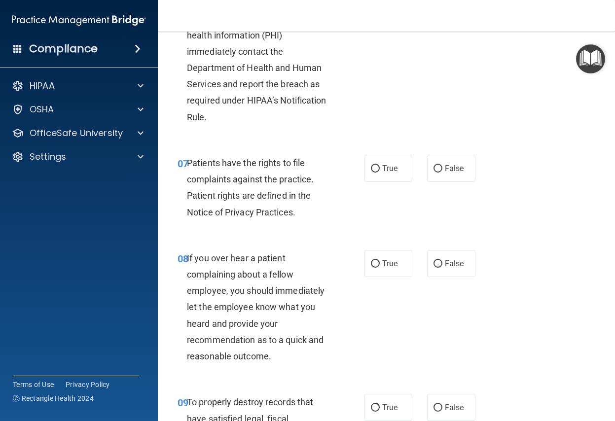
scroll to position [690, 0]
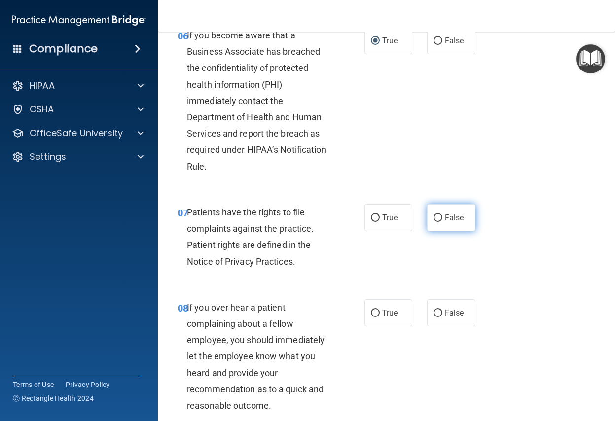
drag, startPoint x: 371, startPoint y: 233, endPoint x: 424, endPoint y: 246, distance: 54.8
click at [371, 222] on input "True" at bounding box center [375, 217] width 9 height 7
radio input "true"
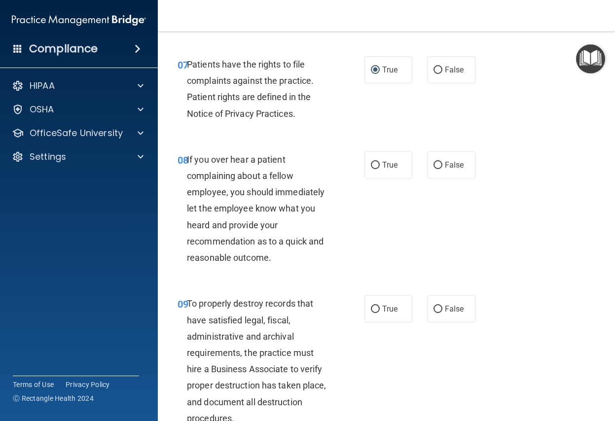
scroll to position [887, 0]
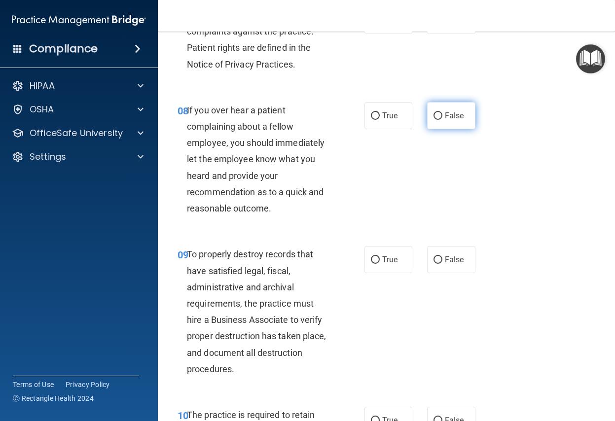
click at [433, 120] on input "False" at bounding box center [437, 115] width 9 height 7
radio input "true"
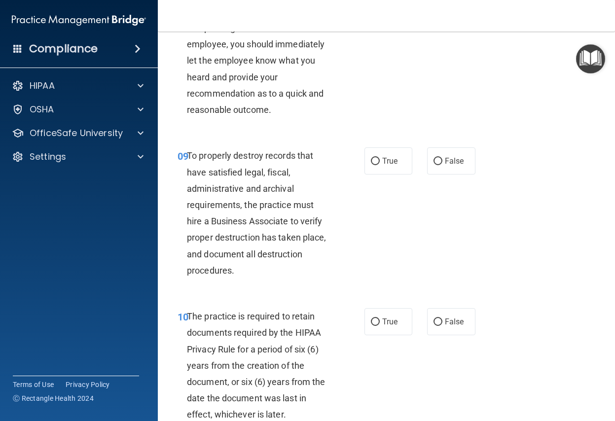
scroll to position [1035, 0]
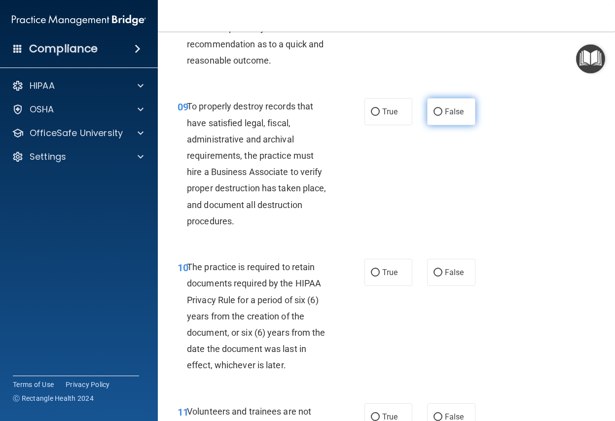
drag, startPoint x: 432, startPoint y: 130, endPoint x: 450, endPoint y: 145, distance: 23.4
click at [433, 116] on input "False" at bounding box center [437, 111] width 9 height 7
radio input "true"
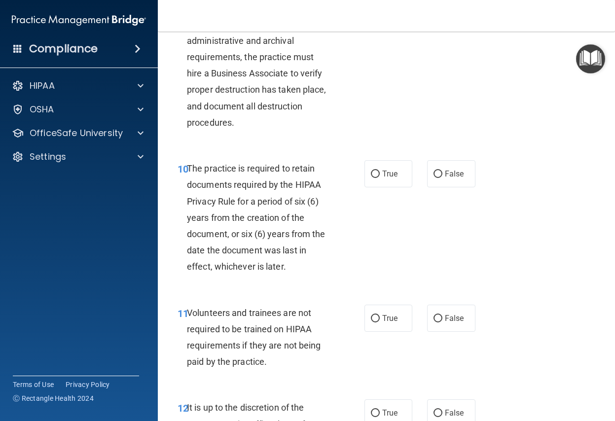
scroll to position [1183, 0]
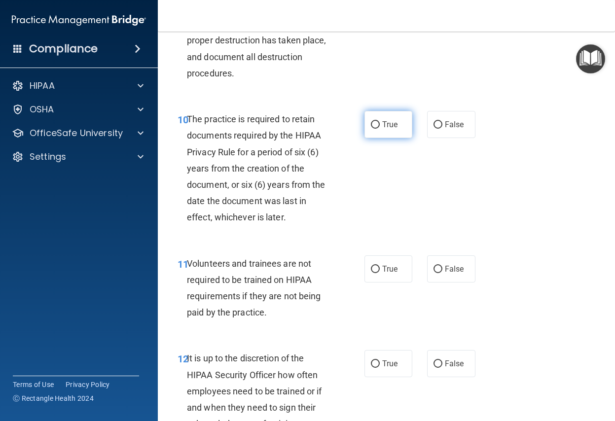
click at [371, 129] on input "True" at bounding box center [375, 124] width 9 height 7
radio input "true"
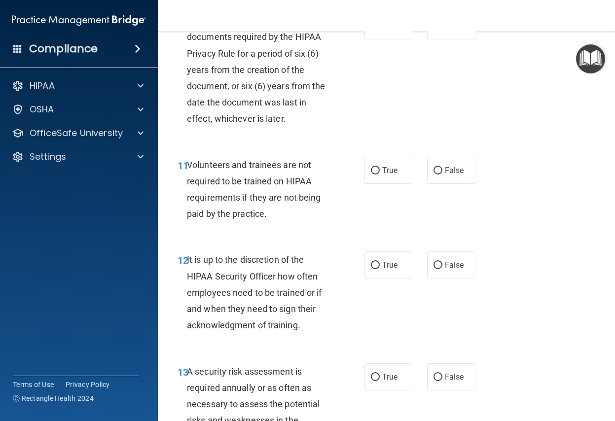
scroll to position [1331, 0]
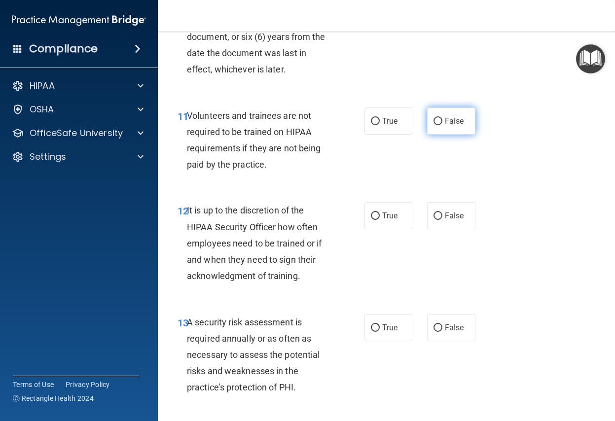
click at [433, 125] on input "False" at bounding box center [437, 121] width 9 height 7
radio input "true"
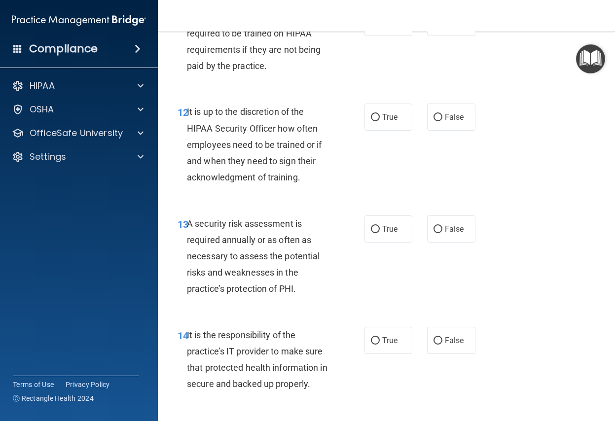
scroll to position [1479, 0]
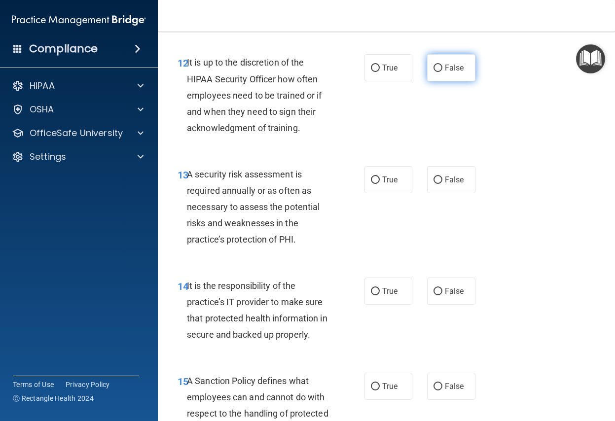
click at [433, 72] on input "False" at bounding box center [437, 68] width 9 height 7
radio input "true"
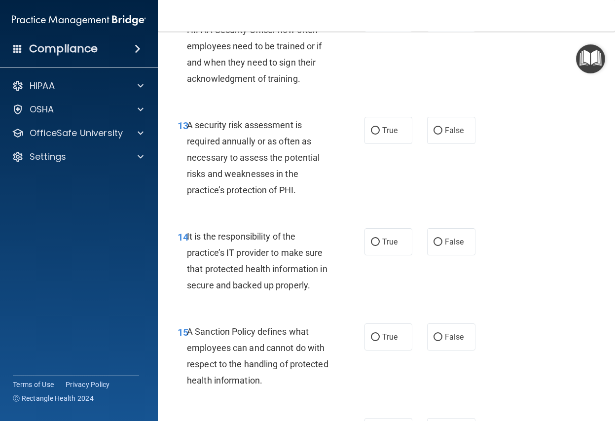
scroll to position [1577, 0]
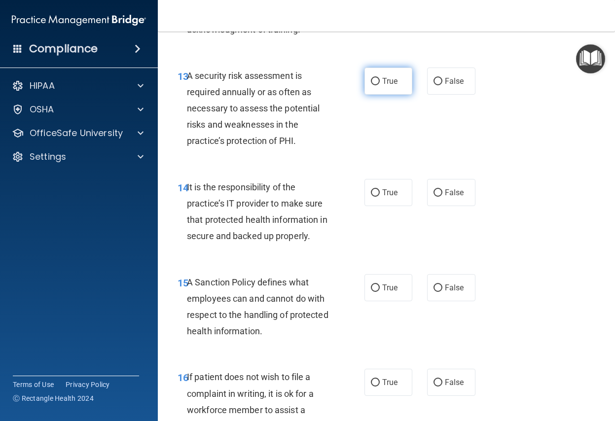
click at [371, 85] on input "True" at bounding box center [375, 81] width 9 height 7
radio input "true"
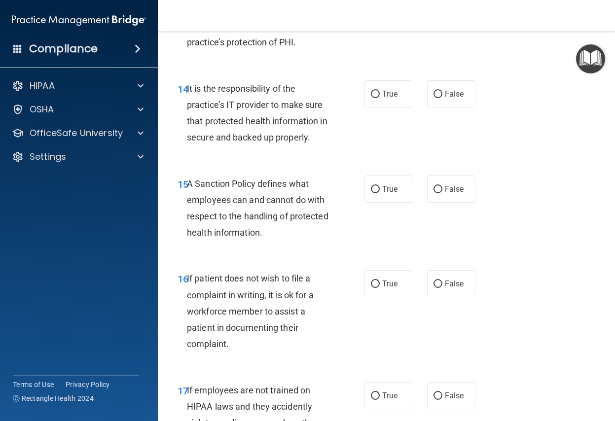
scroll to position [1725, 0]
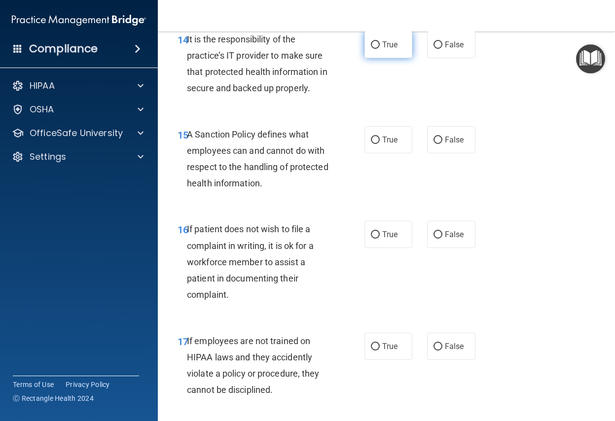
click at [371, 49] on input "True" at bounding box center [375, 44] width 9 height 7
radio input "true"
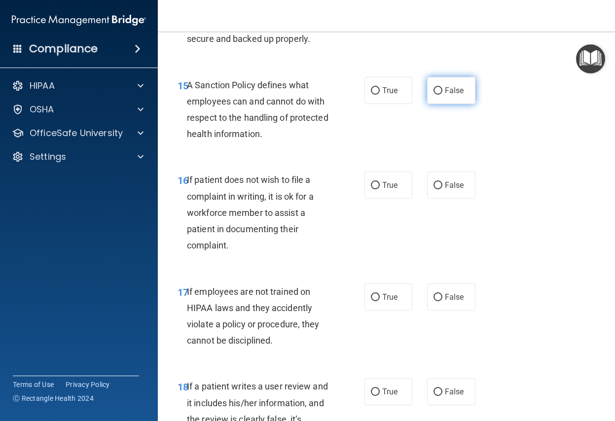
click at [437, 95] on input "False" at bounding box center [437, 90] width 9 height 7
radio input "true"
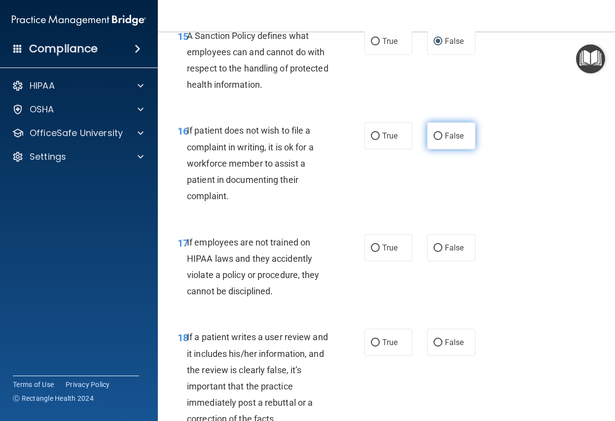
click at [433, 140] on input "False" at bounding box center [437, 136] width 9 height 7
radio input "true"
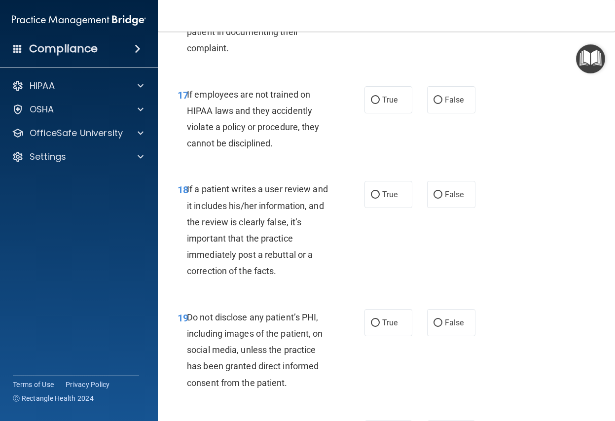
scroll to position [1923, 0]
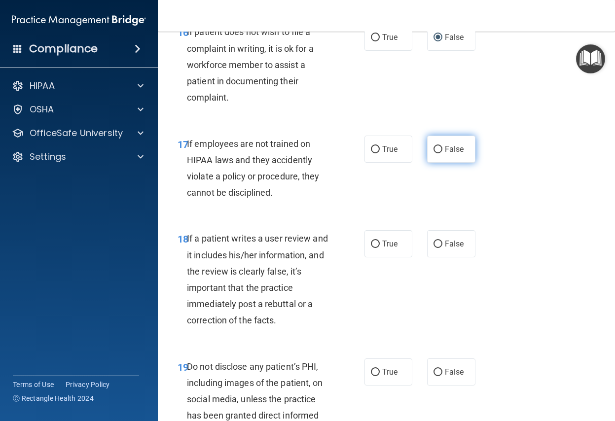
click at [433, 153] on input "False" at bounding box center [437, 149] width 9 height 7
radio input "true"
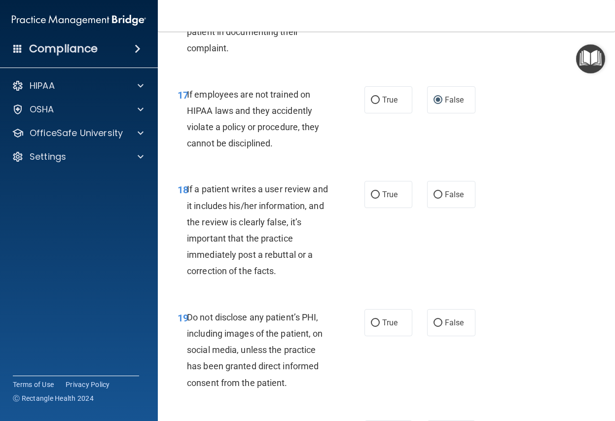
scroll to position [2021, 0]
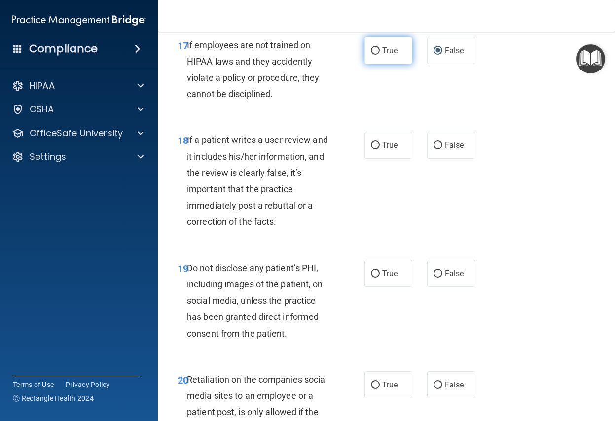
click at [372, 55] on input "True" at bounding box center [375, 50] width 9 height 7
radio input "true"
click at [435, 55] on input "False" at bounding box center [437, 50] width 9 height 7
radio input "true"
radio input "false"
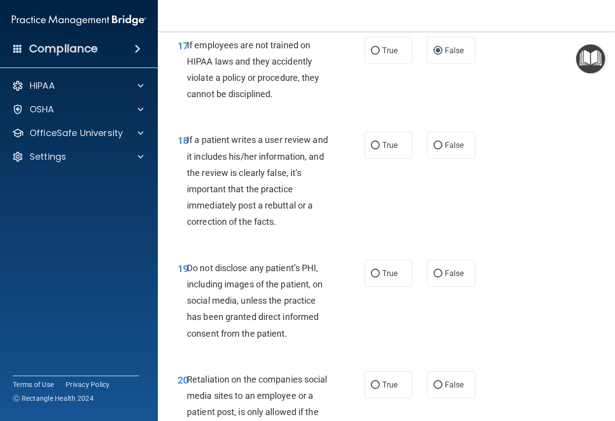
scroll to position [2070, 0]
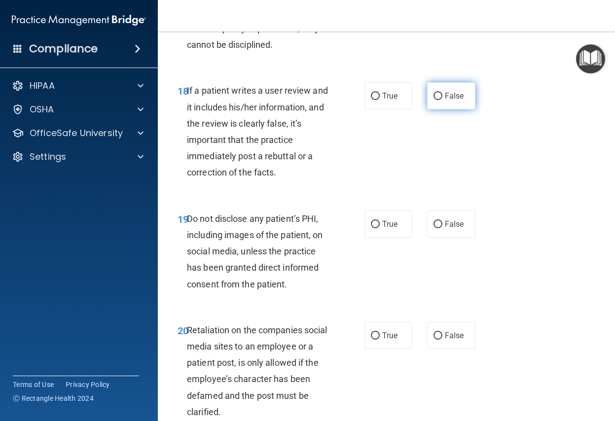
click at [434, 100] on input "False" at bounding box center [437, 96] width 9 height 7
radio input "true"
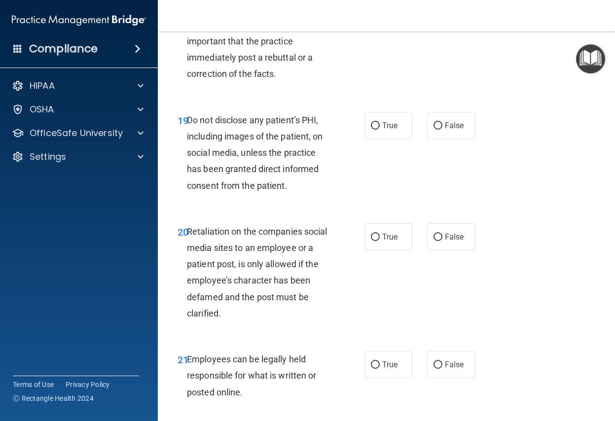
scroll to position [2120, 0]
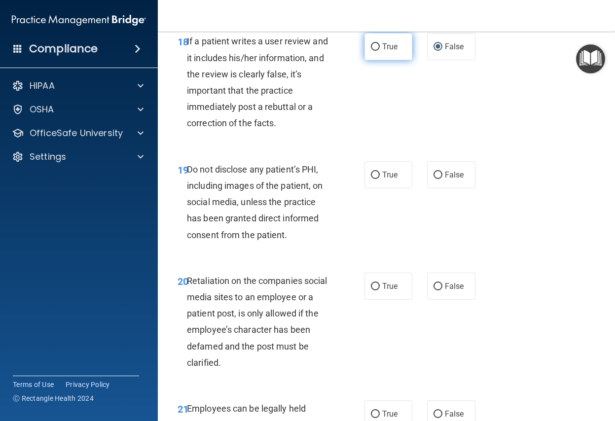
click at [372, 51] on input "True" at bounding box center [375, 46] width 9 height 7
radio input "true"
click at [433, 51] on input "False" at bounding box center [437, 46] width 9 height 7
radio input "true"
radio input "false"
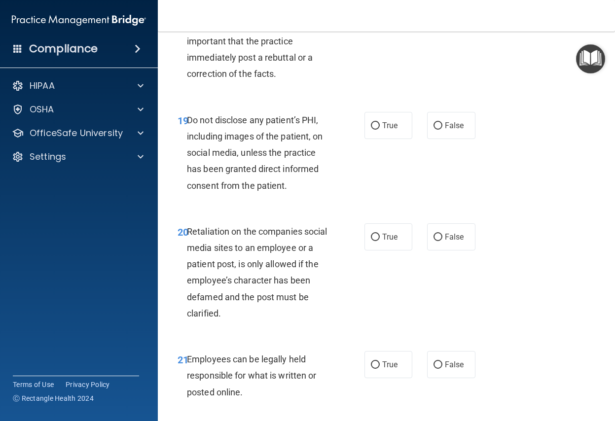
scroll to position [2218, 0]
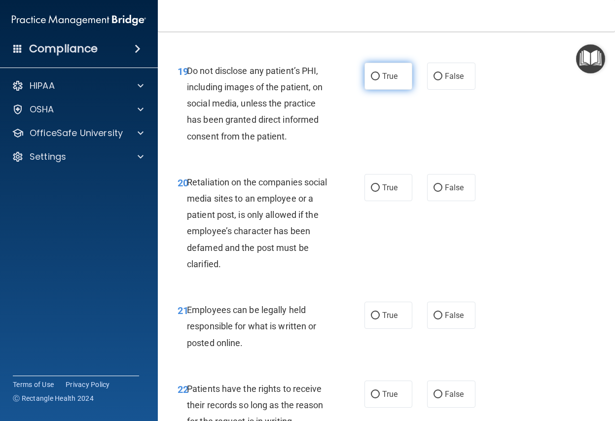
click at [371, 80] on input "True" at bounding box center [375, 76] width 9 height 7
radio input "true"
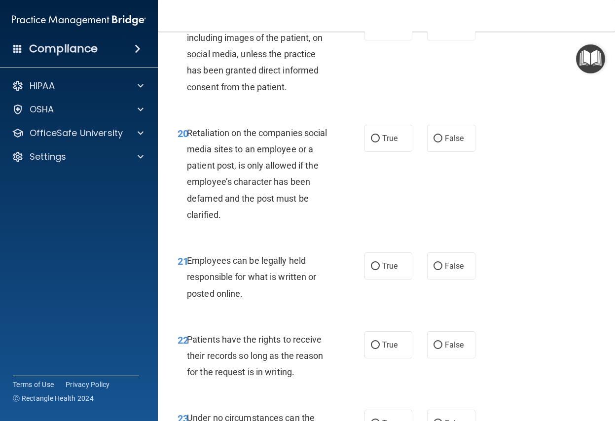
scroll to position [2317, 0]
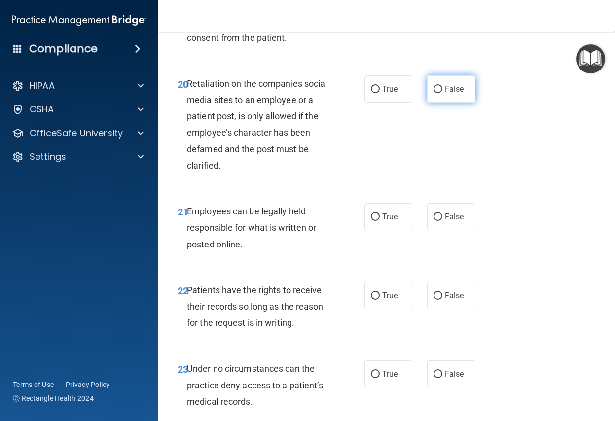
click at [433, 93] on input "False" at bounding box center [437, 89] width 9 height 7
radio input "true"
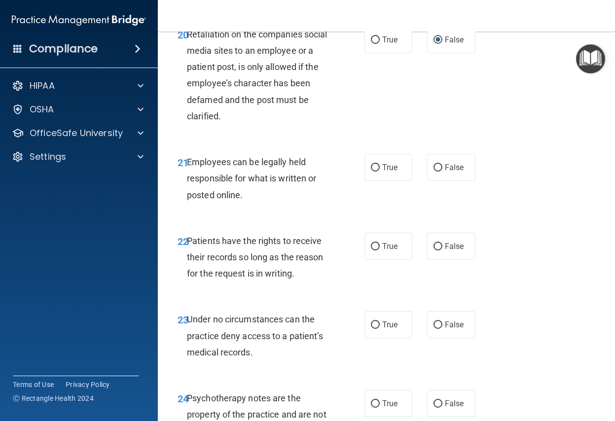
scroll to position [2415, 0]
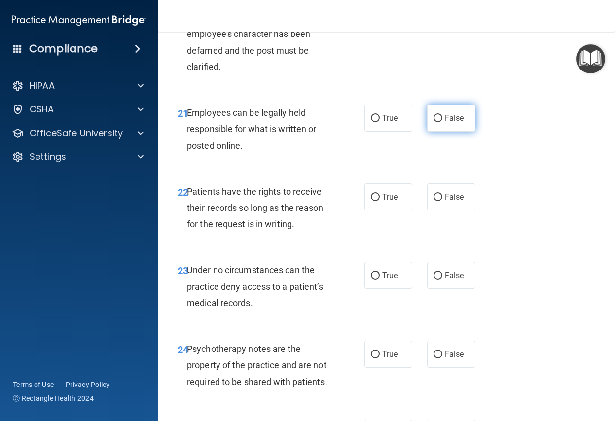
click at [433, 122] on input "False" at bounding box center [437, 118] width 9 height 7
radio input "true"
click at [373, 122] on input "True" at bounding box center [375, 118] width 9 height 7
radio input "true"
radio input "false"
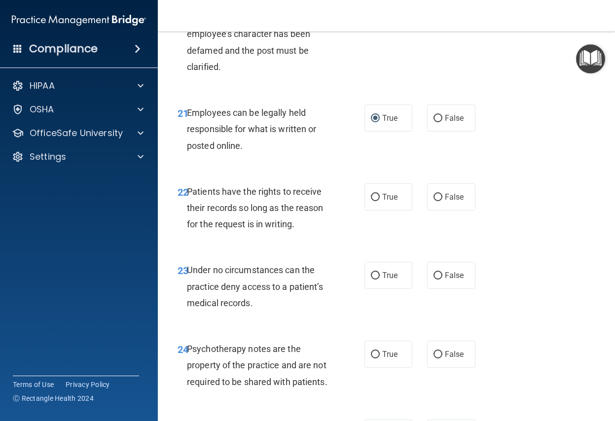
scroll to position [2465, 0]
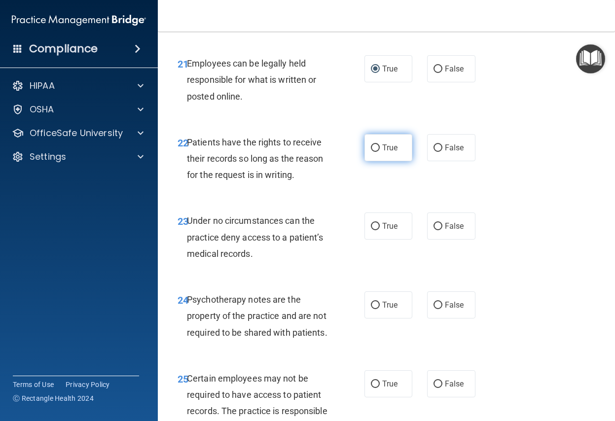
click at [371, 152] on input "True" at bounding box center [375, 147] width 9 height 7
radio input "true"
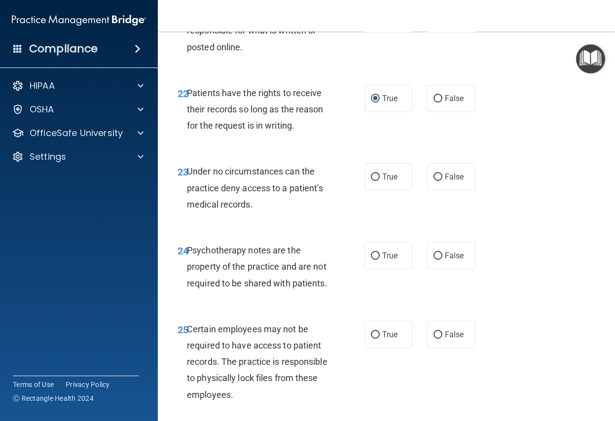
scroll to position [2563, 0]
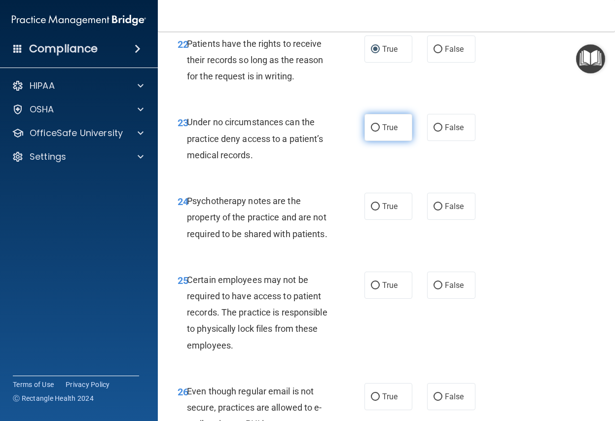
click at [371, 132] on input "True" at bounding box center [375, 127] width 9 height 7
radio input "true"
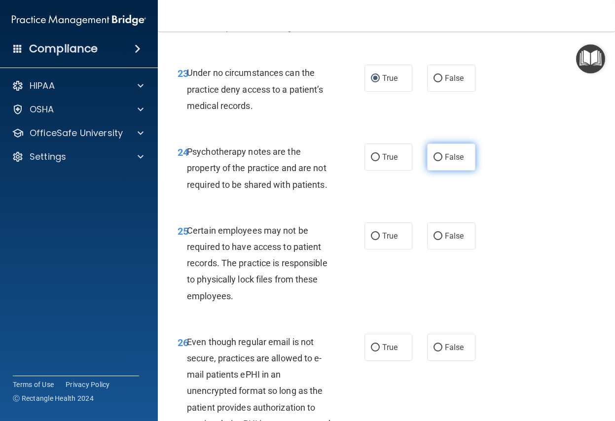
click at [434, 161] on input "False" at bounding box center [437, 157] width 9 height 7
radio input "true"
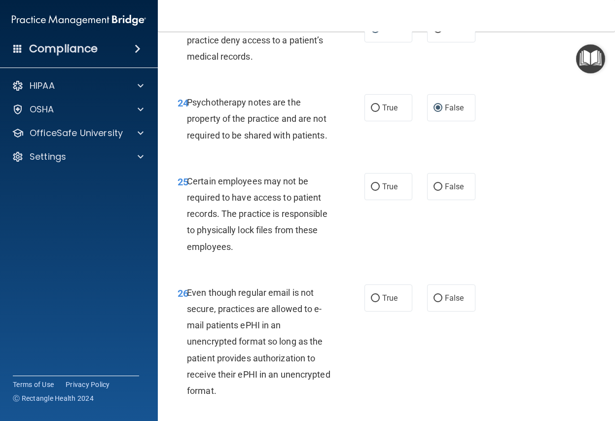
scroll to position [2711, 0]
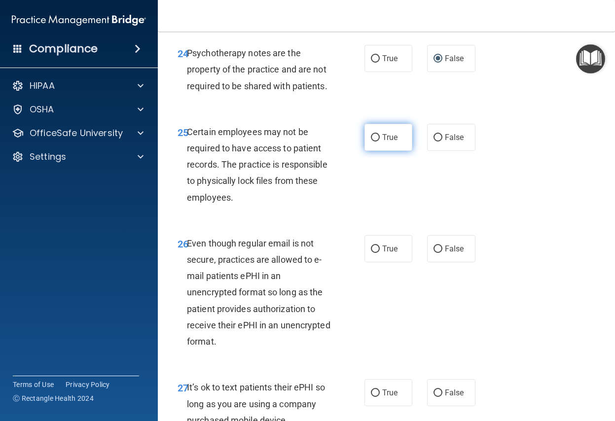
click at [374, 141] on input "True" at bounding box center [375, 137] width 9 height 7
radio input "true"
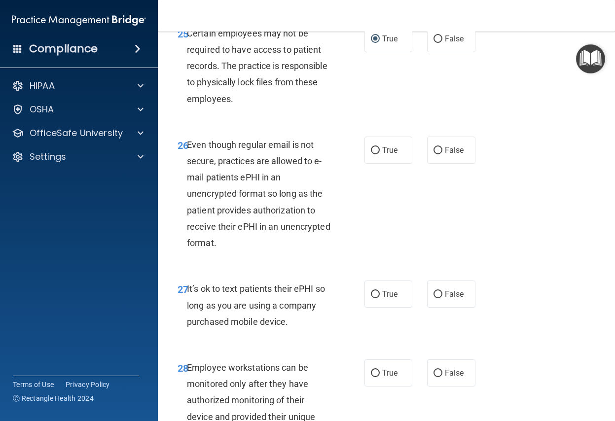
scroll to position [2859, 0]
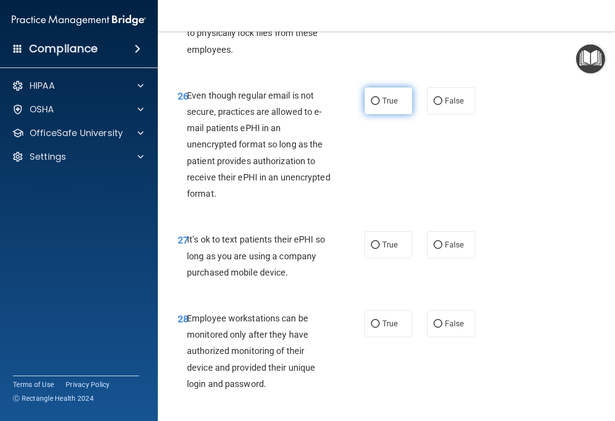
click at [373, 105] on input "True" at bounding box center [375, 101] width 9 height 7
radio input "true"
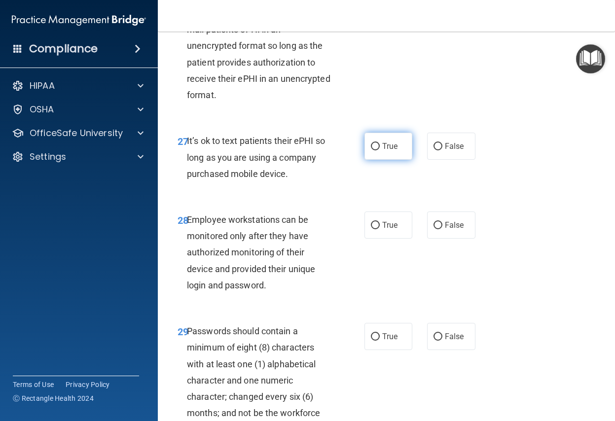
click at [371, 150] on input "True" at bounding box center [375, 146] width 9 height 7
radio input "true"
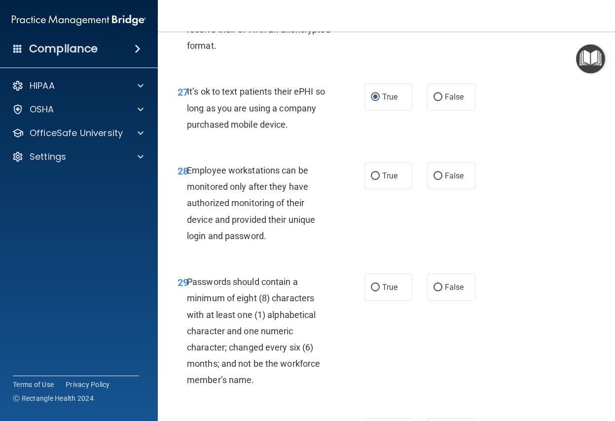
scroll to position [3056, 0]
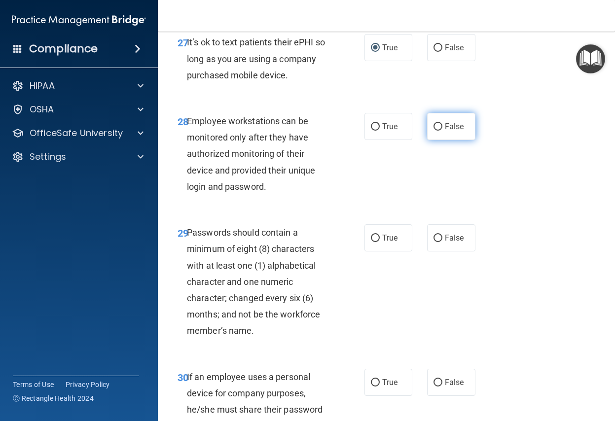
click at [433, 131] on input "False" at bounding box center [437, 126] width 9 height 7
radio input "true"
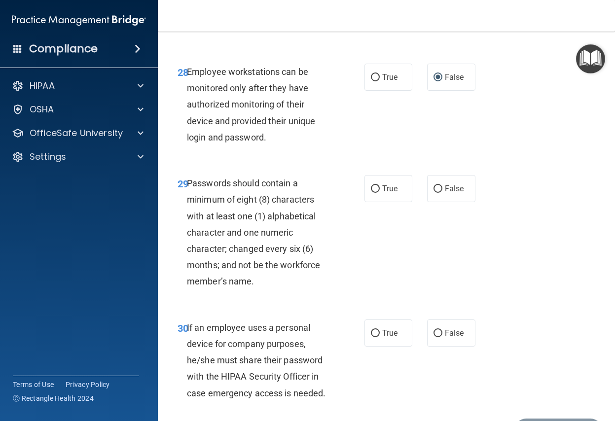
scroll to position [3155, 0]
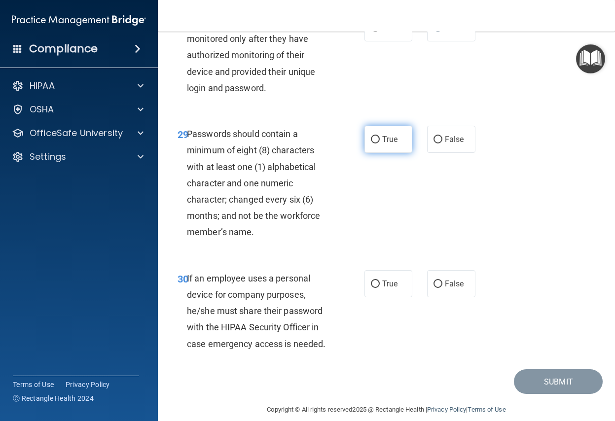
drag, startPoint x: 374, startPoint y: 155, endPoint x: 379, endPoint y: 157, distance: 5.3
click at [374, 143] on input "True" at bounding box center [375, 139] width 9 height 7
radio input "true"
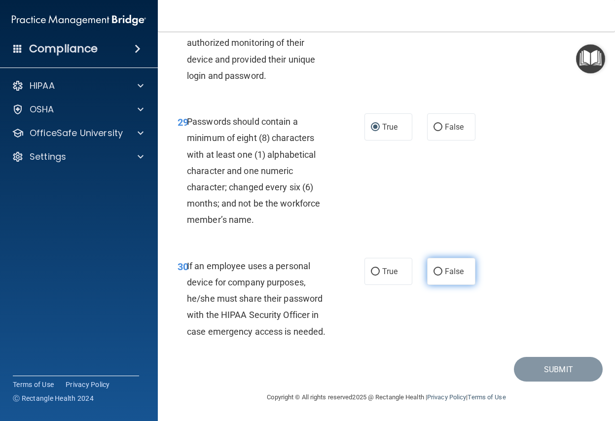
click at [434, 271] on input "False" at bounding box center [437, 271] width 9 height 7
radio input "true"
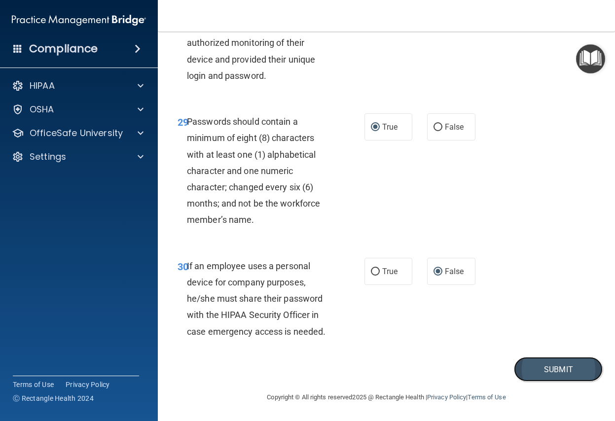
click at [536, 372] on button "Submit" at bounding box center [558, 369] width 89 height 25
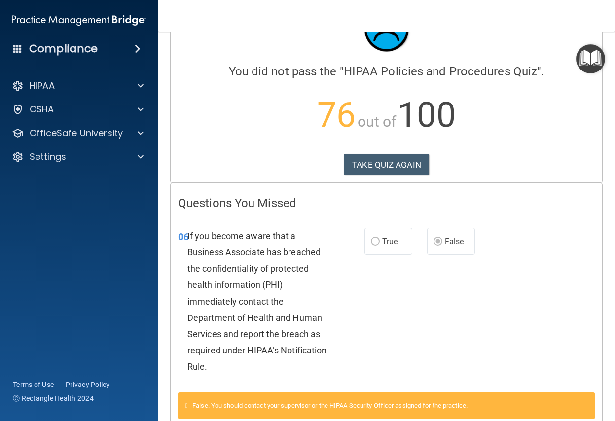
scroll to position [99, 0]
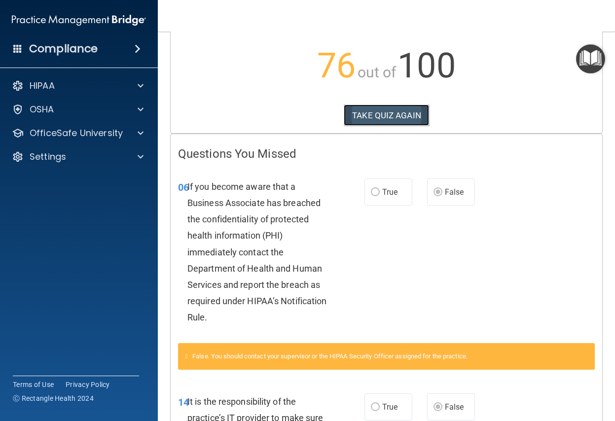
click at [365, 116] on button "TAKE QUIZ AGAIN" at bounding box center [386, 116] width 85 height 22
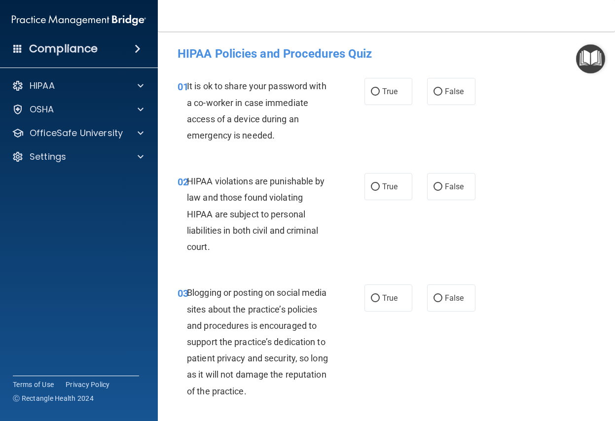
drag, startPoint x: 431, startPoint y: 95, endPoint x: 450, endPoint y: 117, distance: 28.7
click at [433, 96] on input "False" at bounding box center [437, 91] width 9 height 7
radio input "true"
click at [372, 187] on input "True" at bounding box center [375, 186] width 9 height 7
radio input "true"
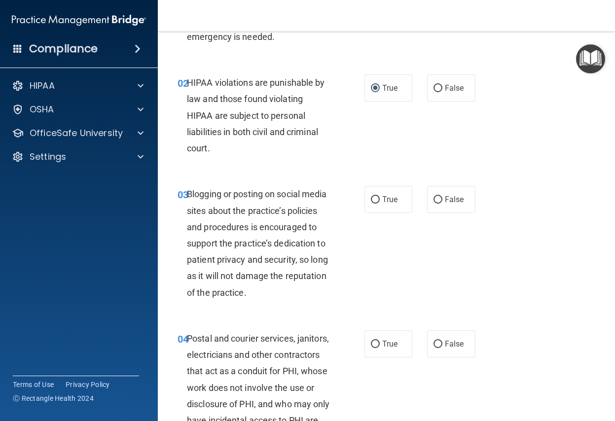
scroll to position [148, 0]
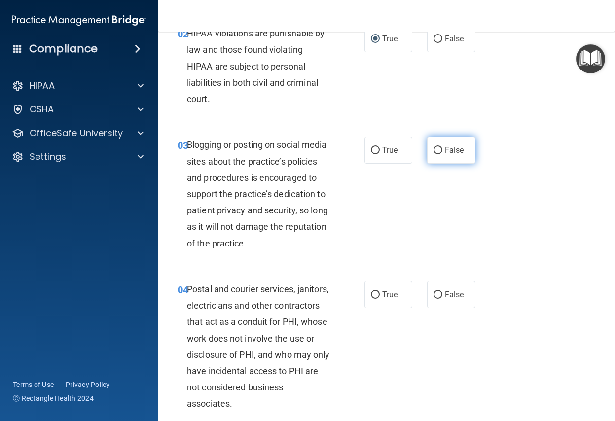
click at [438, 150] on label "False" at bounding box center [451, 150] width 48 height 27
click at [438, 150] on input "False" at bounding box center [437, 150] width 9 height 7
radio input "true"
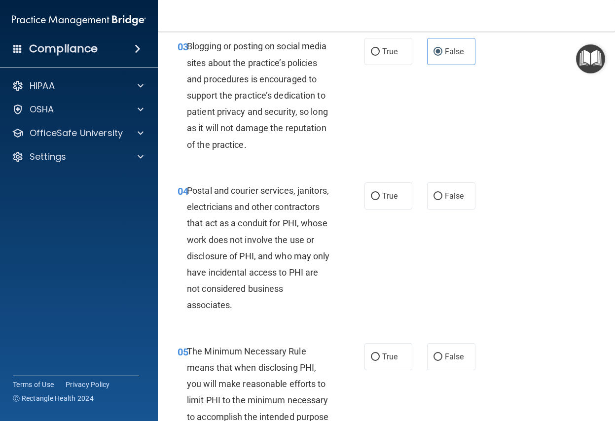
scroll to position [296, 0]
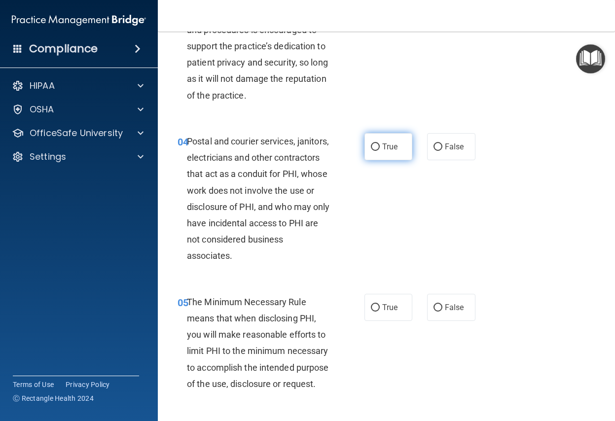
click at [371, 145] on input "True" at bounding box center [375, 146] width 9 height 7
radio input "true"
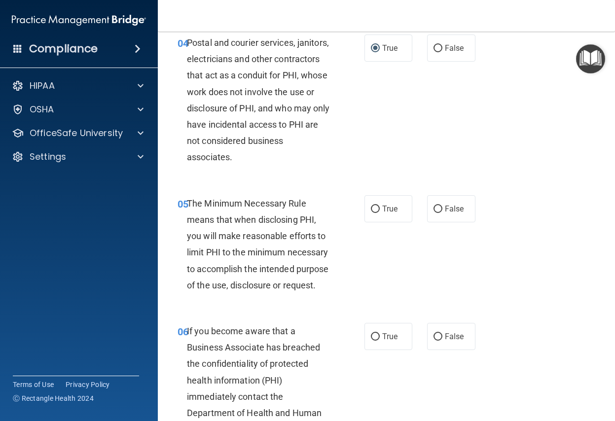
scroll to position [444, 0]
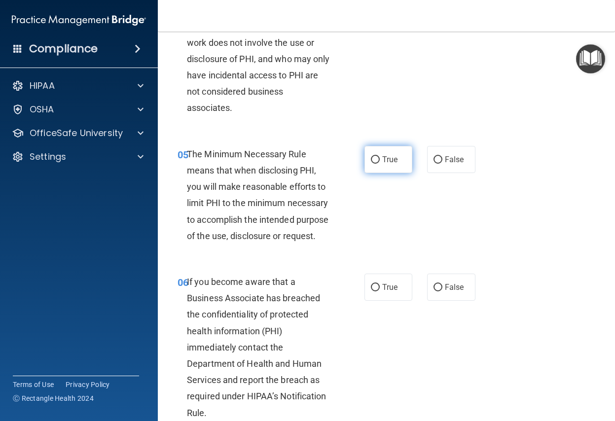
click at [372, 160] on input "True" at bounding box center [375, 159] width 9 height 7
radio input "true"
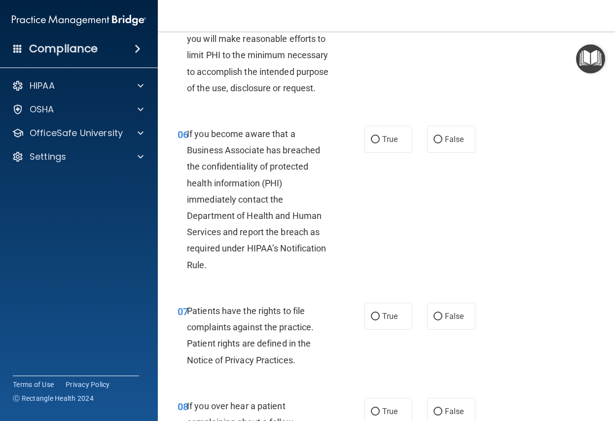
scroll to position [641, 0]
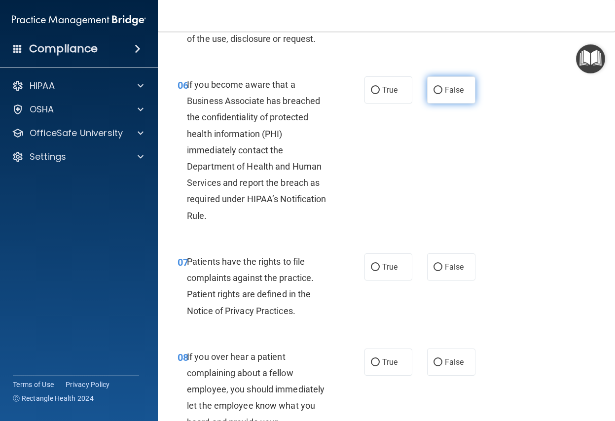
click at [432, 104] on label "False" at bounding box center [451, 89] width 48 height 27
click at [433, 94] on input "False" at bounding box center [437, 90] width 9 height 7
radio input "true"
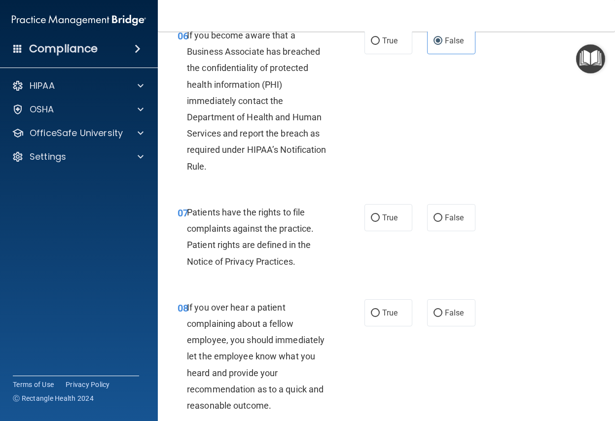
scroll to position [739, 0]
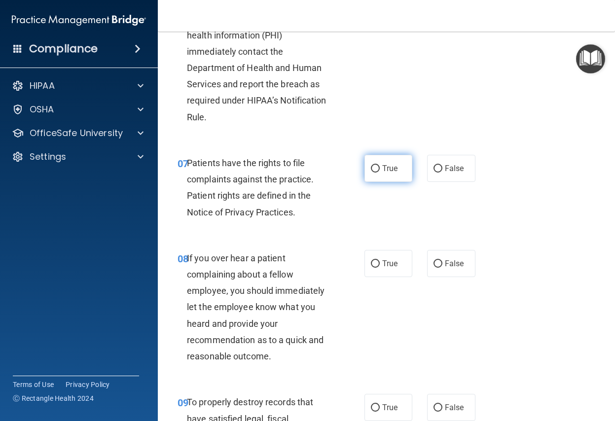
click at [373, 173] on input "True" at bounding box center [375, 168] width 9 height 7
radio input "true"
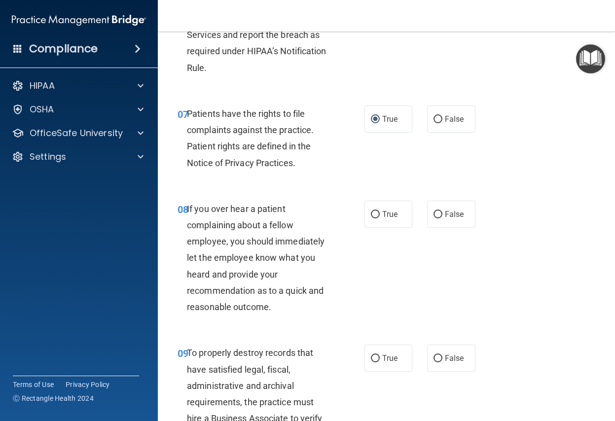
scroll to position [838, 0]
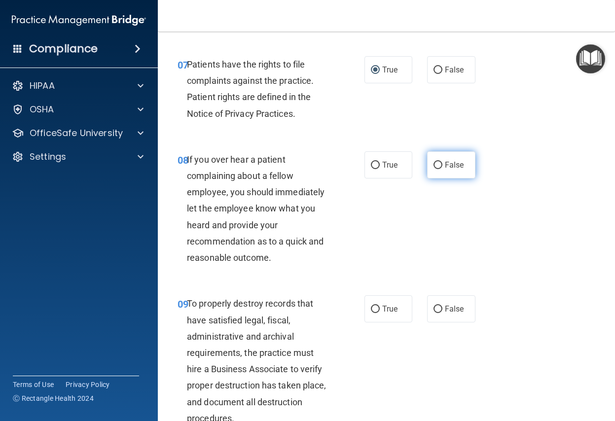
click at [433, 169] on input "False" at bounding box center [437, 165] width 9 height 7
radio input "true"
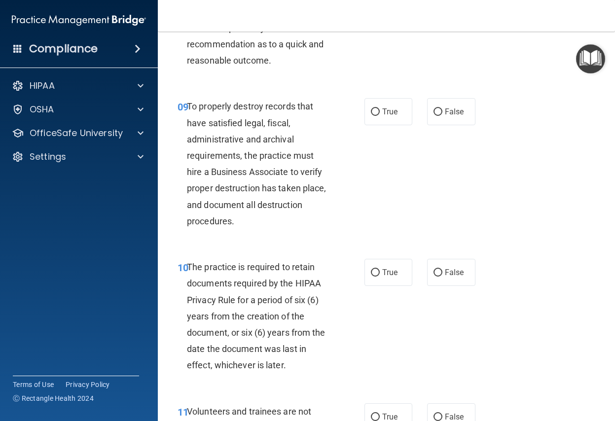
scroll to position [1085, 0]
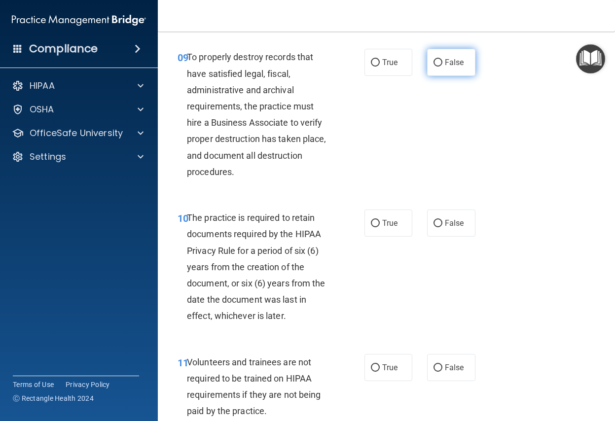
click at [433, 67] on input "False" at bounding box center [437, 62] width 9 height 7
radio input "true"
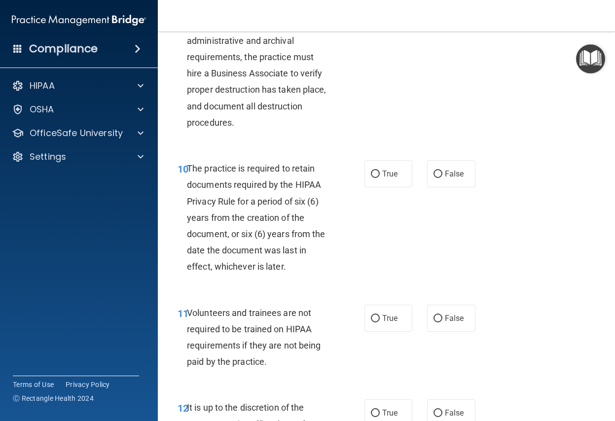
scroll to position [1183, 0]
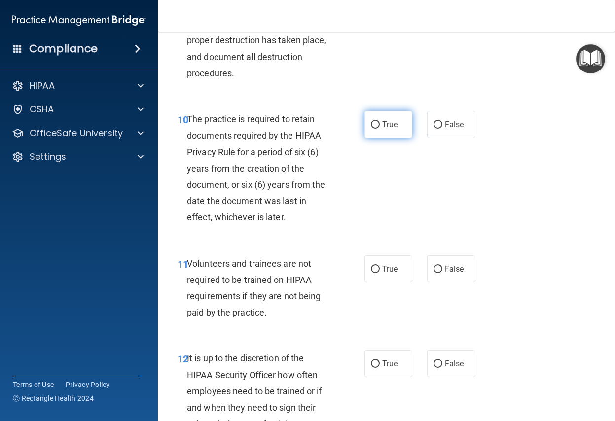
click at [374, 129] on input "True" at bounding box center [375, 124] width 9 height 7
radio input "true"
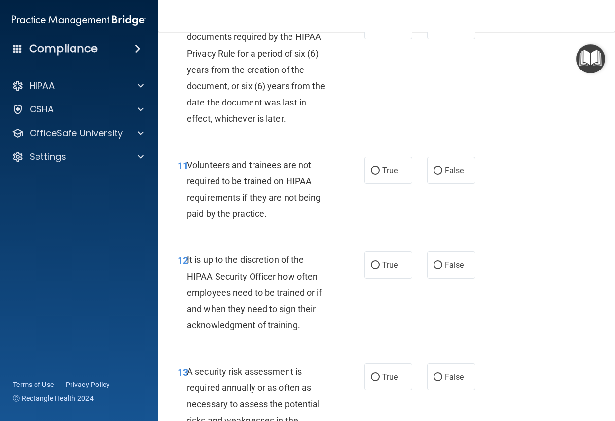
scroll to position [1331, 0]
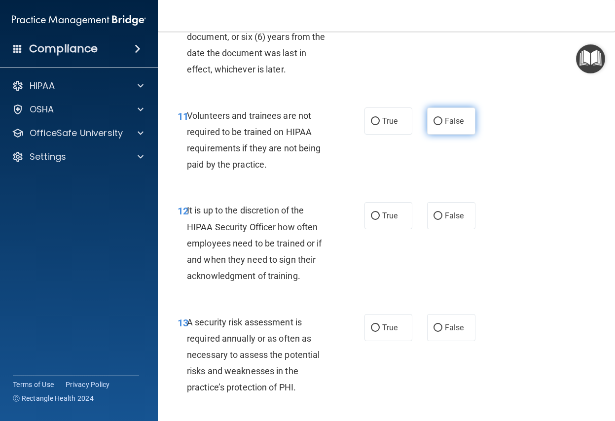
click at [436, 125] on input "False" at bounding box center [437, 121] width 9 height 7
radio input "true"
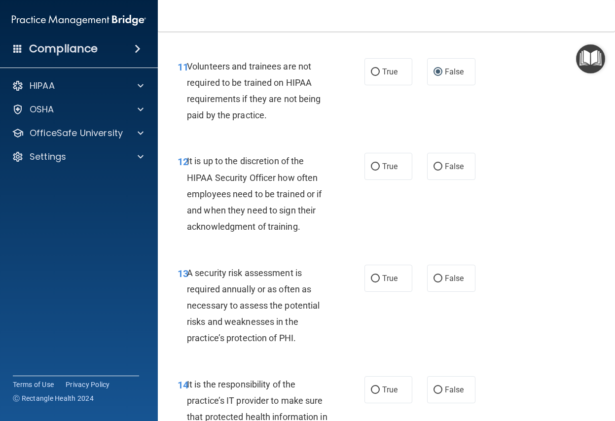
scroll to position [1430, 0]
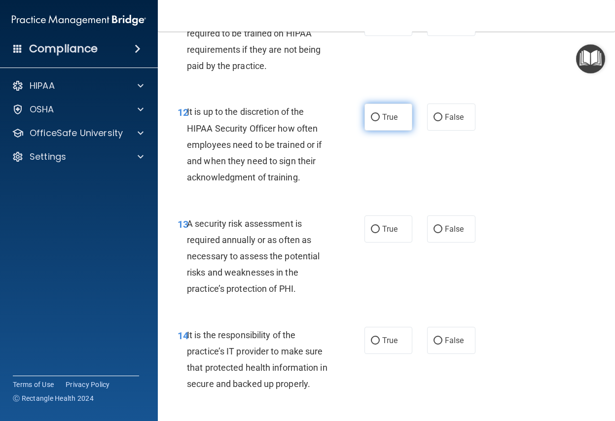
click at [372, 121] on input "True" at bounding box center [375, 117] width 9 height 7
radio input "true"
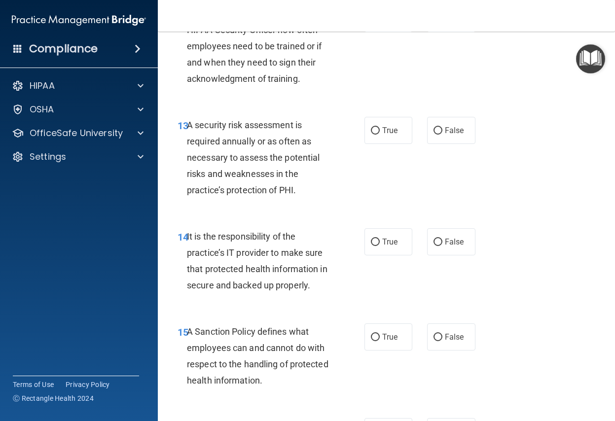
scroll to position [1577, 0]
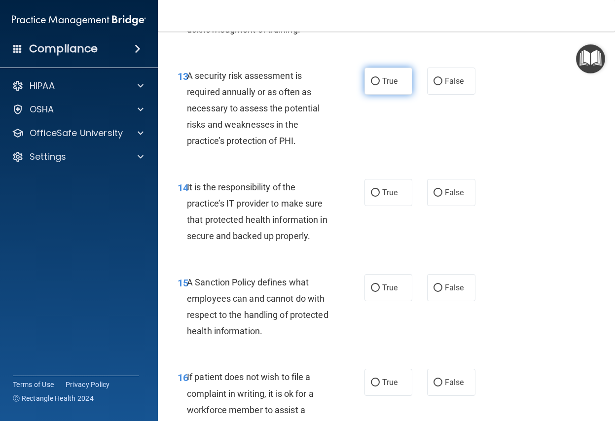
click at [371, 85] on input "True" at bounding box center [375, 81] width 9 height 7
radio input "true"
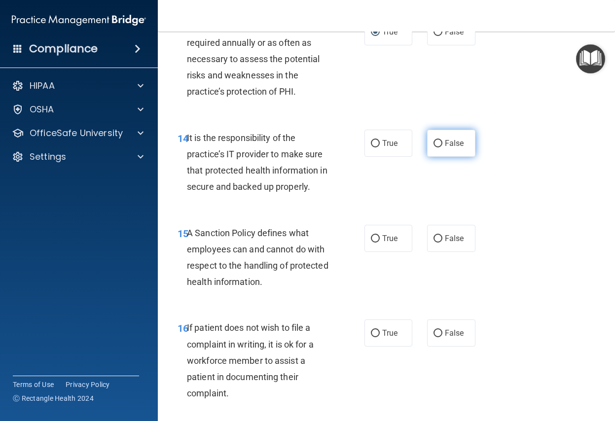
drag, startPoint x: 431, startPoint y: 161, endPoint x: 440, endPoint y: 171, distance: 13.3
click at [433, 147] on input "False" at bounding box center [437, 143] width 9 height 7
radio input "true"
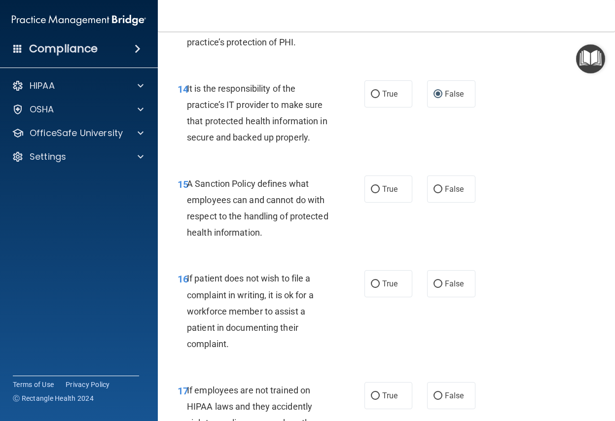
scroll to position [1725, 0]
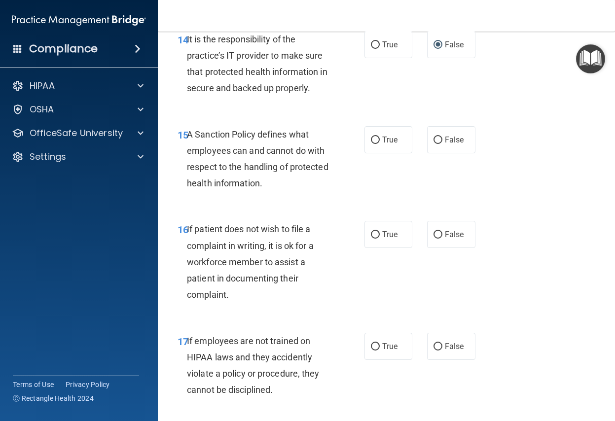
drag, startPoint x: 433, startPoint y: 156, endPoint x: 502, endPoint y: 226, distance: 98.3
click at [435, 144] on input "False" at bounding box center [437, 140] width 9 height 7
radio input "true"
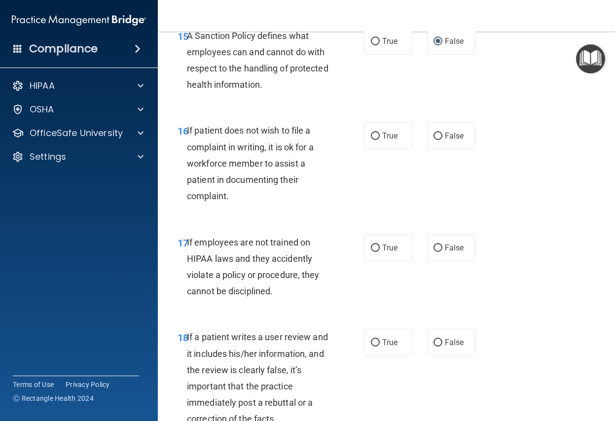
drag, startPoint x: 373, startPoint y: 154, endPoint x: 492, endPoint y: 236, distance: 144.4
click at [376, 149] on label "True" at bounding box center [388, 135] width 48 height 27
click at [376, 140] on input "True" at bounding box center [375, 136] width 9 height 7
radio input "true"
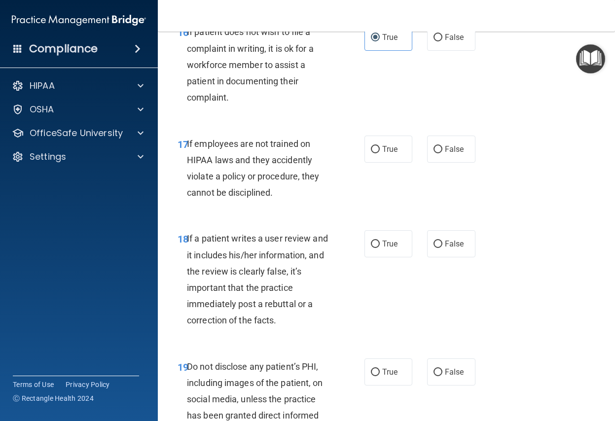
scroll to position [1972, 0]
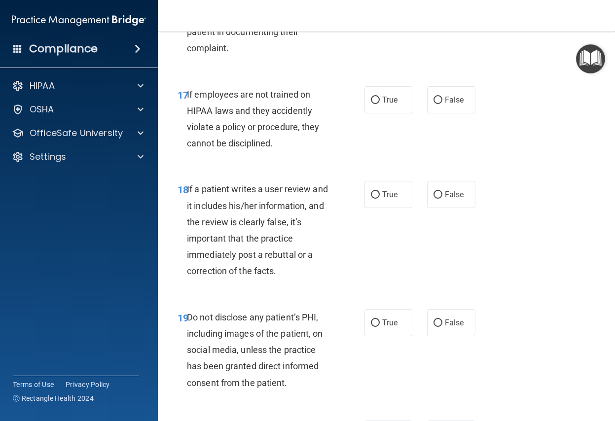
drag, startPoint x: 433, startPoint y: 119, endPoint x: 510, endPoint y: 188, distance: 103.0
click at [435, 113] on label "False" at bounding box center [451, 99] width 48 height 27
click at [435, 104] on input "False" at bounding box center [437, 100] width 9 height 7
radio input "true"
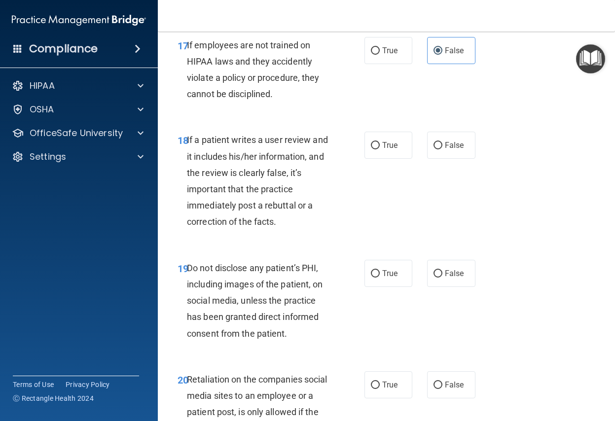
scroll to position [2070, 0]
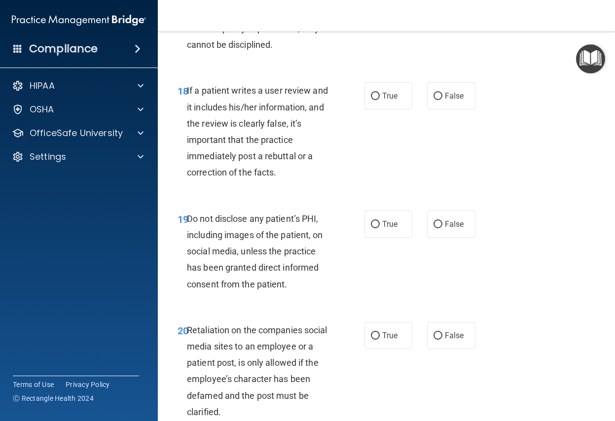
drag, startPoint x: 431, startPoint y: 113, endPoint x: 467, endPoint y: 161, distance: 59.5
click at [433, 100] on input "False" at bounding box center [437, 96] width 9 height 7
radio input "true"
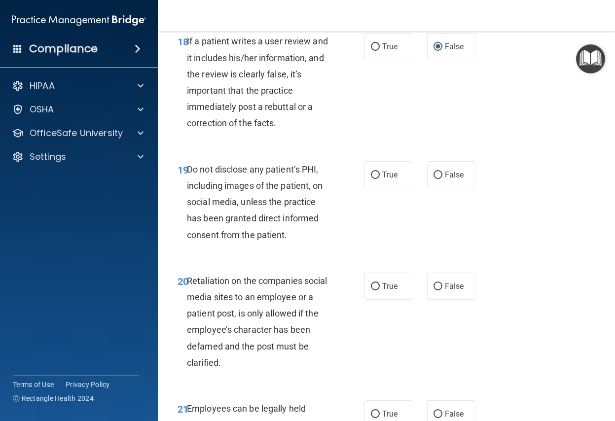
scroll to position [2169, 0]
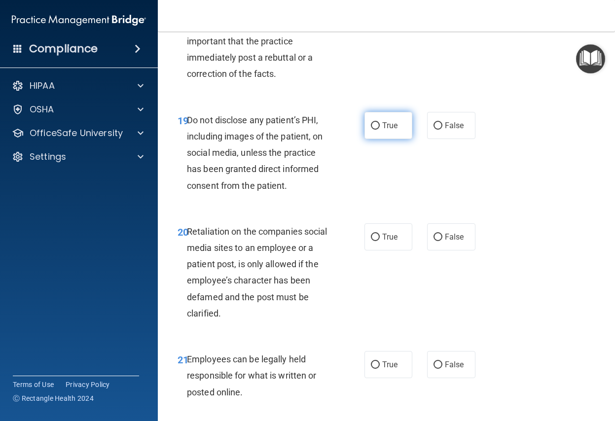
click at [371, 130] on input "True" at bounding box center [375, 125] width 9 height 7
radio input "true"
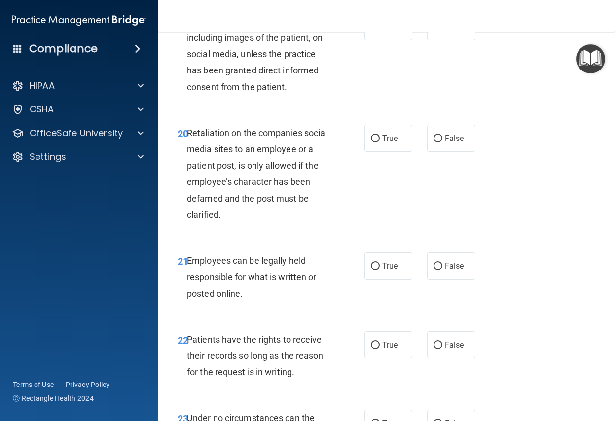
scroll to position [2317, 0]
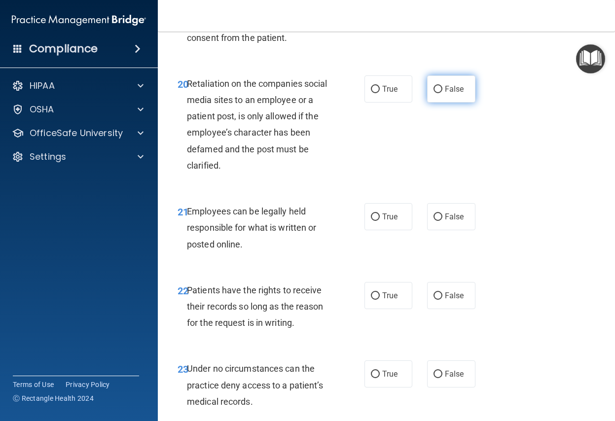
click at [433, 93] on input "False" at bounding box center [437, 89] width 9 height 7
radio input "true"
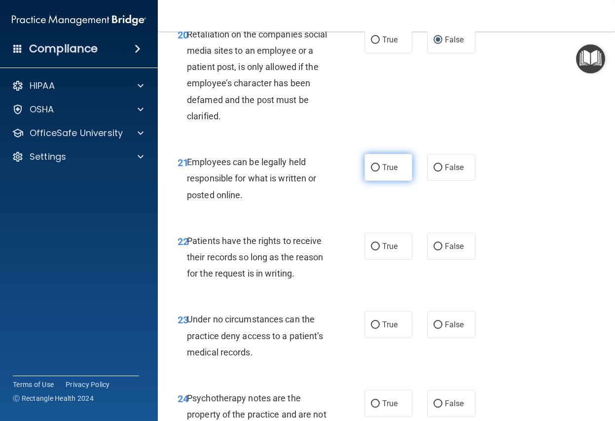
drag, startPoint x: 369, startPoint y: 186, endPoint x: 377, endPoint y: 188, distance: 7.7
click at [373, 172] on input "True" at bounding box center [375, 167] width 9 height 7
radio input "true"
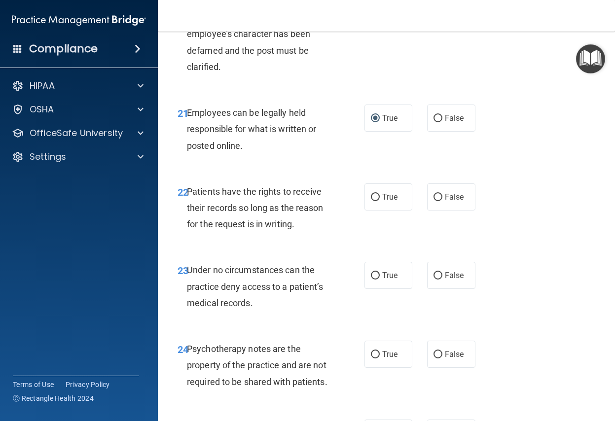
scroll to position [2465, 0]
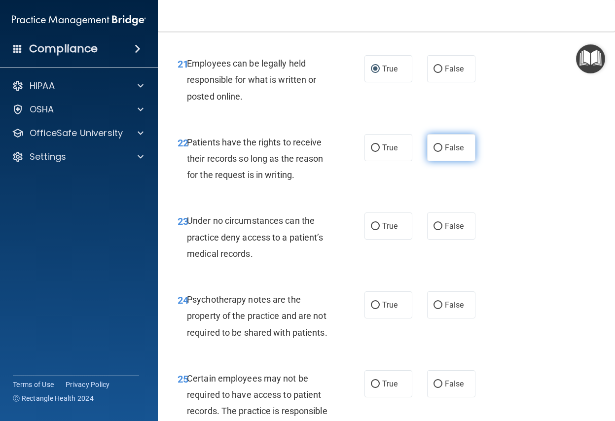
drag, startPoint x: 432, startPoint y: 164, endPoint x: 437, endPoint y: 165, distance: 5.0
click at [436, 152] on input "False" at bounding box center [437, 147] width 9 height 7
radio input "true"
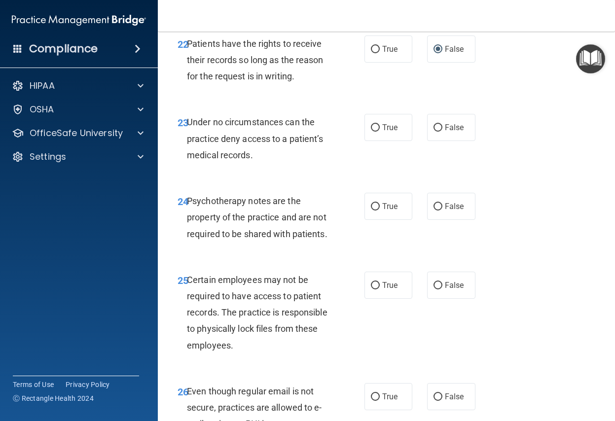
scroll to position [2613, 0]
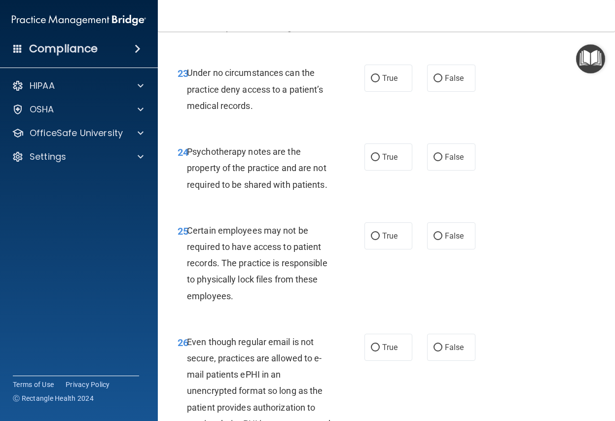
drag, startPoint x: 433, startPoint y: 95, endPoint x: 449, endPoint y: 109, distance: 21.3
click at [434, 82] on input "False" at bounding box center [437, 78] width 9 height 7
radio input "true"
click at [371, 161] on input "True" at bounding box center [375, 157] width 9 height 7
radio input "true"
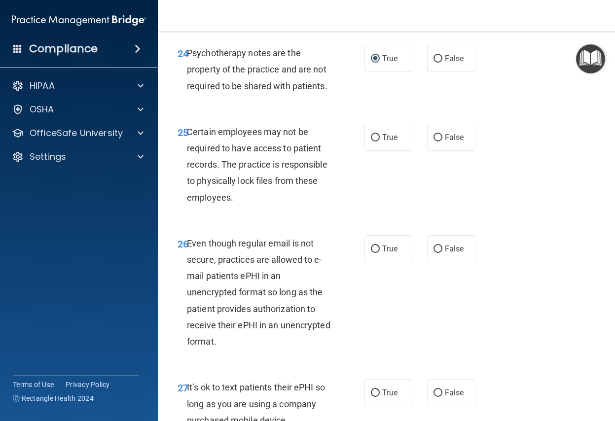
scroll to position [2761, 0]
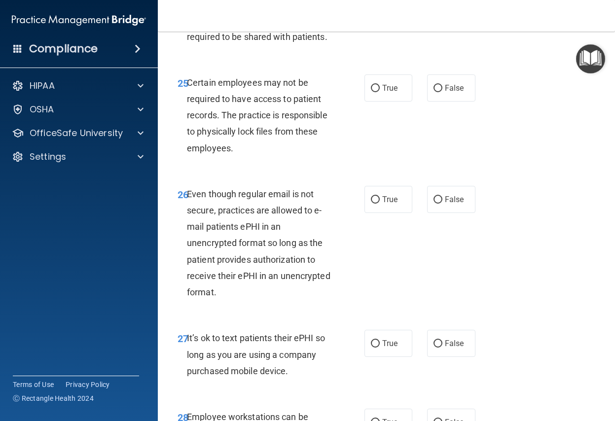
drag, startPoint x: 371, startPoint y: 105, endPoint x: 458, endPoint y: 150, distance: 98.8
click at [371, 92] on input "True" at bounding box center [375, 88] width 9 height 7
radio input "true"
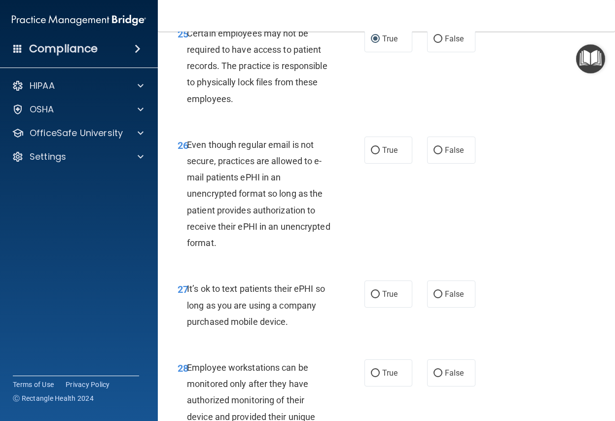
scroll to position [2859, 0]
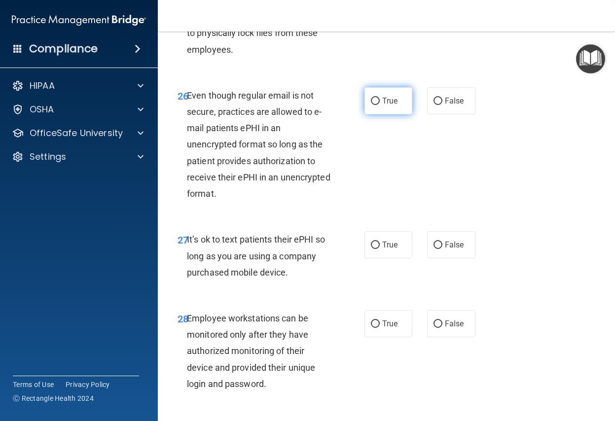
click at [372, 105] on input "True" at bounding box center [375, 101] width 9 height 7
radio input "true"
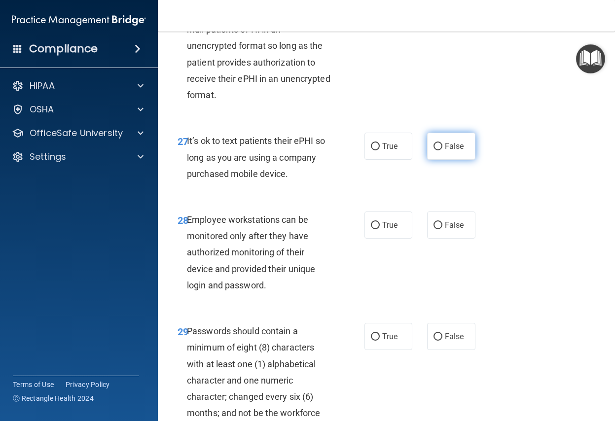
drag, startPoint x: 434, startPoint y: 163, endPoint x: 446, endPoint y: 168, distance: 13.0
click at [435, 150] on input "False" at bounding box center [437, 146] width 9 height 7
radio input "true"
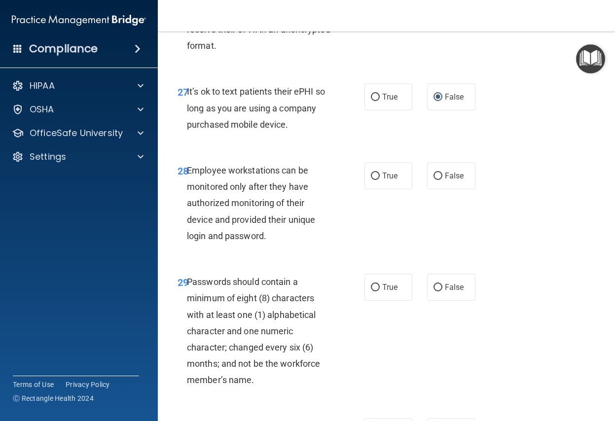
scroll to position [3056, 0]
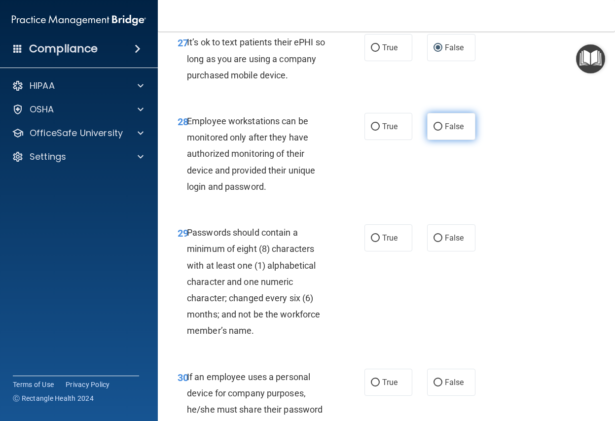
click at [433, 131] on input "False" at bounding box center [437, 126] width 9 height 7
radio input "true"
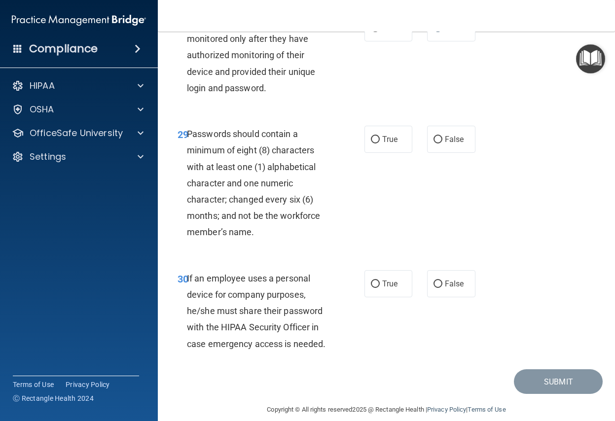
scroll to position [3184, 0]
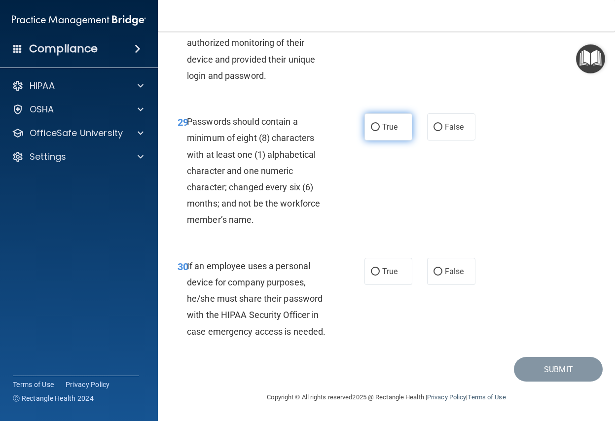
click at [372, 128] on input "True" at bounding box center [375, 127] width 9 height 7
radio input "true"
click at [433, 271] on input "False" at bounding box center [437, 271] width 9 height 7
radio input "true"
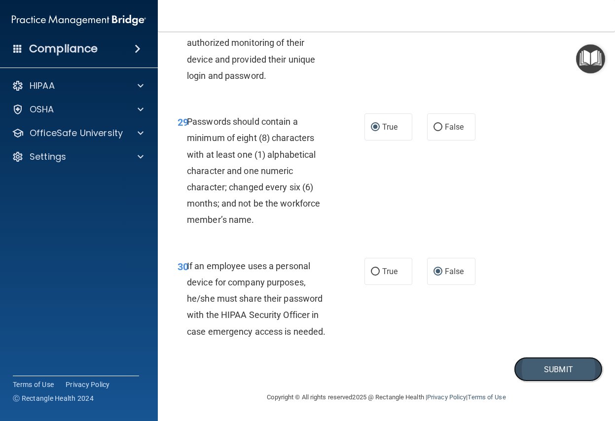
click at [523, 374] on button "Submit" at bounding box center [558, 369] width 89 height 25
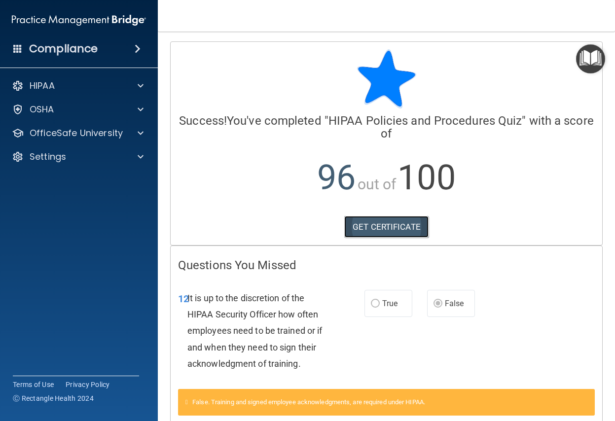
click at [351, 227] on link "GET CERTIFICATE" at bounding box center [386, 227] width 84 height 22
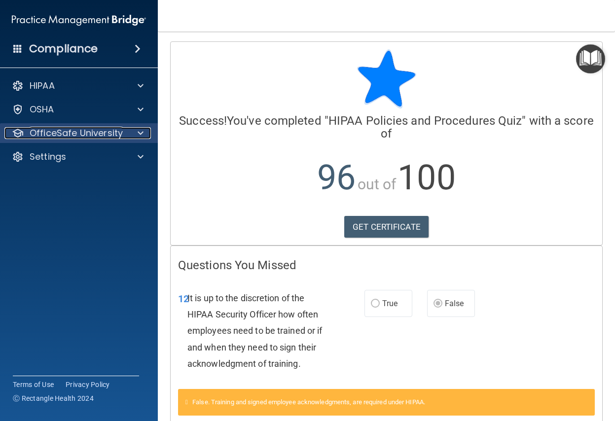
click at [50, 133] on p "OfficeSafe University" at bounding box center [76, 133] width 93 height 12
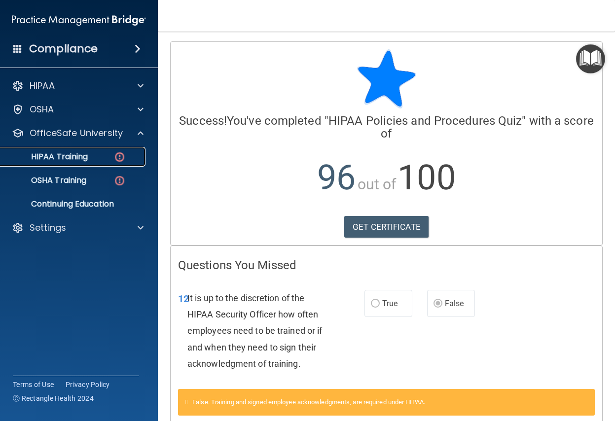
click at [55, 154] on p "HIPAA Training" at bounding box center [46, 157] width 81 height 10
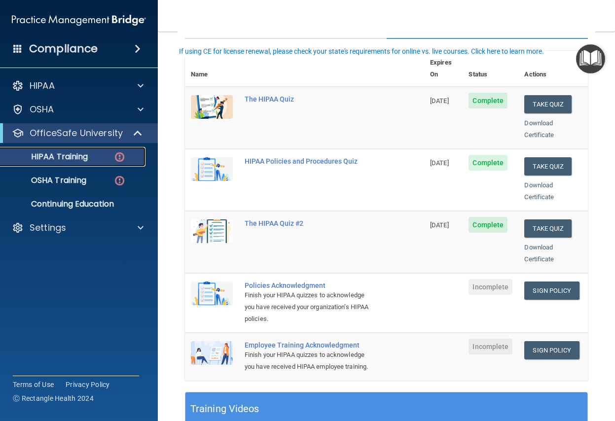
scroll to position [148, 0]
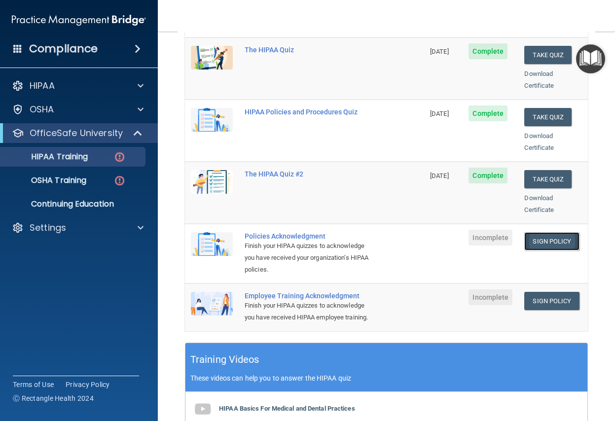
click at [550, 232] on link "Sign Policy" at bounding box center [551, 241] width 55 height 18
click at [65, 156] on p "HIPAA Training" at bounding box center [46, 157] width 81 height 10
click at [91, 131] on p "OfficeSafe University" at bounding box center [76, 133] width 93 height 12
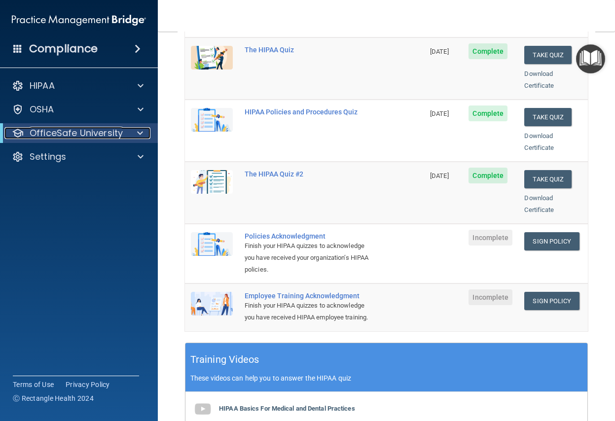
click at [91, 131] on p "OfficeSafe University" at bounding box center [76, 133] width 93 height 12
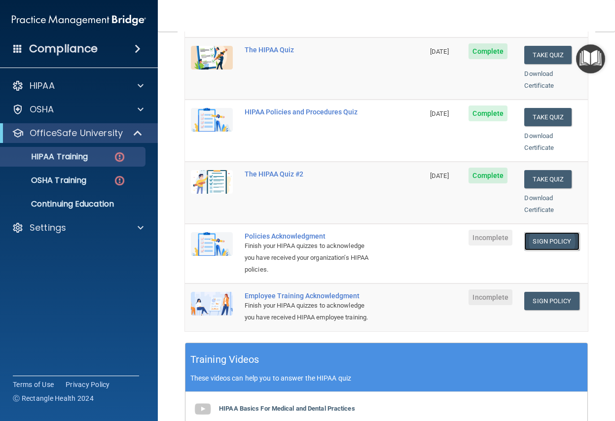
click at [539, 233] on link "Sign Policy" at bounding box center [551, 241] width 55 height 18
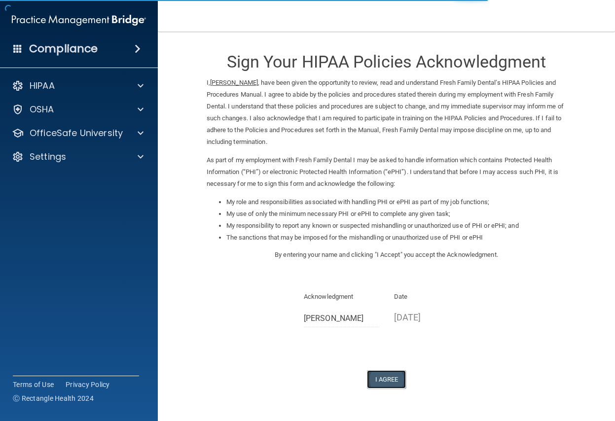
click at [378, 380] on button "I Agree" at bounding box center [386, 379] width 39 height 18
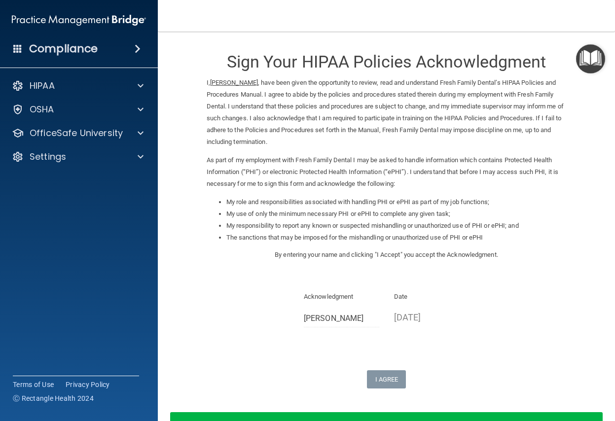
scroll to position [69, 0]
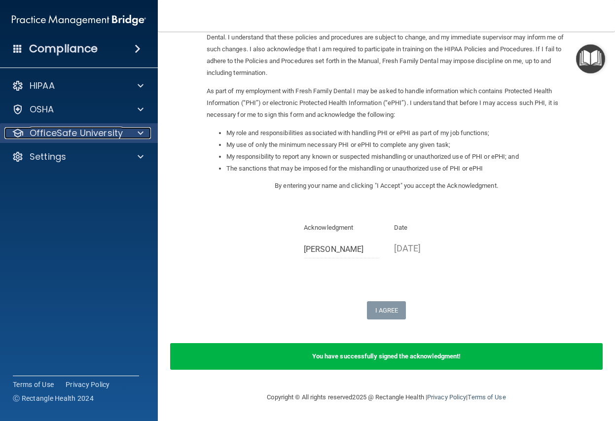
click at [94, 135] on p "OfficeSafe University" at bounding box center [76, 133] width 93 height 12
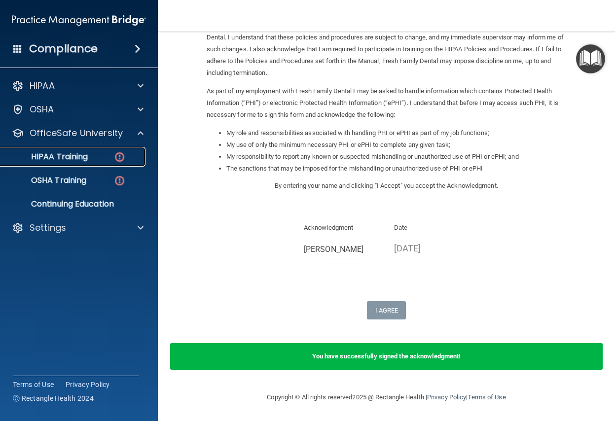
click at [101, 158] on div "HIPAA Training" at bounding box center [73, 157] width 135 height 10
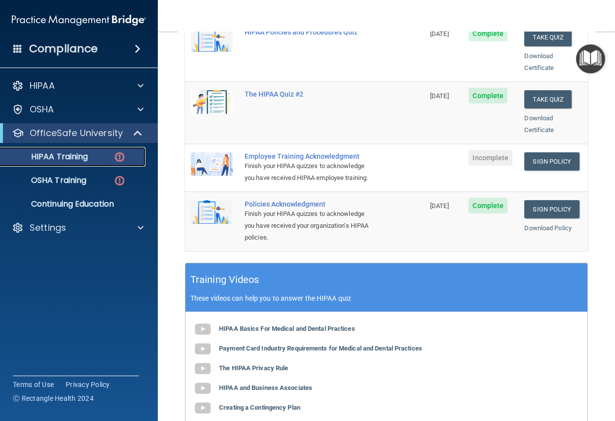
scroll to position [178, 0]
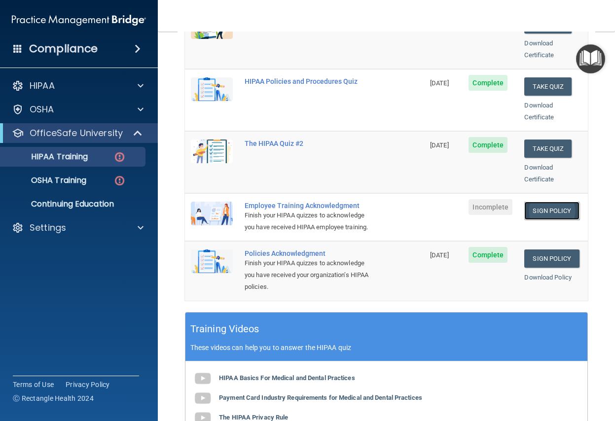
click at [546, 202] on link "Sign Policy" at bounding box center [551, 211] width 55 height 18
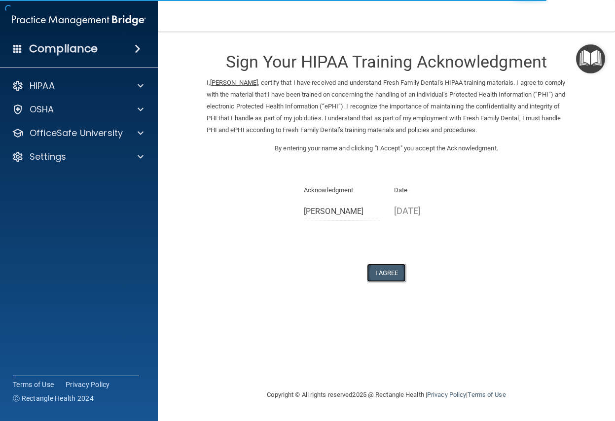
click at [391, 275] on button "I Agree" at bounding box center [386, 273] width 39 height 18
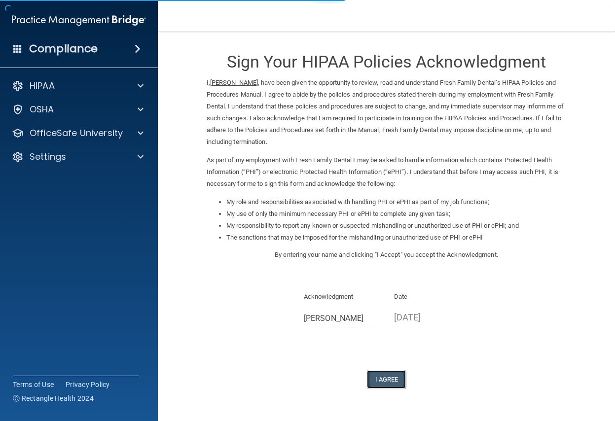
click at [380, 379] on button "I Agree" at bounding box center [386, 379] width 39 height 18
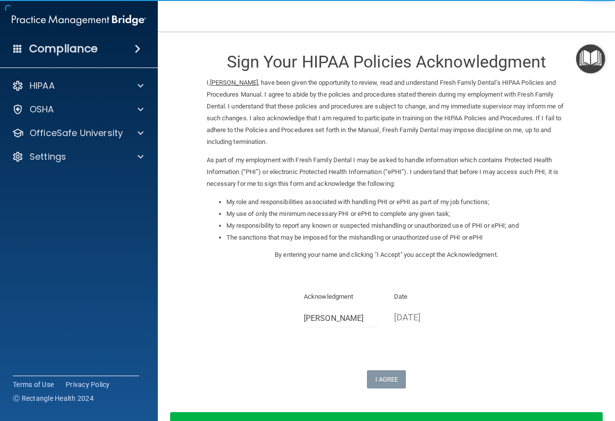
scroll to position [69, 0]
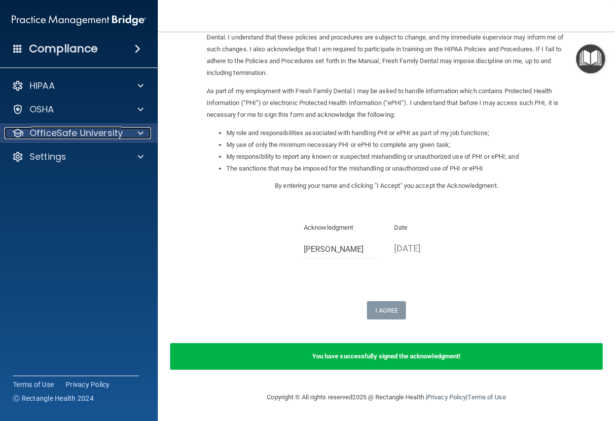
click at [104, 131] on p "OfficeSafe University" at bounding box center [76, 133] width 93 height 12
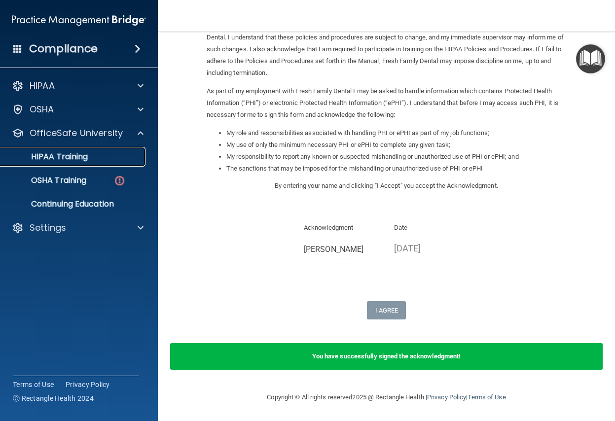
click at [81, 157] on p "HIPAA Training" at bounding box center [46, 157] width 81 height 10
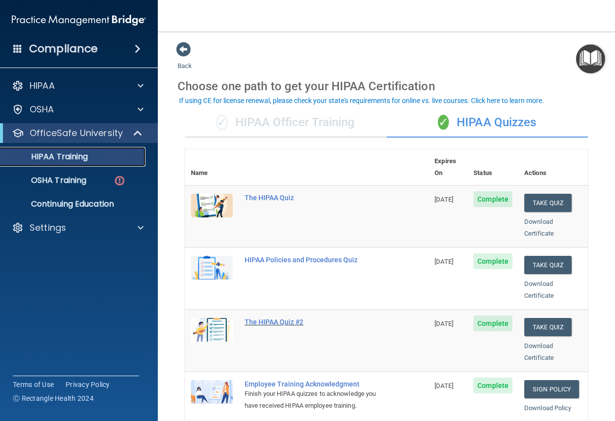
scroll to position [148, 0]
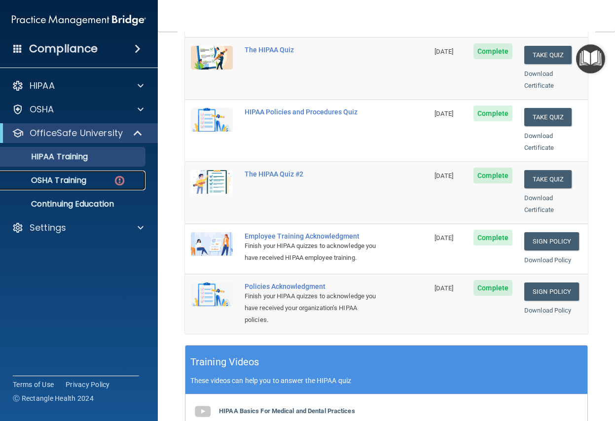
click at [72, 177] on p "OSHA Training" at bounding box center [46, 180] width 80 height 10
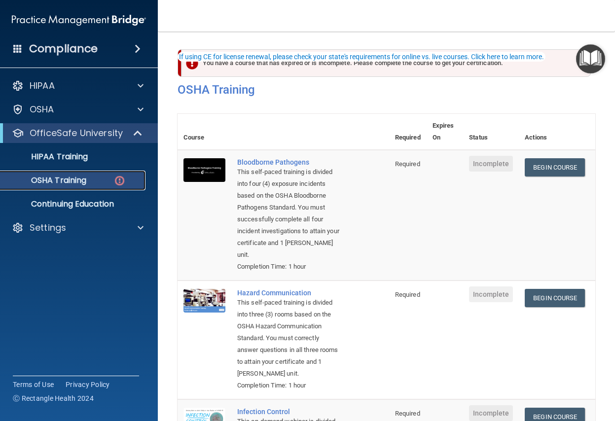
scroll to position [49, 0]
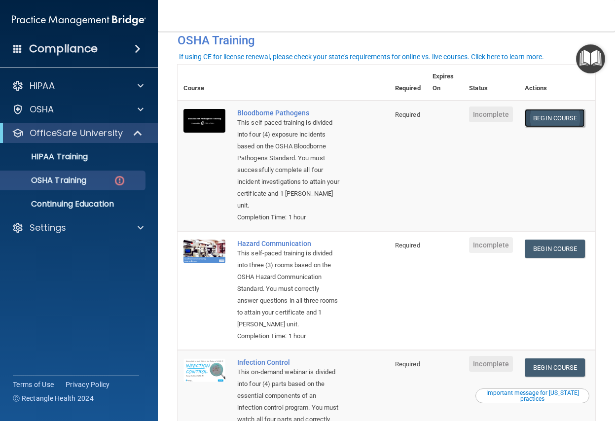
click at [534, 115] on link "Begin Course" at bounding box center [555, 118] width 60 height 18
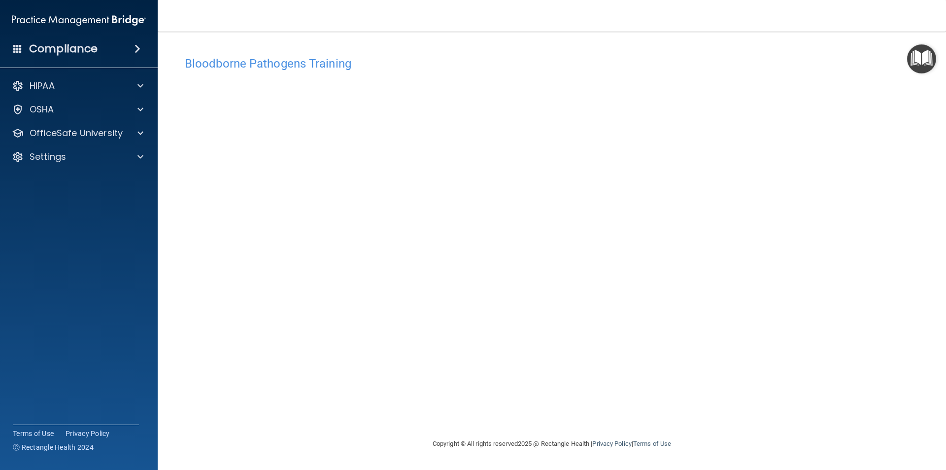
click at [614, 410] on div "Bloodborne Pathogens Training This course doesn’t expire until . Are you sure y…" at bounding box center [551, 244] width 749 height 386
click at [102, 134] on p "OfficeSafe University" at bounding box center [76, 133] width 93 height 12
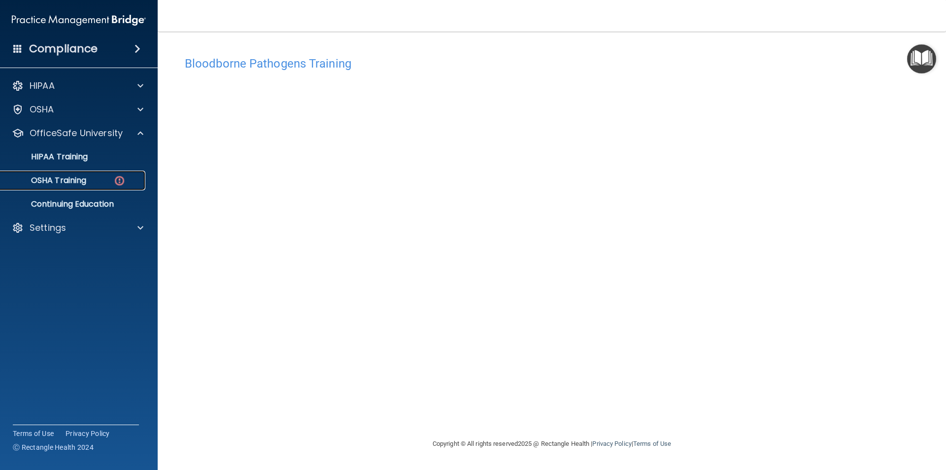
click at [94, 180] on div "OSHA Training" at bounding box center [73, 180] width 135 height 10
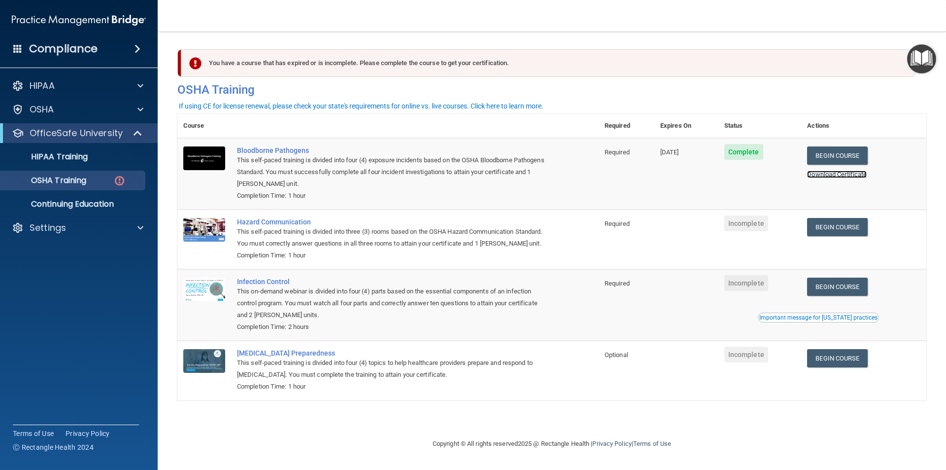
click at [614, 174] on link "Download Certificate" at bounding box center [837, 174] width 60 height 7
click at [614, 226] on link "Begin Course" at bounding box center [837, 227] width 60 height 18
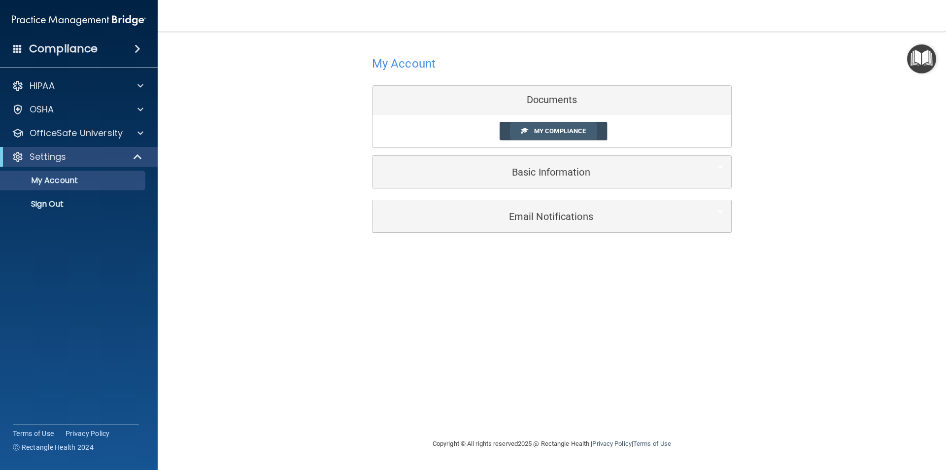
click at [551, 134] on span "My Compliance" at bounding box center [560, 130] width 52 height 7
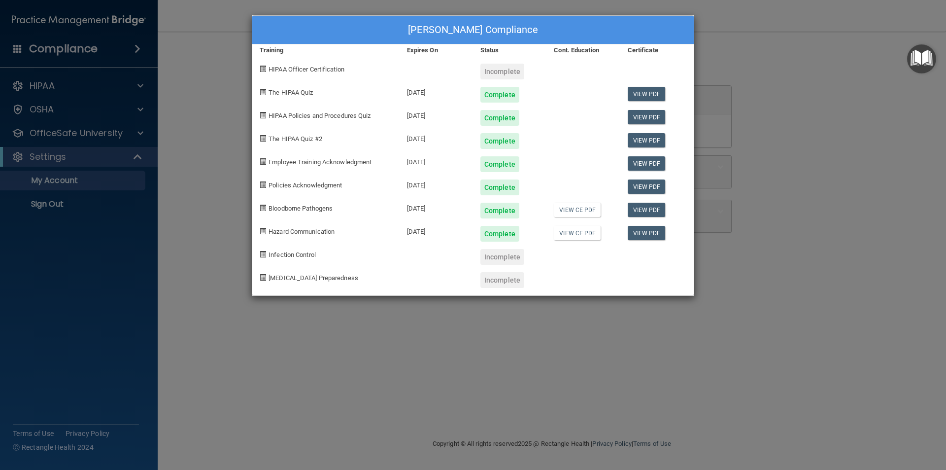
click at [233, 267] on div "[PERSON_NAME] Compliance Training Expires On Status Cont. Education Certificate…" at bounding box center [473, 235] width 946 height 470
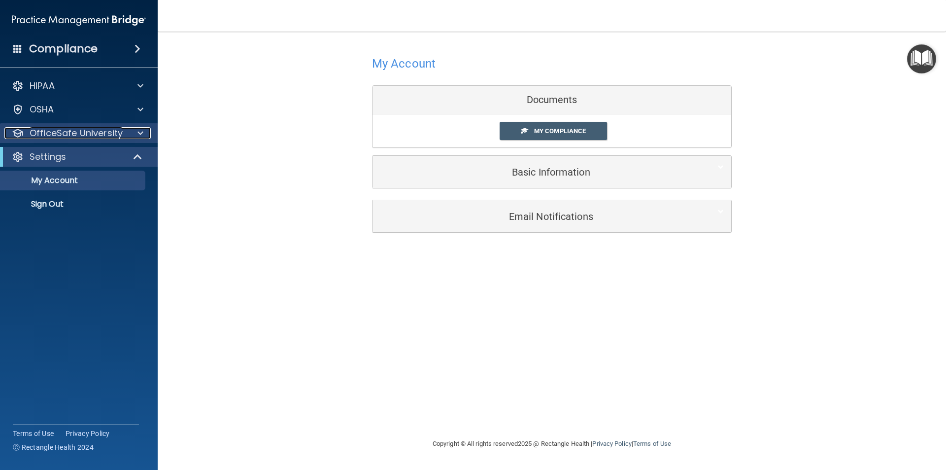
click at [92, 134] on p "OfficeSafe University" at bounding box center [76, 133] width 93 height 12
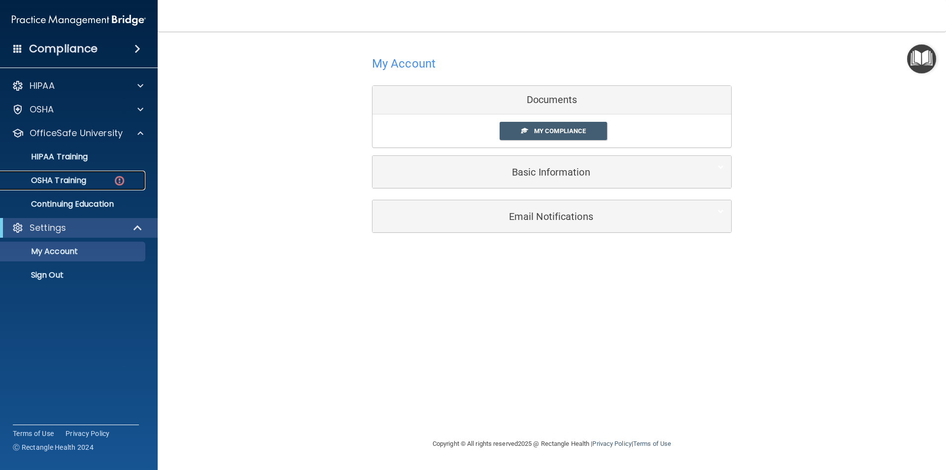
click at [69, 180] on p "OSHA Training" at bounding box center [46, 180] width 80 height 10
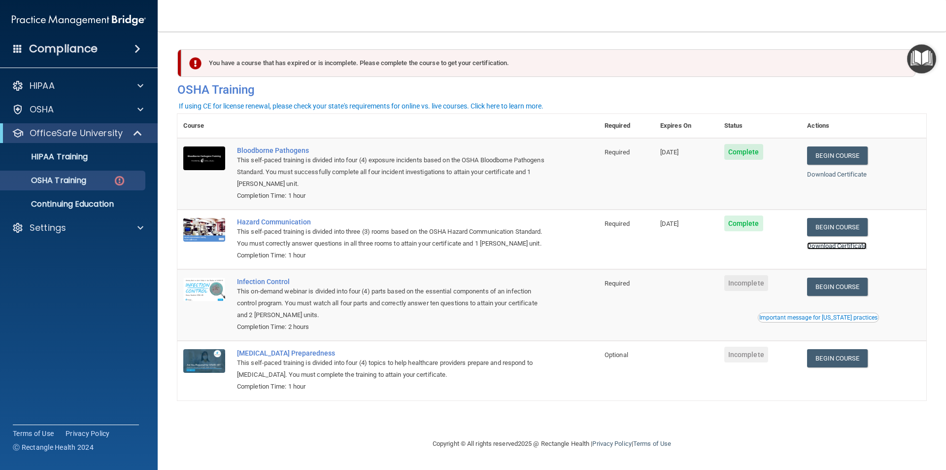
click at [839, 246] on link "Download Certificate" at bounding box center [837, 245] width 60 height 7
click at [826, 360] on link "Begin Course" at bounding box center [837, 358] width 60 height 18
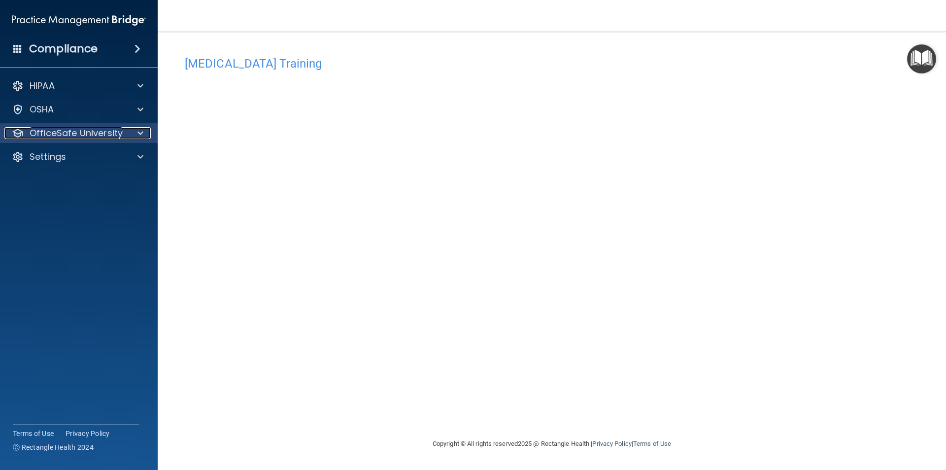
click at [84, 132] on p "OfficeSafe University" at bounding box center [76, 133] width 93 height 12
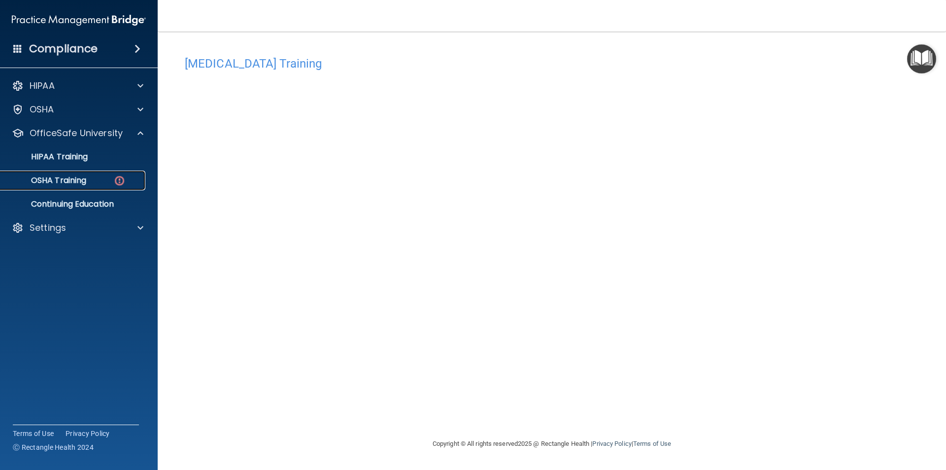
click at [82, 179] on p "OSHA Training" at bounding box center [46, 180] width 80 height 10
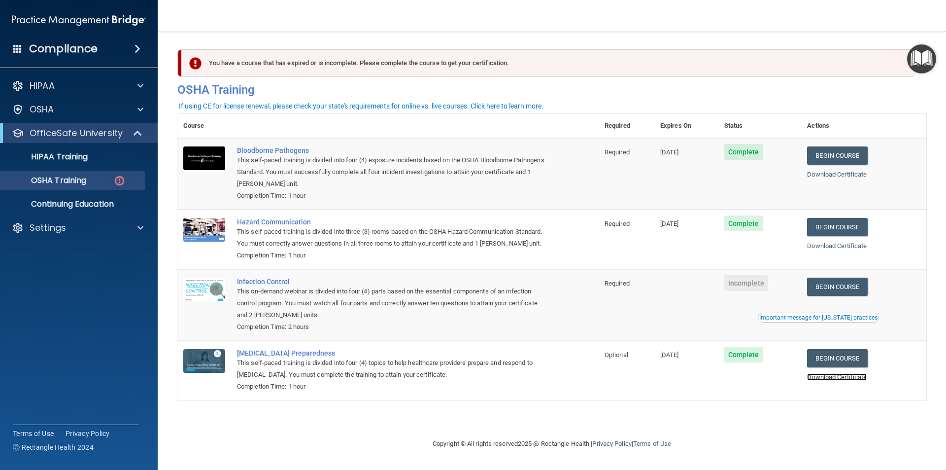
click at [817, 381] on div "Download Certificate" at bounding box center [863, 377] width 113 height 12
click at [818, 379] on link "Download Certificate" at bounding box center [837, 376] width 60 height 7
